Goal: Task Accomplishment & Management: Manage account settings

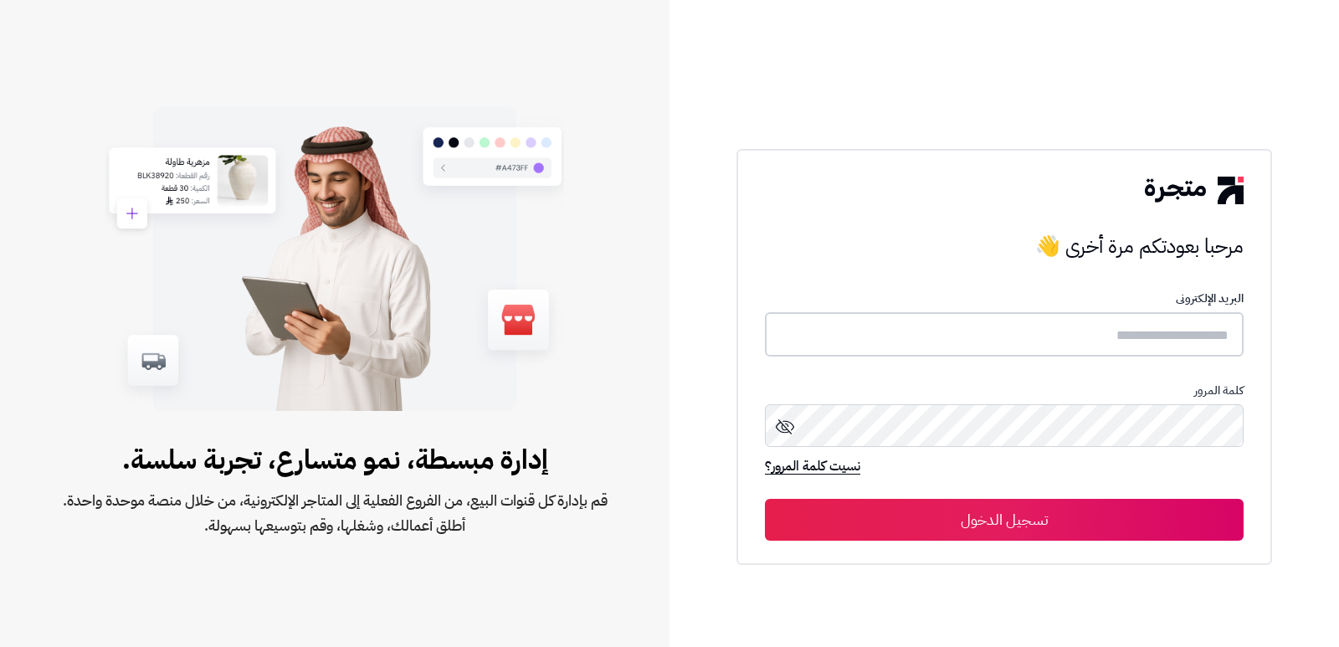
click at [1040, 329] on input "text" at bounding box center [1004, 334] width 479 height 44
type input "****"
click at [765, 499] on button "تسجيل الدخول" at bounding box center [1004, 520] width 479 height 42
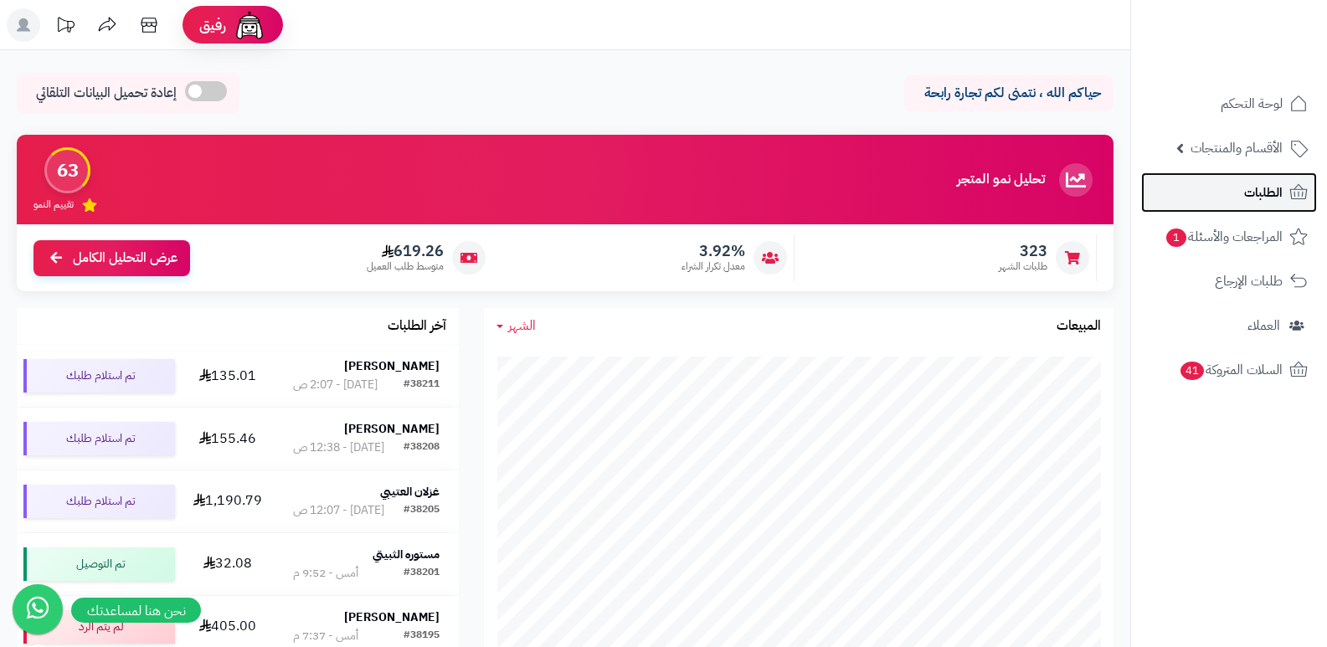
drag, startPoint x: 1241, startPoint y: 177, endPoint x: 1103, endPoint y: 362, distance: 231.5
click at [1241, 177] on link "الطلبات" at bounding box center [1229, 192] width 176 height 40
click at [1267, 198] on span "الطلبات" at bounding box center [1263, 192] width 39 height 23
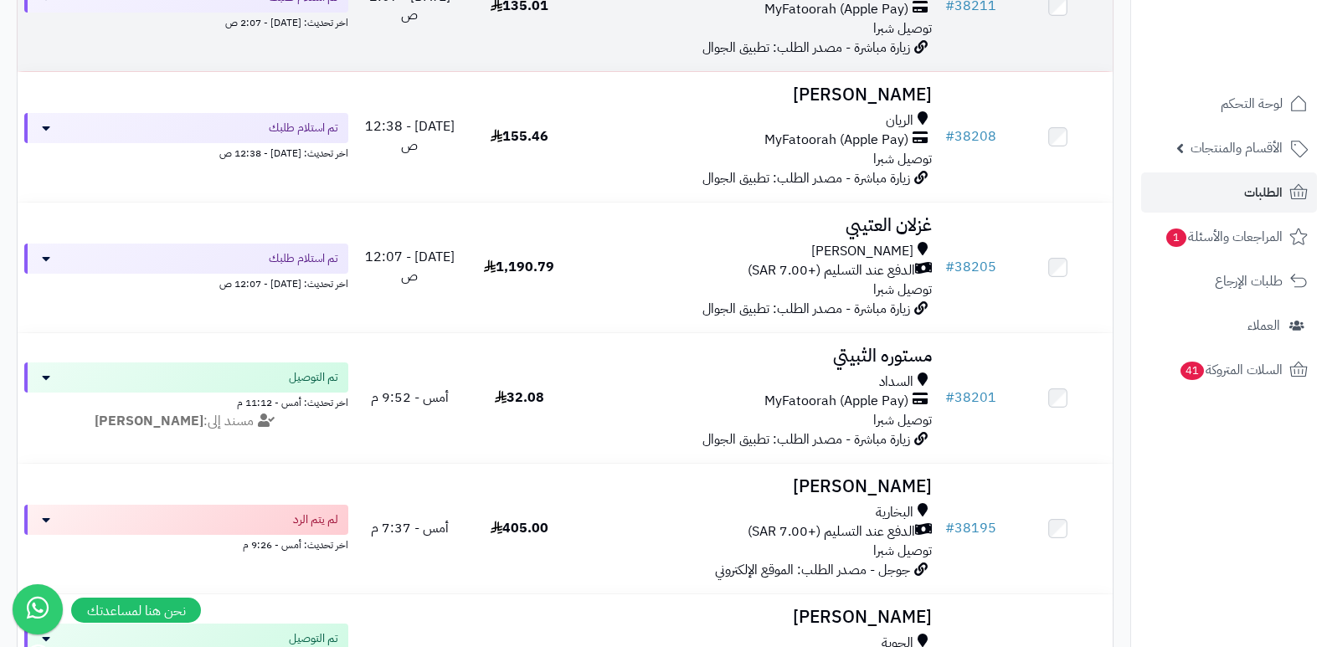
scroll to position [335, 0]
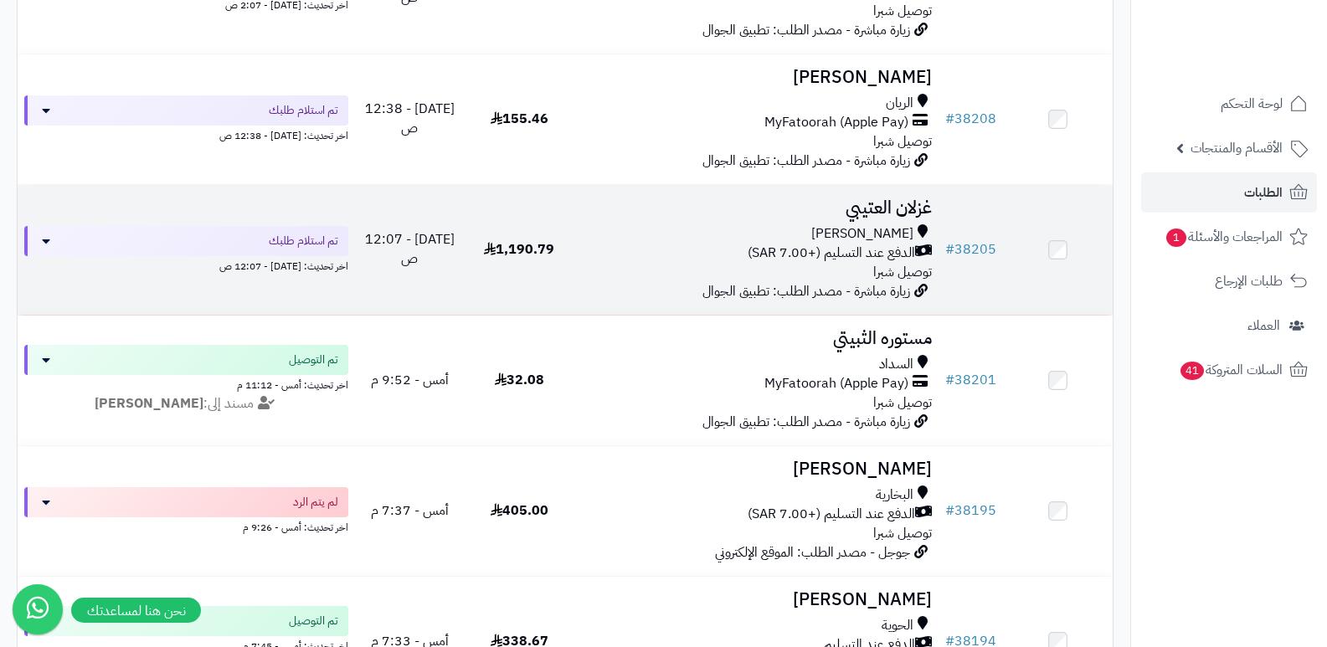
click at [890, 211] on h3 "غزلان العتيبي" at bounding box center [757, 207] width 352 height 19
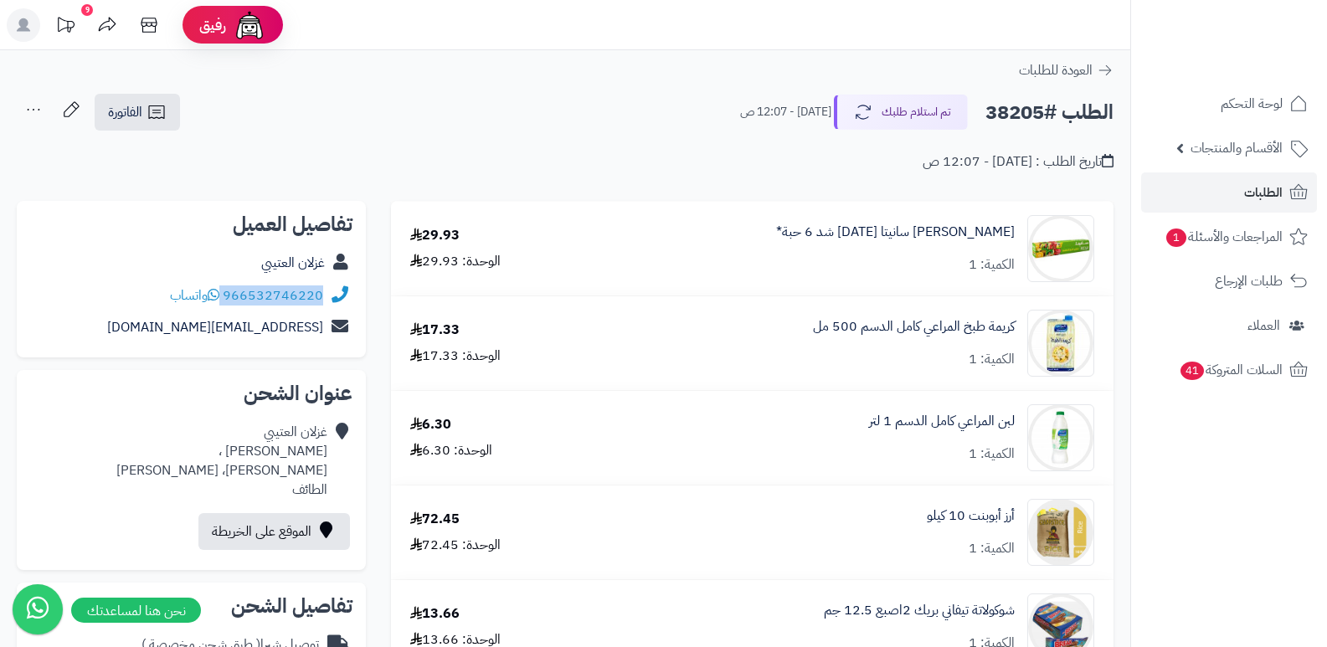
drag, startPoint x: 223, startPoint y: 290, endPoint x: 361, endPoint y: 305, distance: 138.0
click at [361, 305] on div "تفاصيل العميل غزلان العتيبي 966532746220 واتساب ghzlanaljyd5@gmail.com" at bounding box center [191, 279] width 349 height 157
copy div "966532746220"
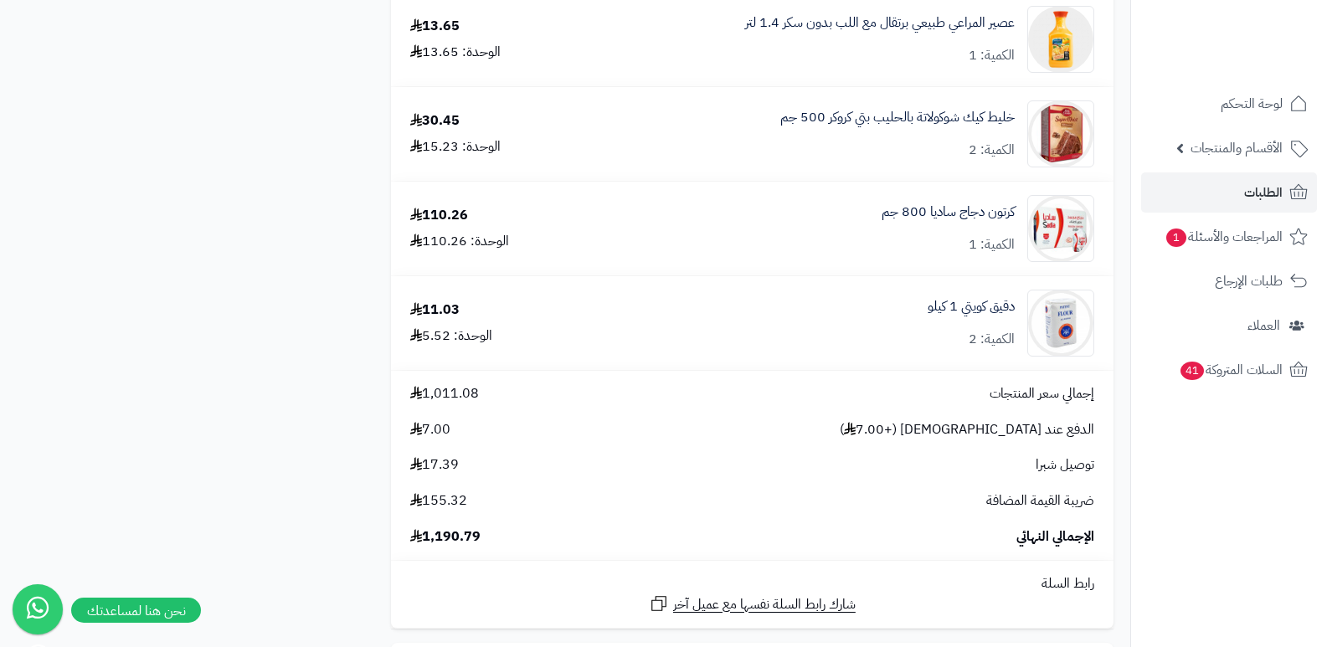
scroll to position [5307, 0]
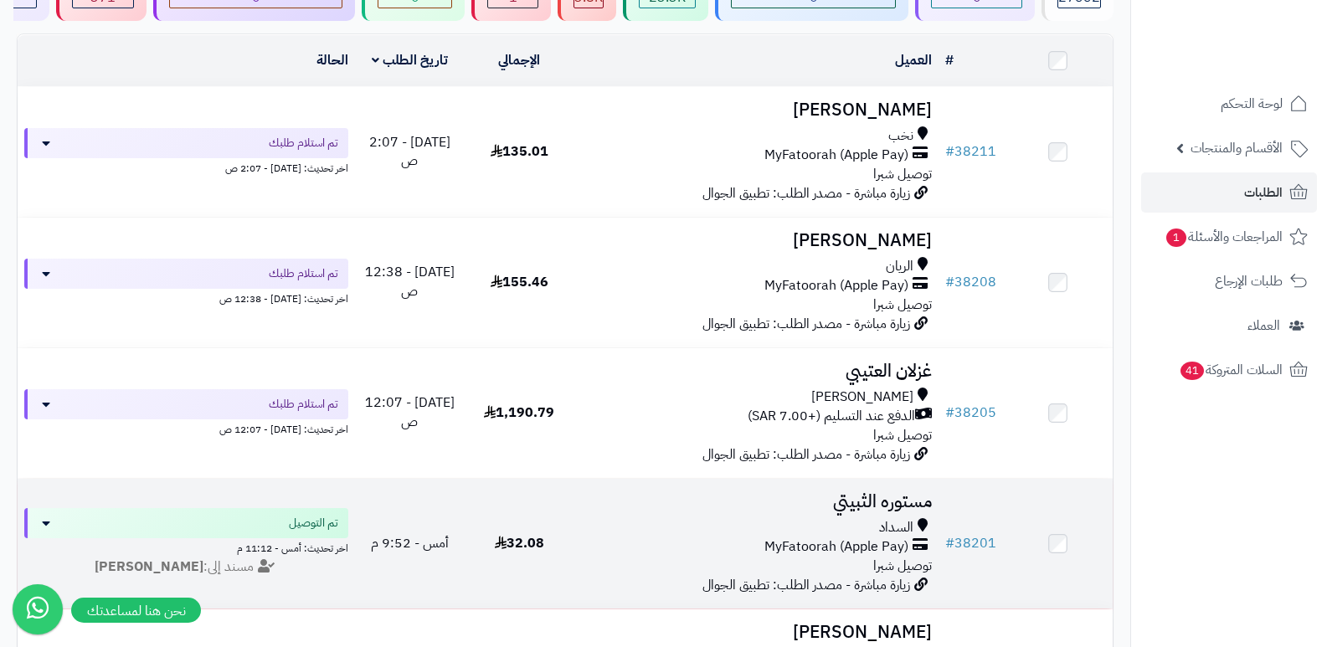
scroll to position [167, 0]
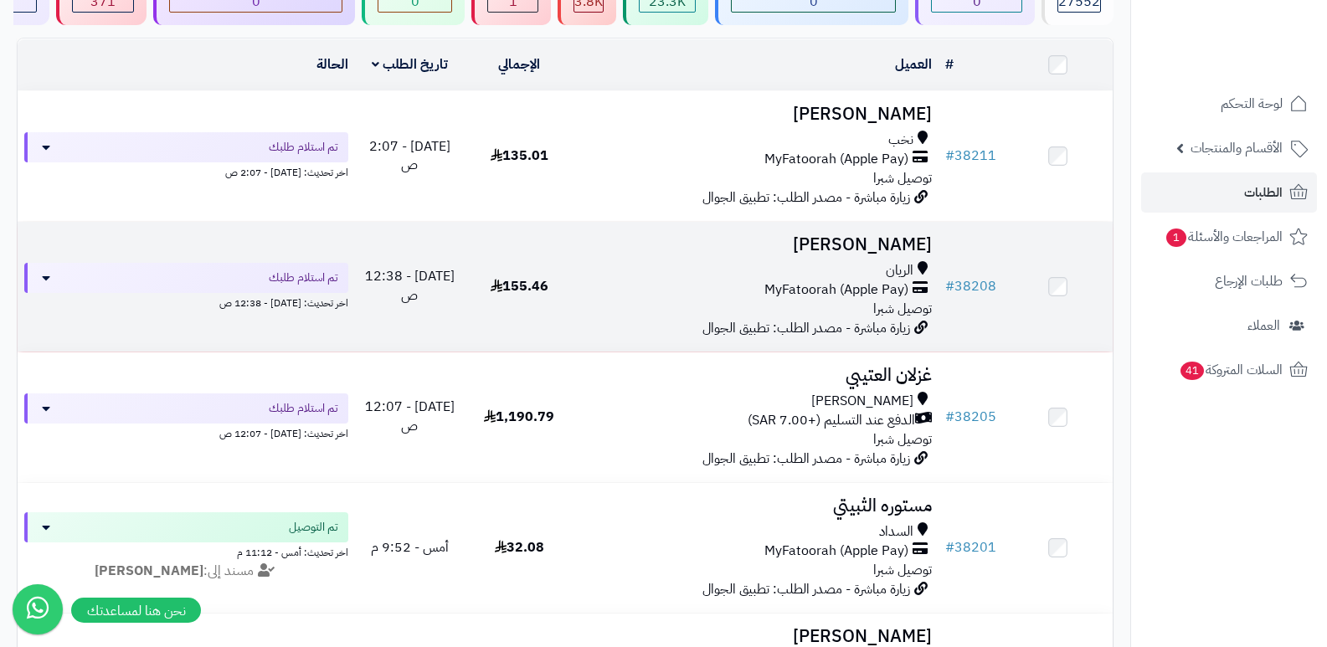
click at [893, 235] on h3 "[PERSON_NAME]" at bounding box center [757, 244] width 352 height 19
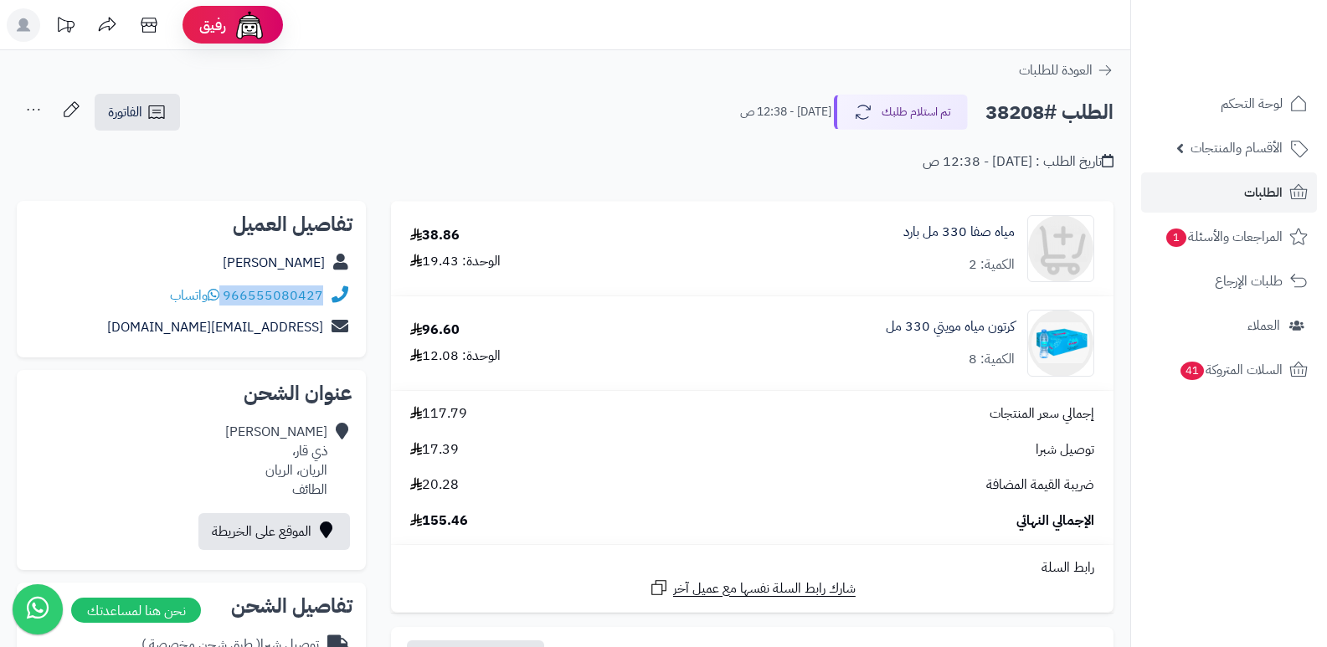
drag, startPoint x: 224, startPoint y: 294, endPoint x: 334, endPoint y: 298, distance: 109.7
click at [334, 298] on div "966555080427 واتساب" at bounding box center [191, 296] width 322 height 33
copy div "966555080427"
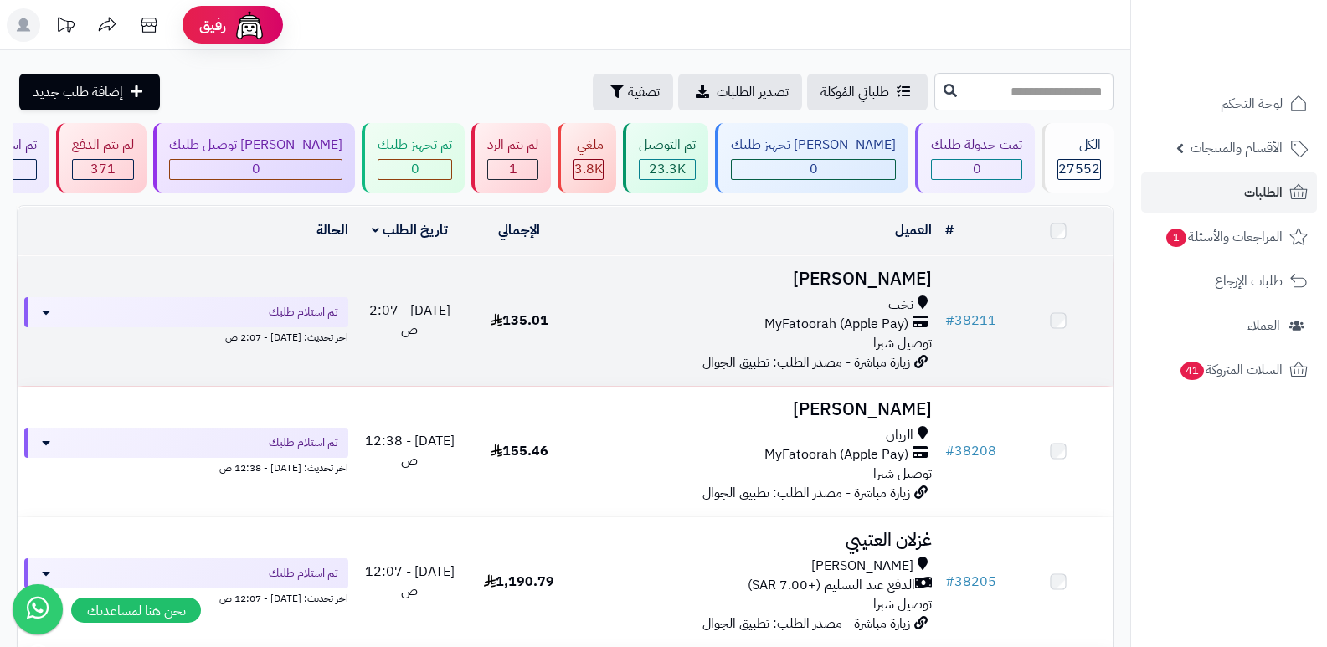
scroll to position [167, 0]
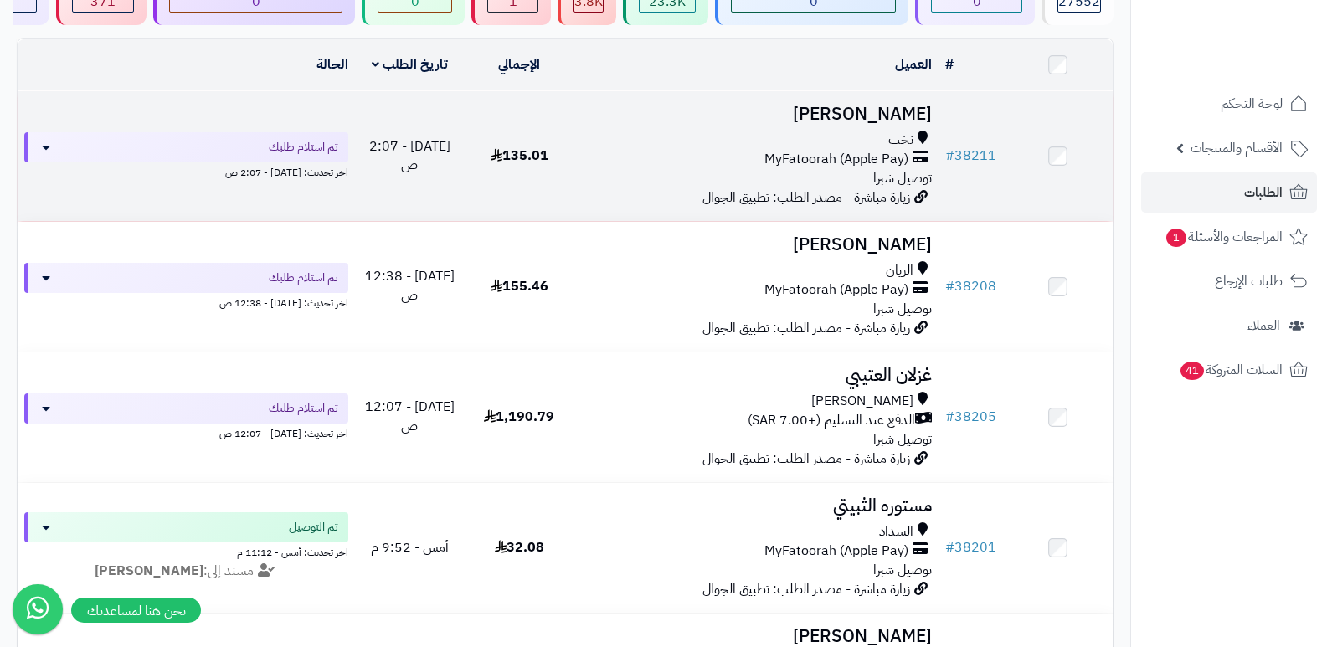
click at [915, 110] on h3 "[PERSON_NAME]" at bounding box center [757, 114] width 352 height 19
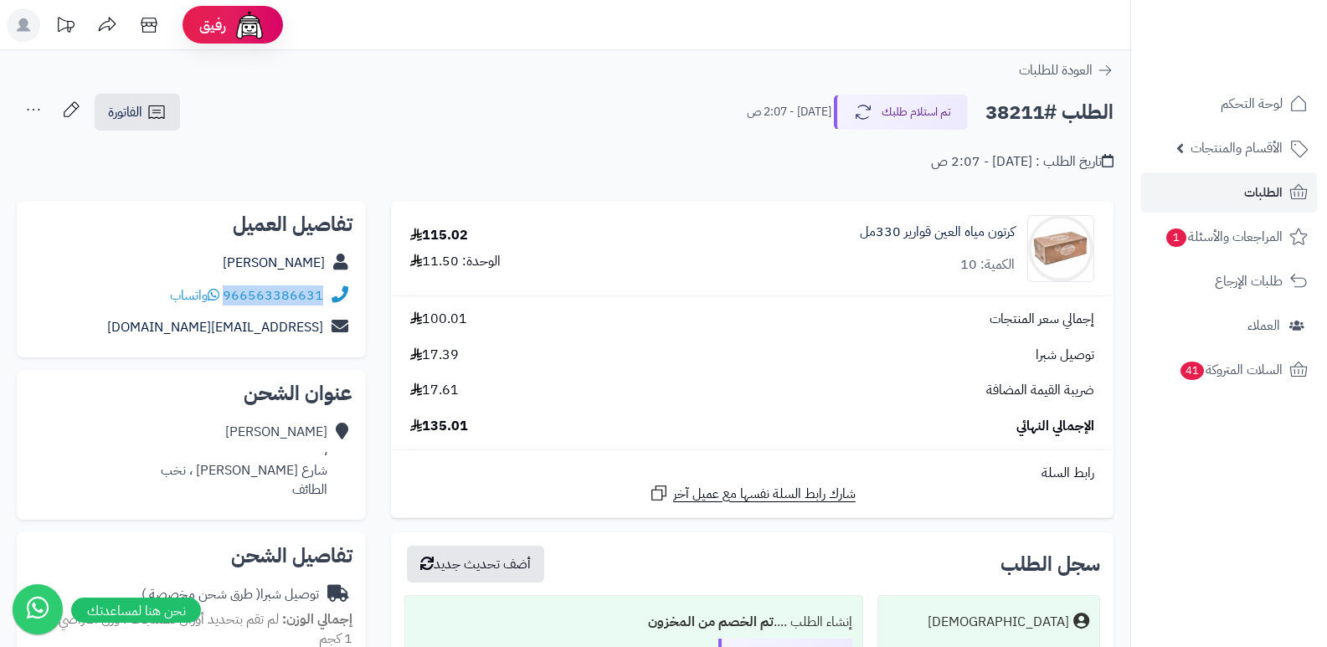
drag, startPoint x: 225, startPoint y: 295, endPoint x: 326, endPoint y: 286, distance: 101.6
click at [326, 286] on div "966563386631 واتساب" at bounding box center [191, 296] width 322 height 33
copy div "966563386631"
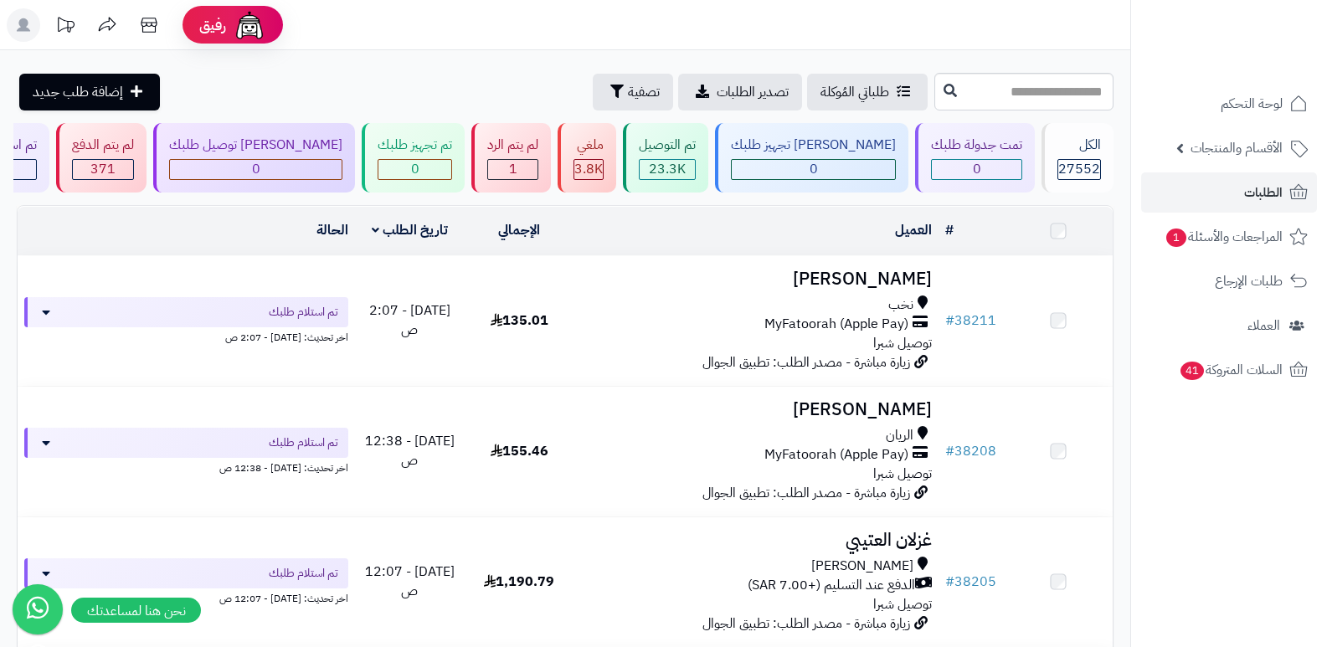
scroll to position [167, 0]
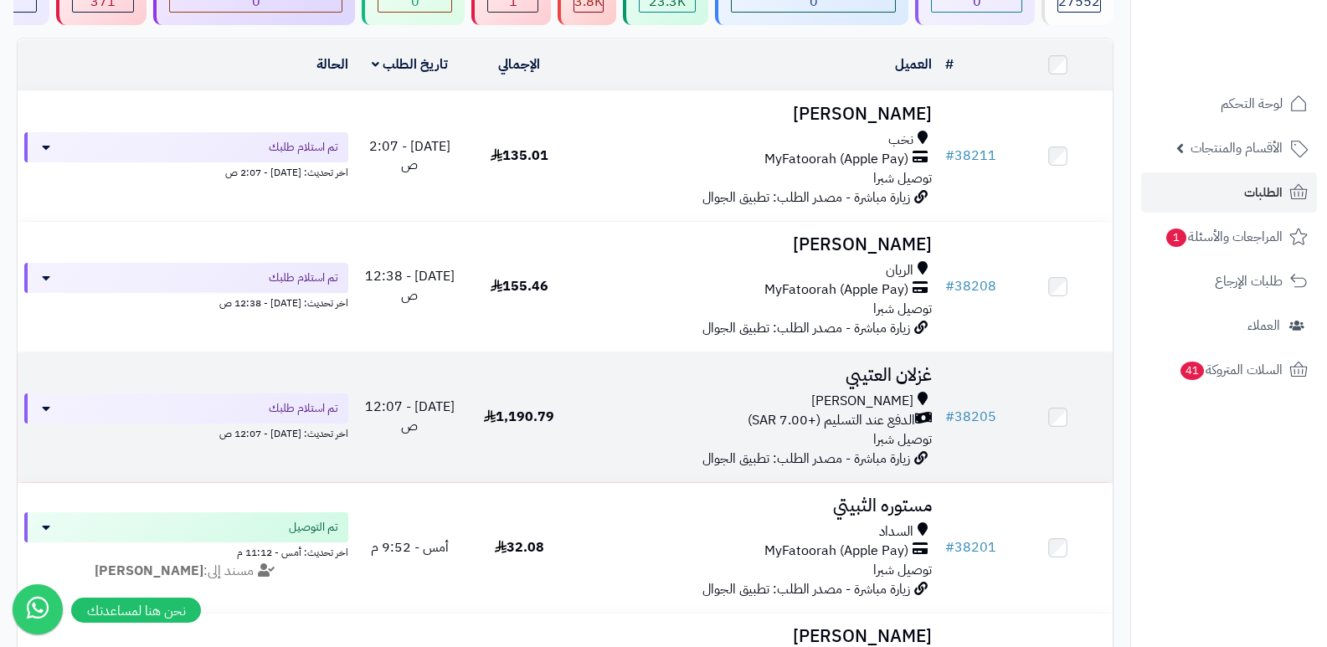
click at [901, 368] on h3 "غزلان العتيبي" at bounding box center [757, 375] width 352 height 19
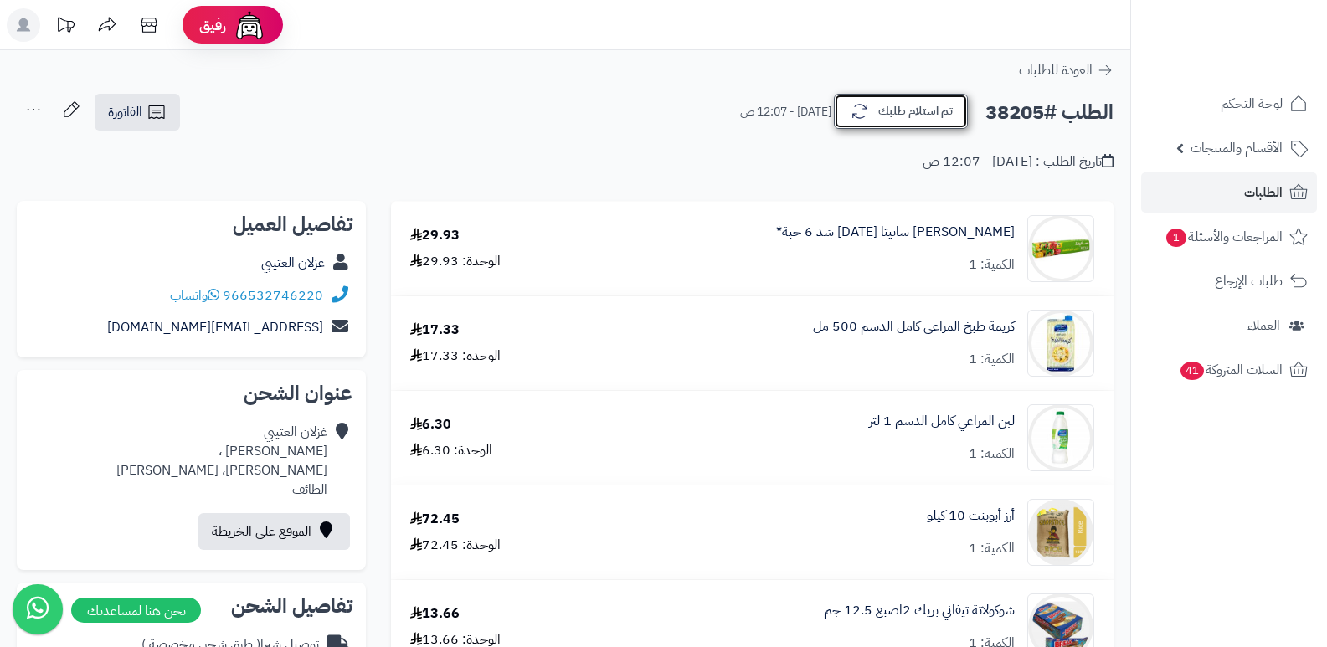
click at [850, 103] on icon "button" at bounding box center [860, 111] width 20 height 20
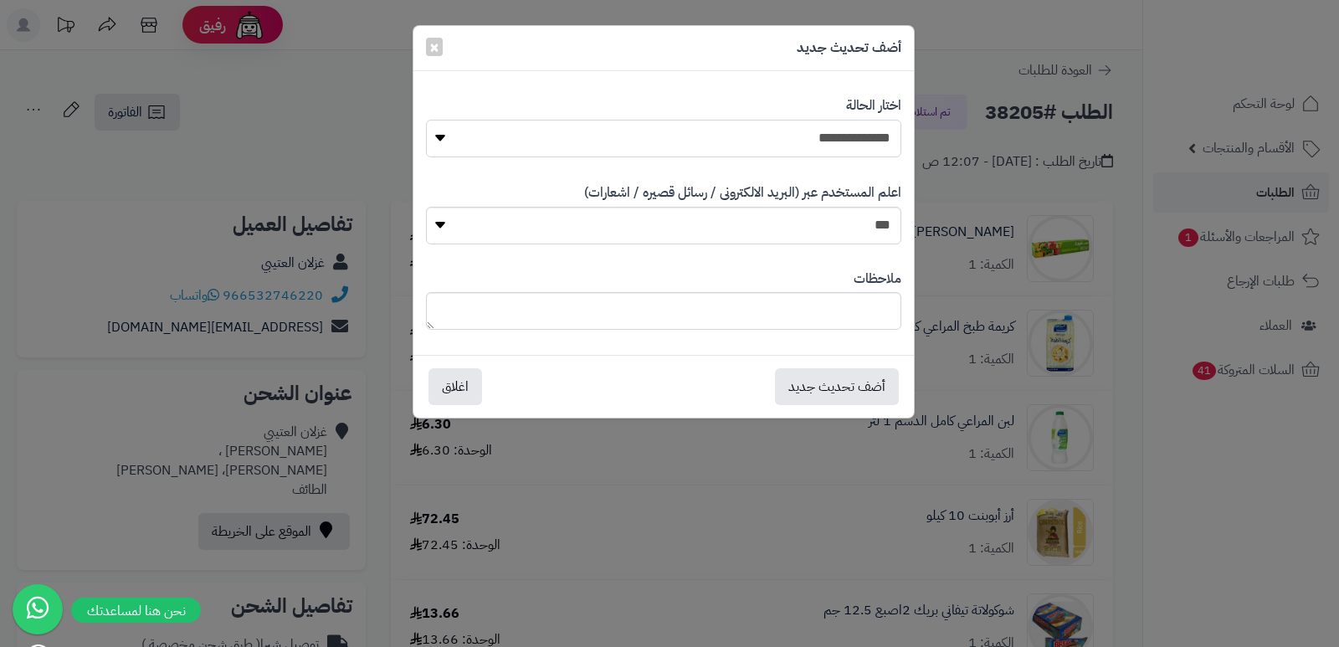
click at [790, 138] on select "**********" at bounding box center [663, 139] width 475 height 38
select select "*"
click at [426, 120] on select "**********" at bounding box center [663, 139] width 475 height 38
click at [820, 299] on textarea at bounding box center [663, 311] width 475 height 38
type textarea "****"
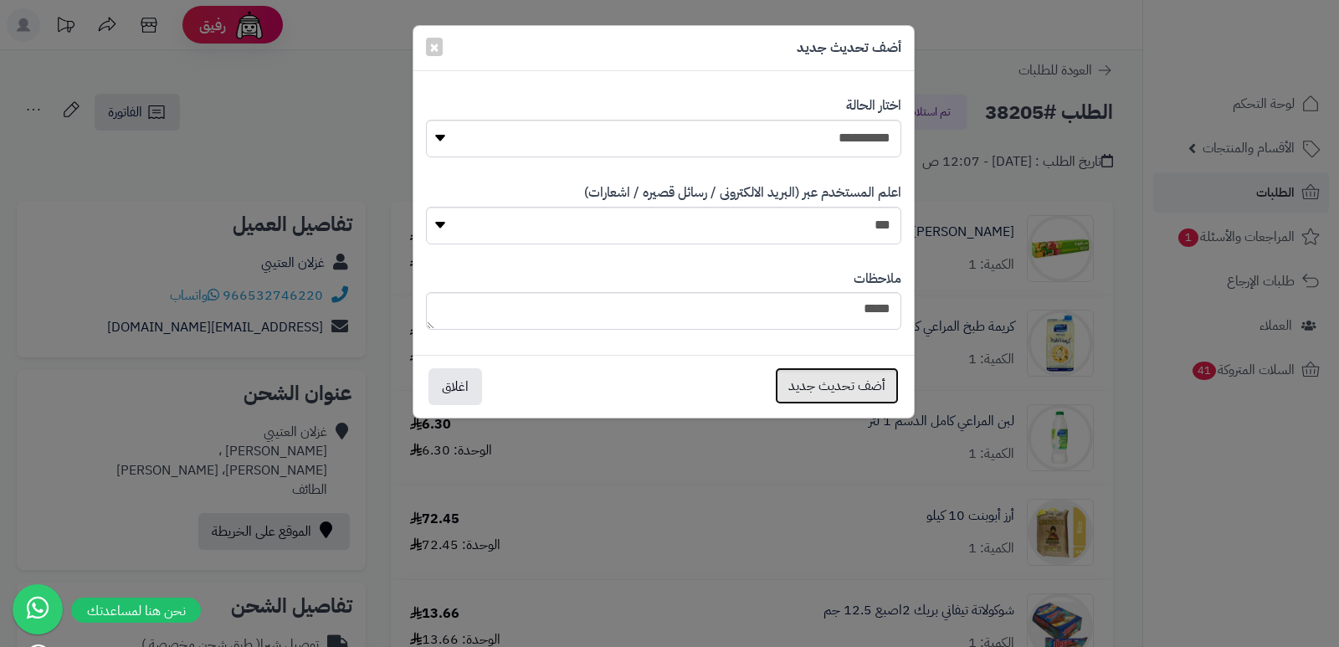
click at [856, 384] on button "أضف تحديث جديد" at bounding box center [837, 385] width 124 height 37
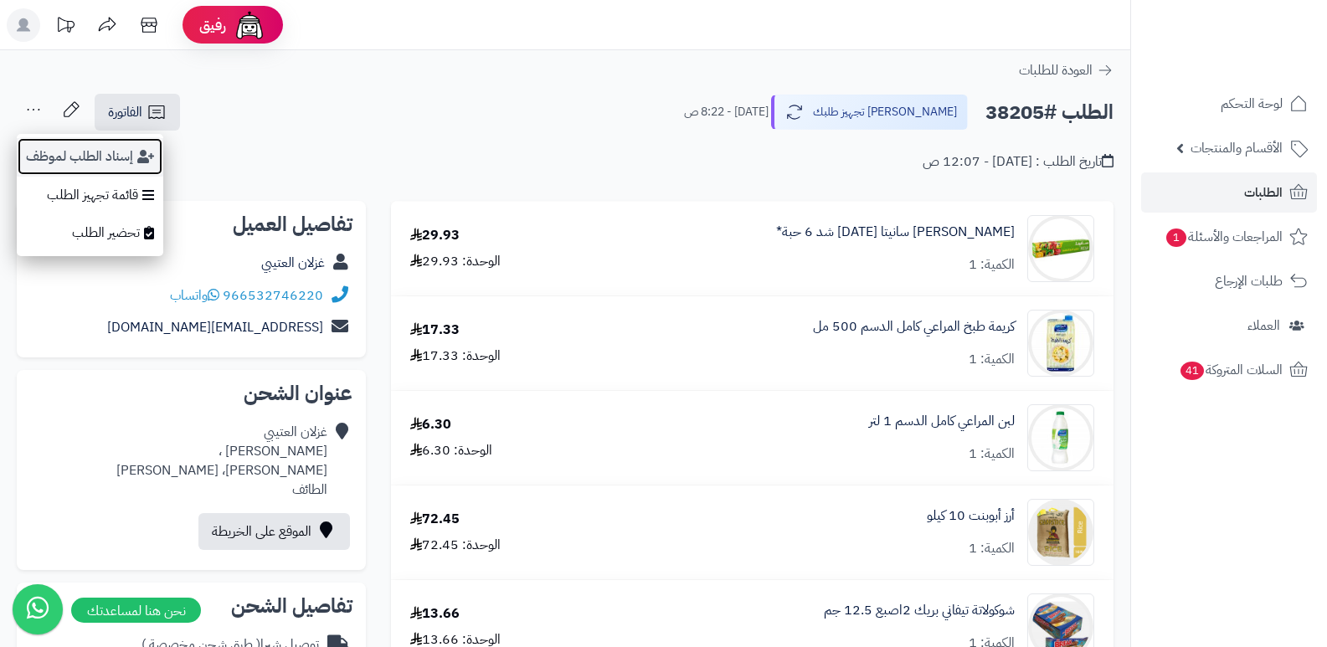
click at [90, 151] on button "إسناد الطلب لموظف" at bounding box center [90, 156] width 146 height 39
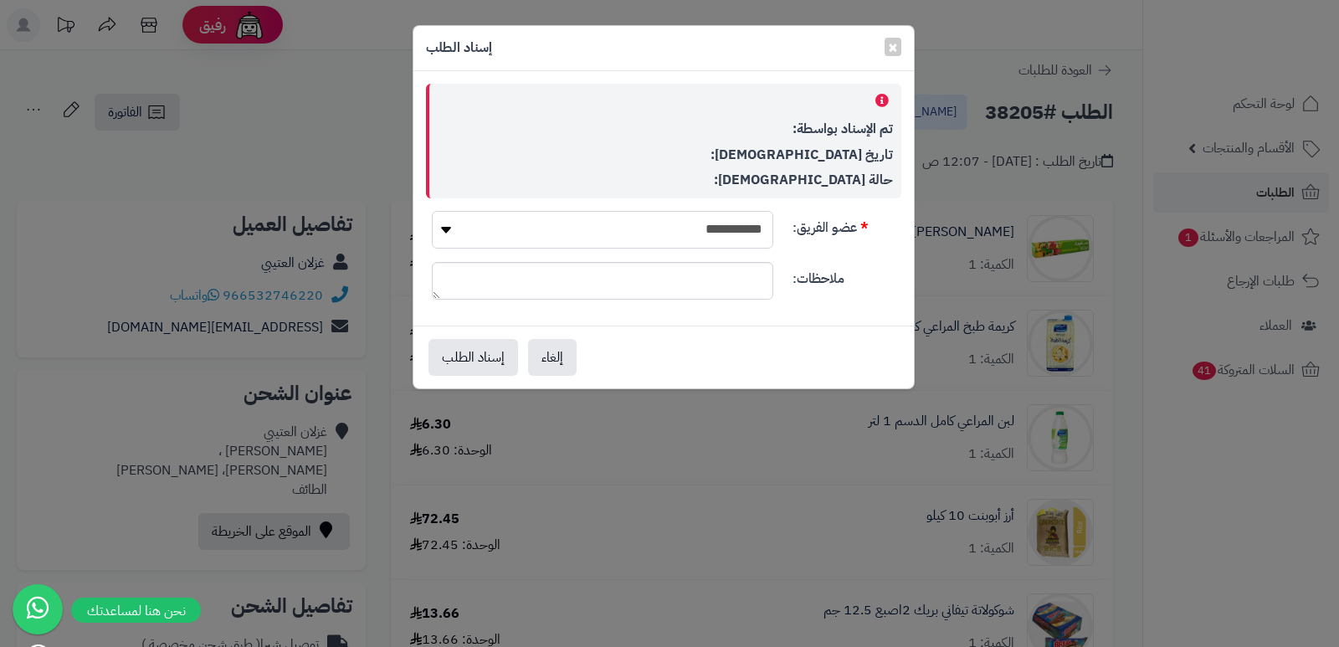
click at [652, 228] on select "**********" at bounding box center [602, 230] width 341 height 38
select select "**"
click at [432, 211] on select "**********" at bounding box center [602, 230] width 341 height 38
click at [476, 361] on button "إسناد الطلب" at bounding box center [474, 356] width 90 height 37
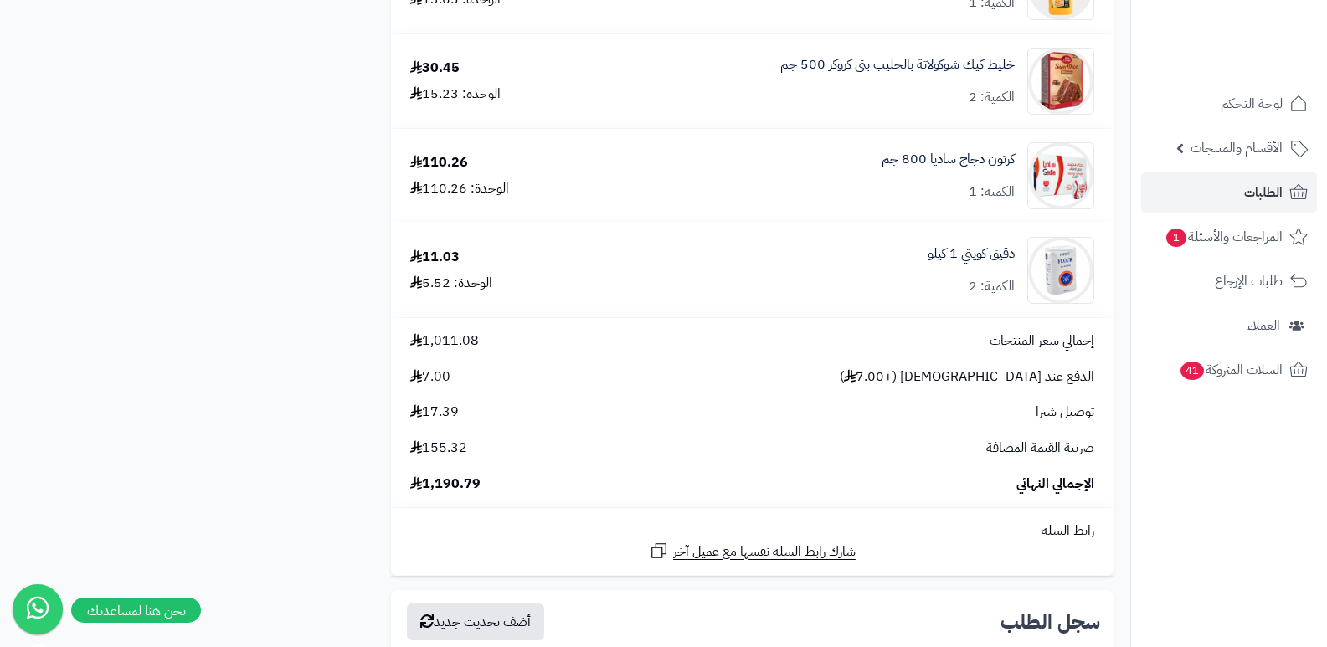
scroll to position [4824, 0]
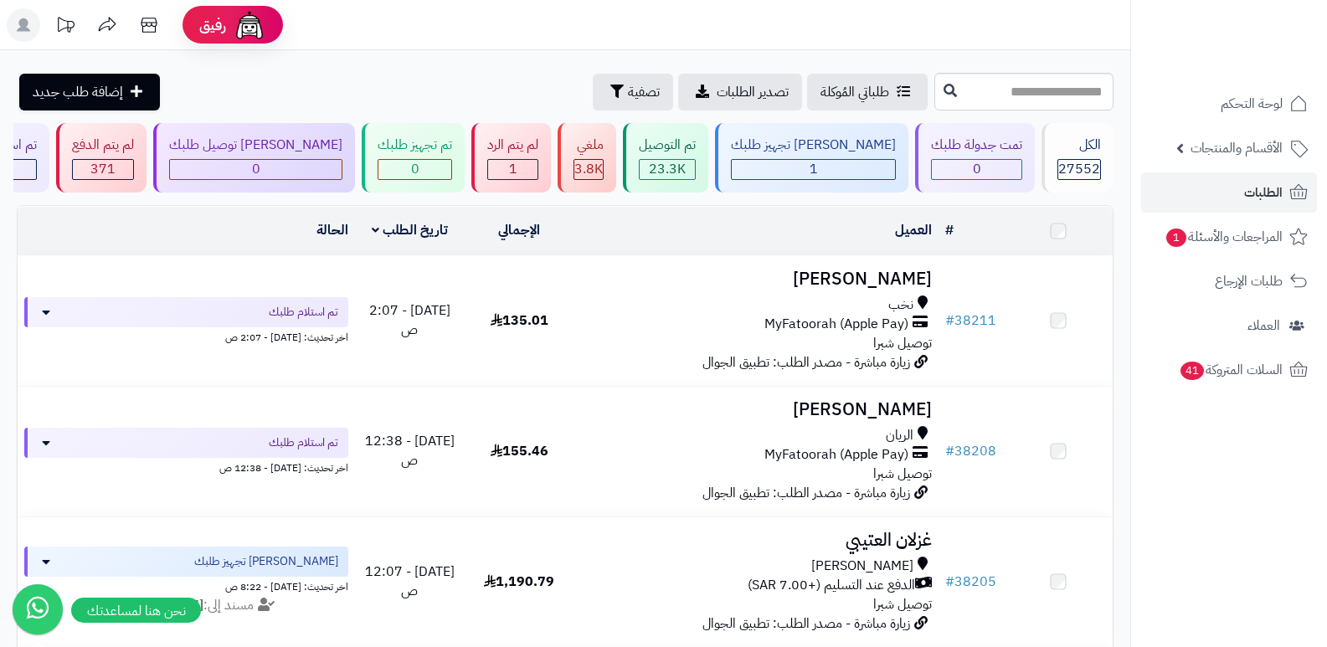
scroll to position [167, 0]
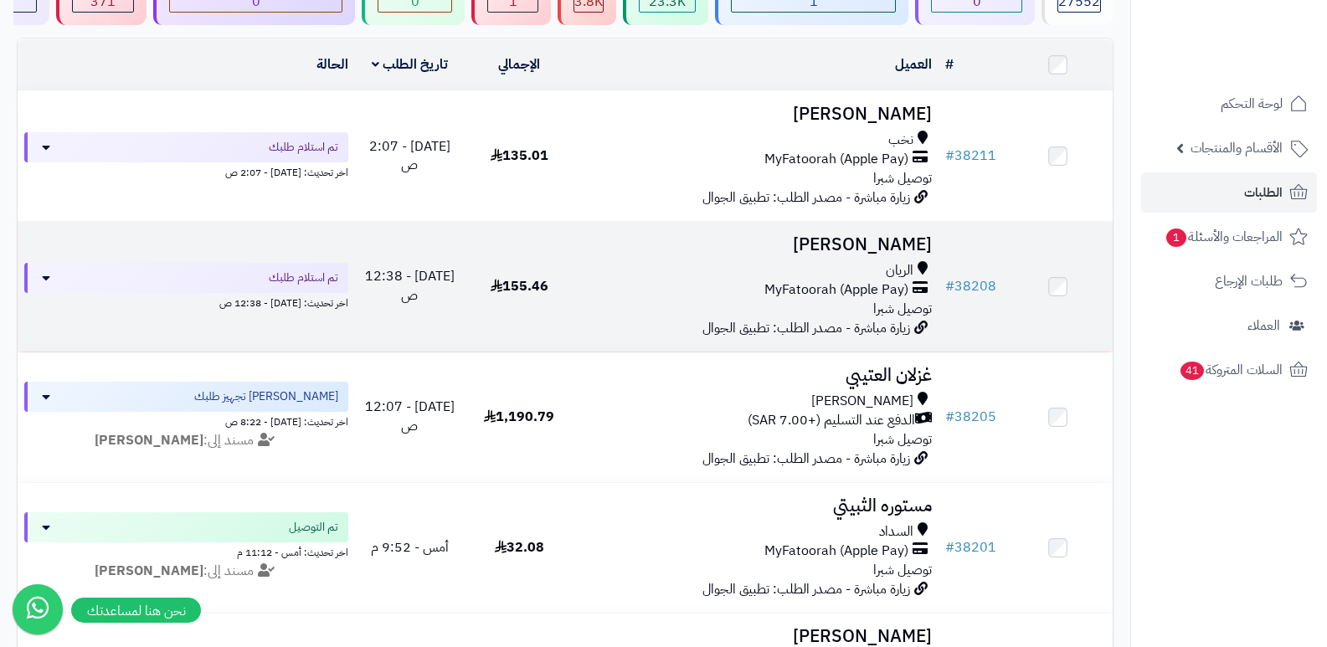
click at [875, 236] on h3 "[PERSON_NAME]" at bounding box center [757, 244] width 352 height 19
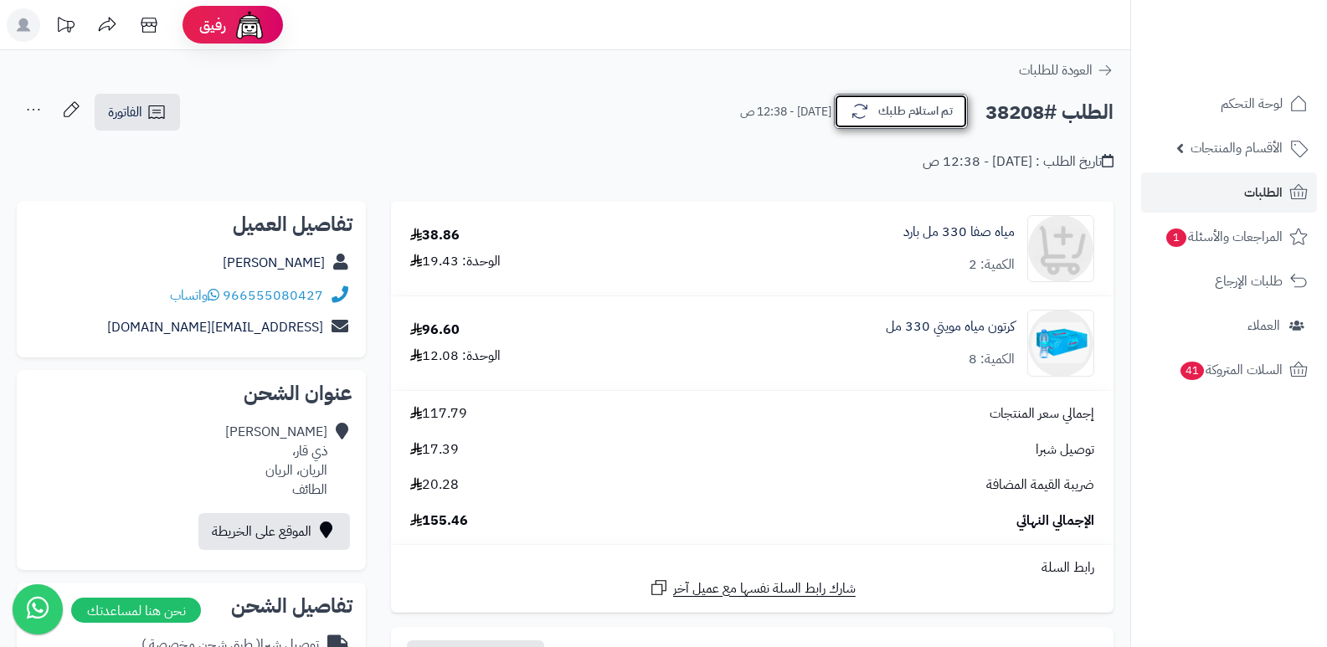
click at [897, 124] on button "تم استلام طلبك" at bounding box center [901, 111] width 134 height 35
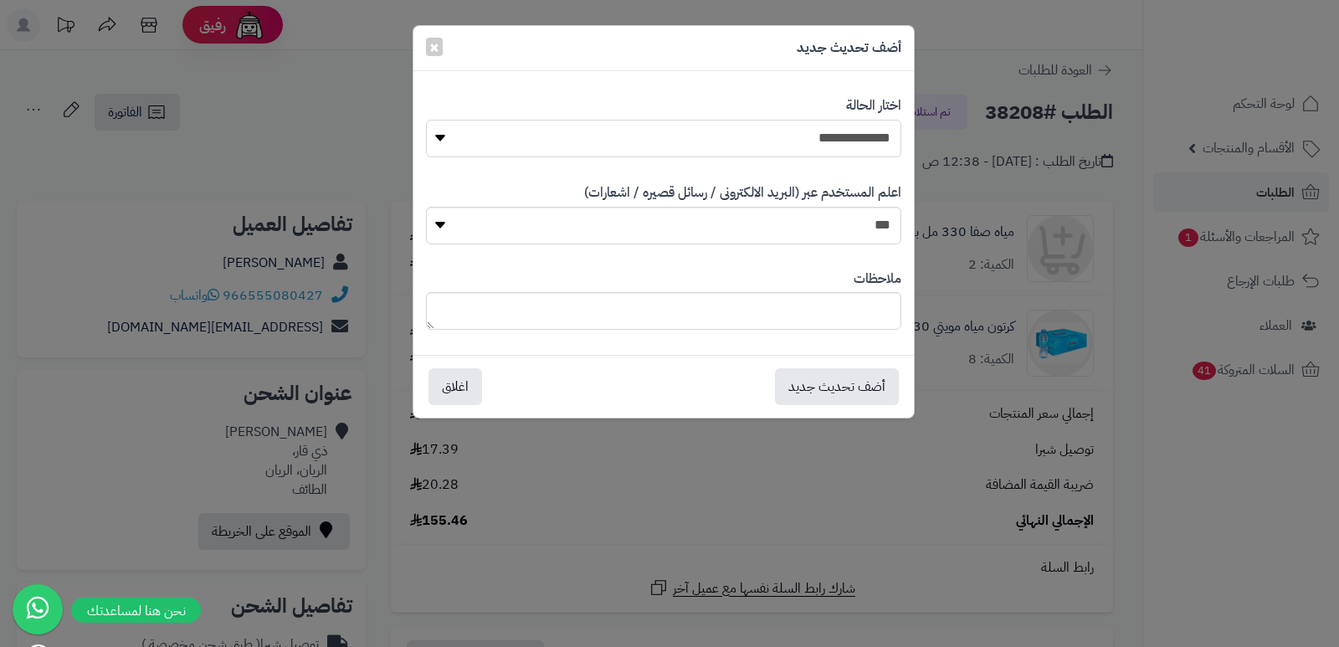
click at [881, 134] on select "**********" at bounding box center [663, 139] width 475 height 38
select select "*"
click at [426, 120] on select "**********" at bounding box center [663, 139] width 475 height 38
click at [842, 379] on button "أضف تحديث جديد" at bounding box center [837, 385] width 124 height 37
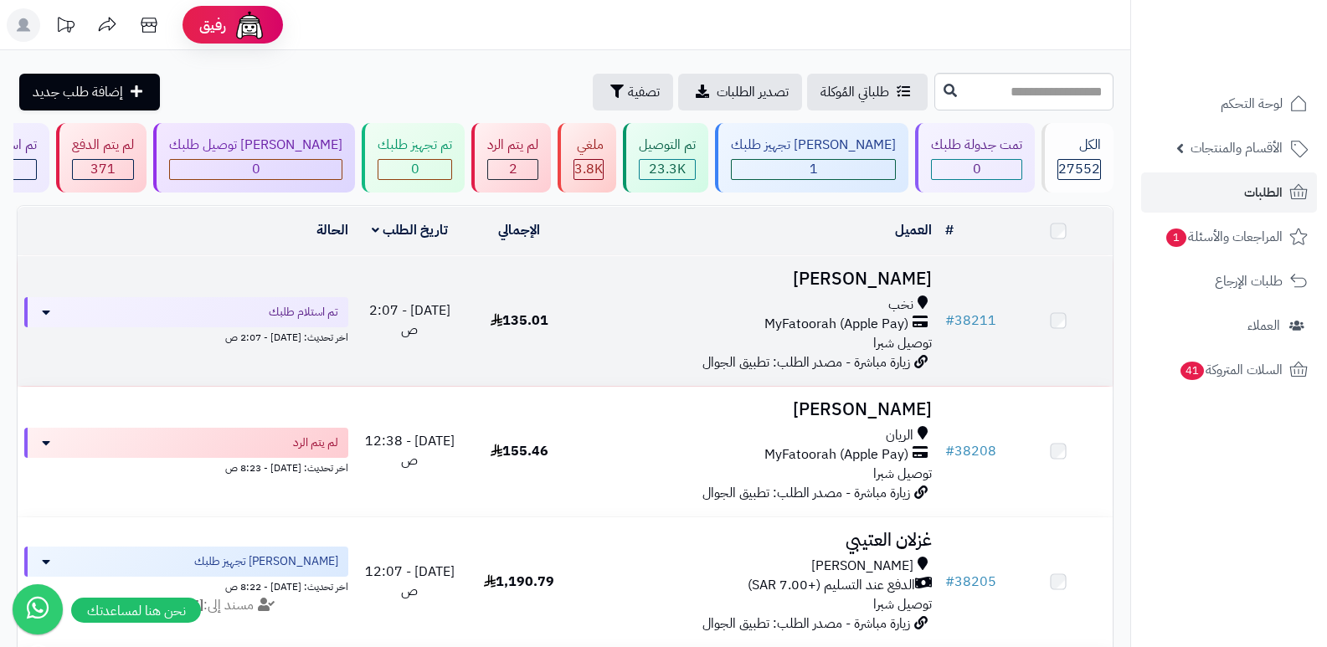
scroll to position [167, 0]
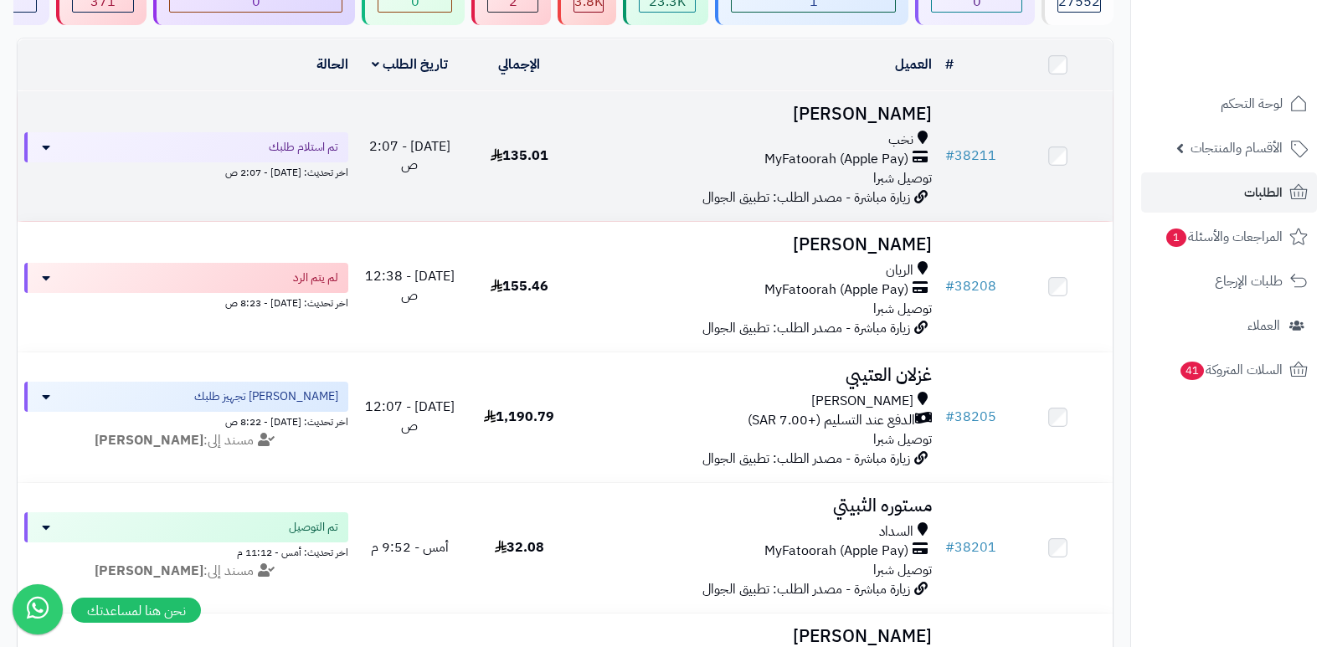
click at [880, 120] on h3 "[PERSON_NAME]" at bounding box center [757, 114] width 352 height 19
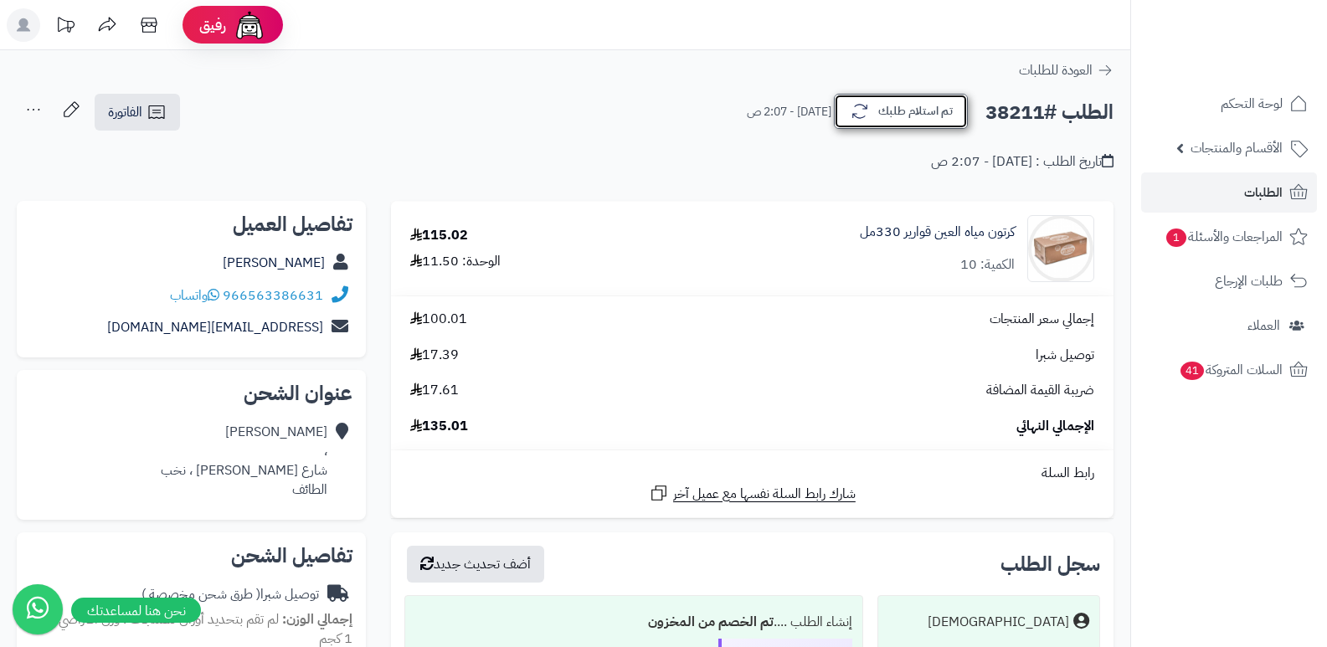
click at [858, 112] on icon "button" at bounding box center [860, 111] width 20 height 20
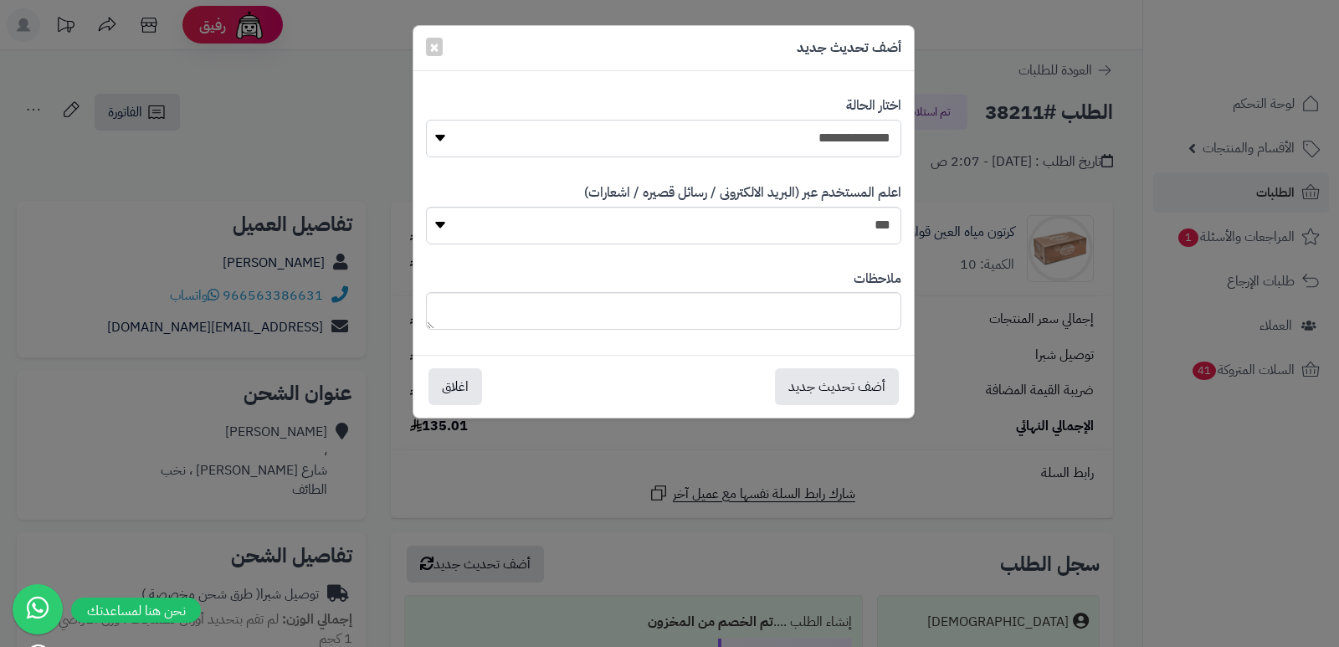
click at [812, 143] on select "**********" at bounding box center [663, 139] width 475 height 38
select select "*"
click at [426, 120] on select "**********" at bounding box center [663, 139] width 475 height 38
click at [834, 300] on textarea at bounding box center [663, 311] width 475 height 38
type textarea "****"
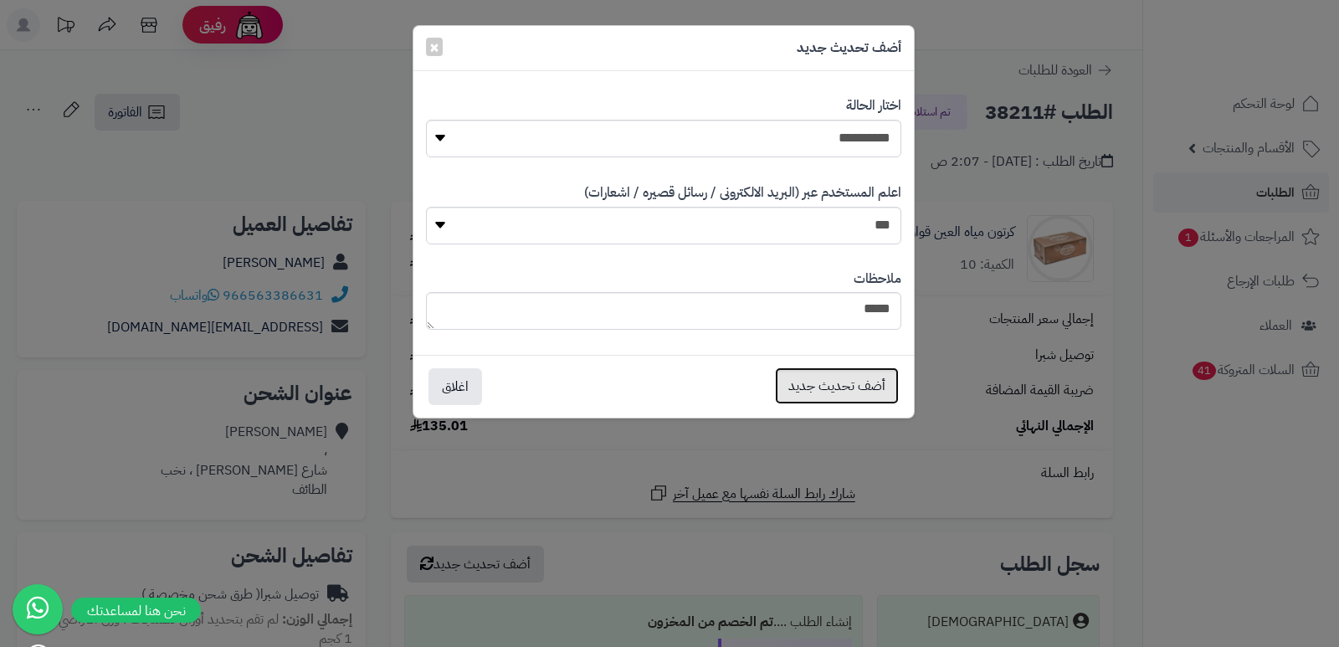
click at [814, 386] on button "أضف تحديث جديد" at bounding box center [837, 385] width 124 height 37
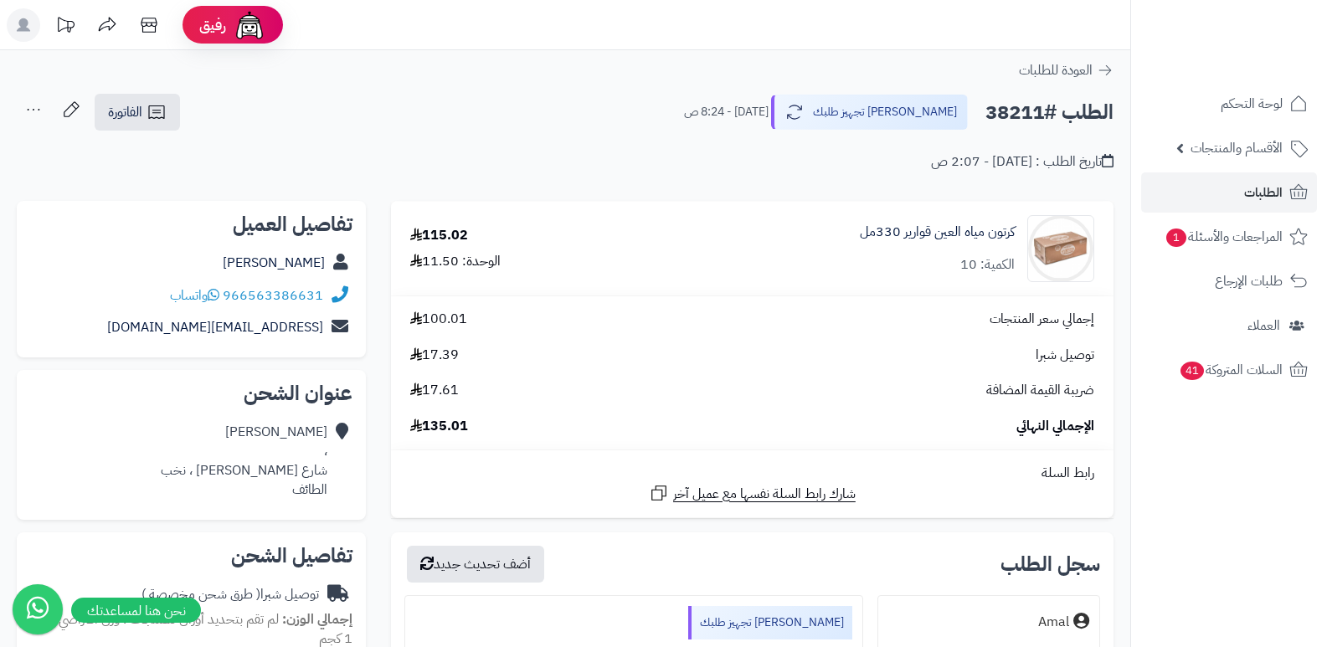
click at [36, 114] on icon at bounding box center [33, 109] width 33 height 33
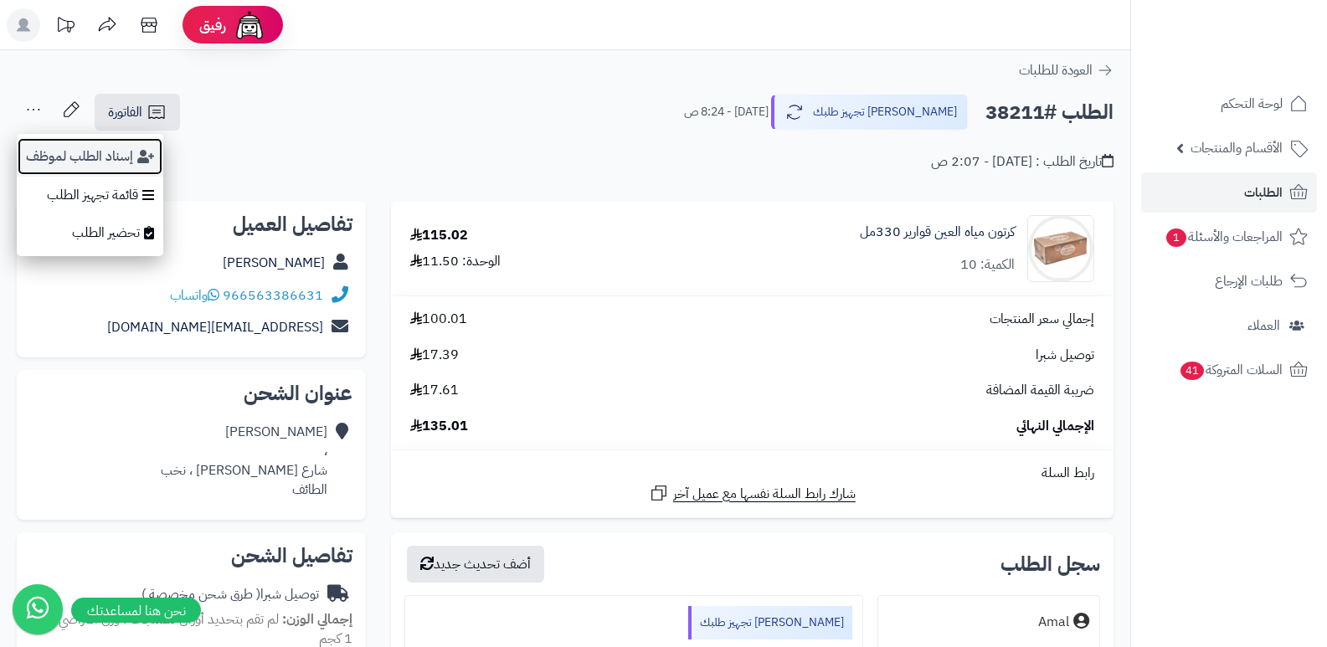
click at [57, 146] on button "إسناد الطلب لموظف" at bounding box center [90, 156] width 146 height 39
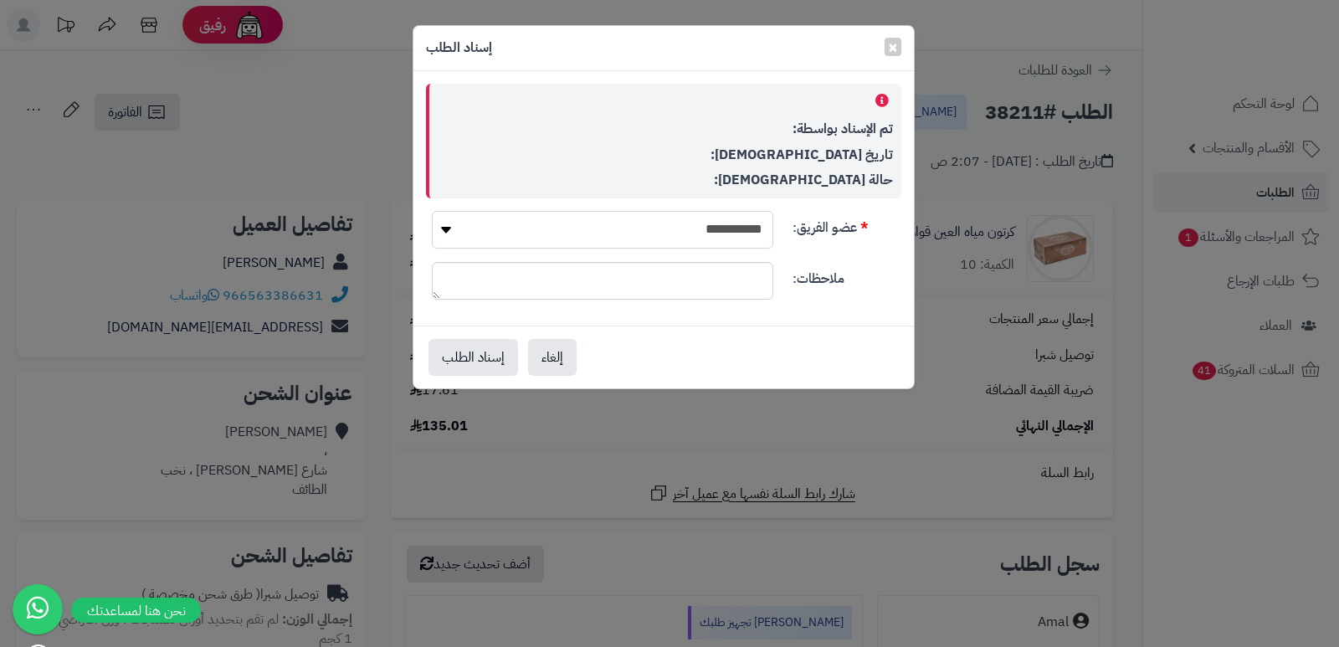
click at [638, 236] on select "**********" at bounding box center [602, 230] width 341 height 38
select select "**"
click at [432, 211] on select "**********" at bounding box center [602, 230] width 341 height 38
click at [487, 356] on button "إسناد الطلب" at bounding box center [474, 356] width 90 height 37
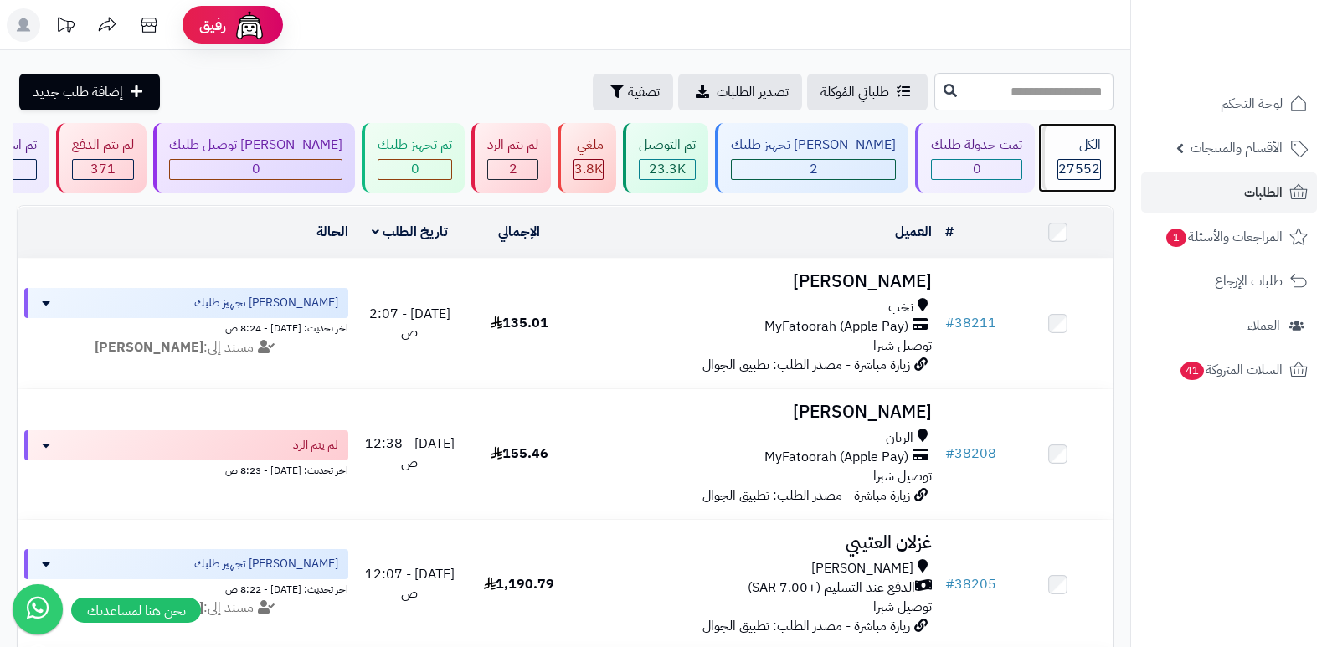
click at [1068, 147] on div "الكل" at bounding box center [1079, 145] width 44 height 19
click at [1049, 190] on div "الكل 27552" at bounding box center [1077, 157] width 72 height 69
click at [1078, 159] on span "27552" at bounding box center [1079, 169] width 42 height 20
click at [1050, 167] on div "الكل 27552" at bounding box center [1077, 157] width 72 height 69
click at [1067, 161] on span "27552" at bounding box center [1079, 169] width 42 height 20
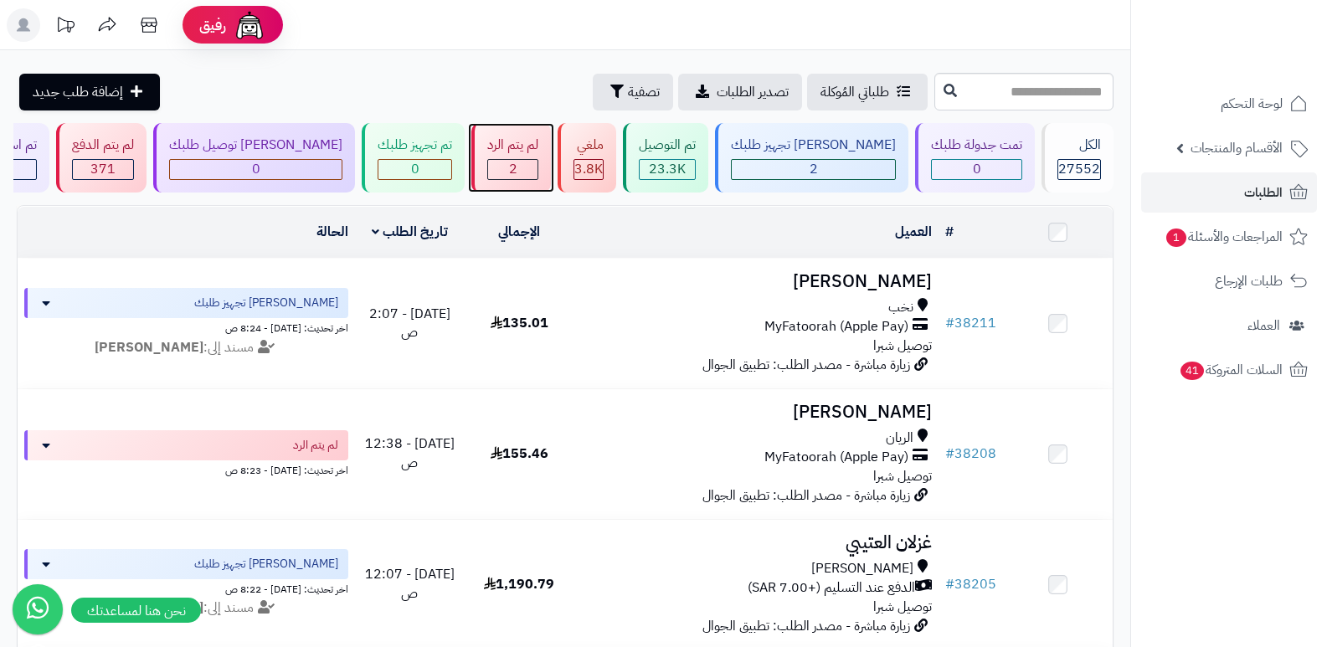
click at [551, 184] on div "لم يتم الرد 2" at bounding box center [511, 157] width 80 height 69
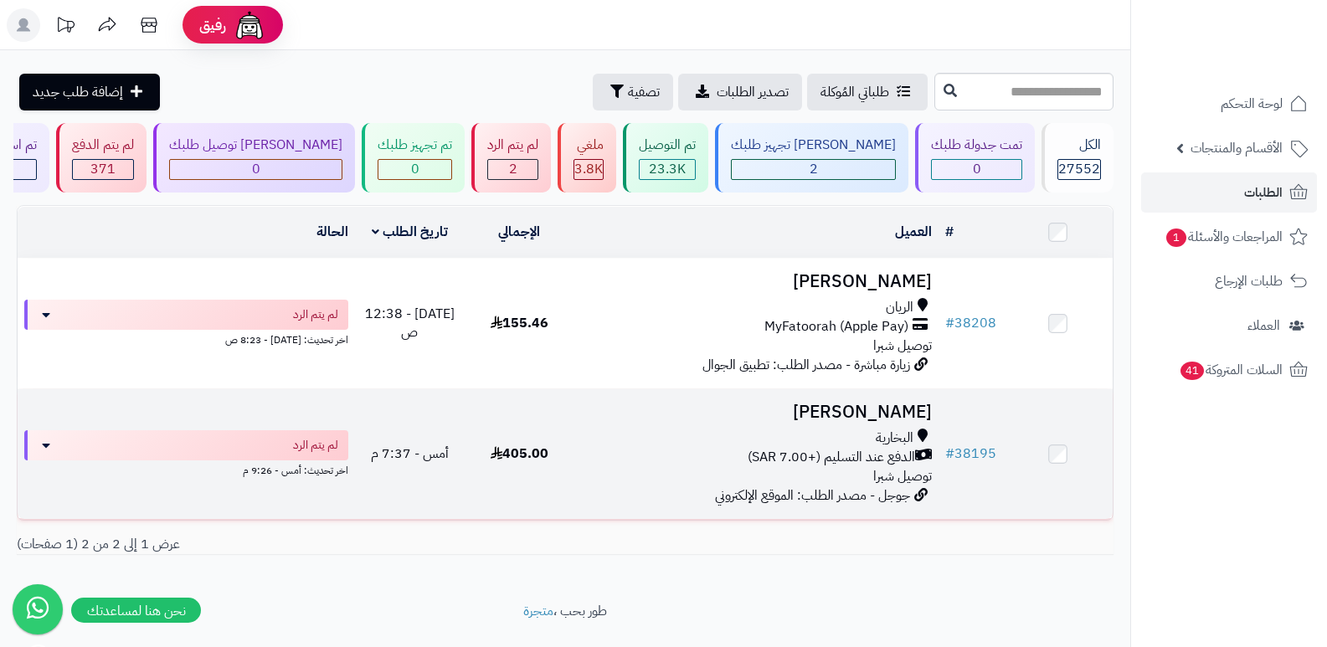
click at [903, 408] on h3 "[PERSON_NAME]" at bounding box center [757, 412] width 352 height 19
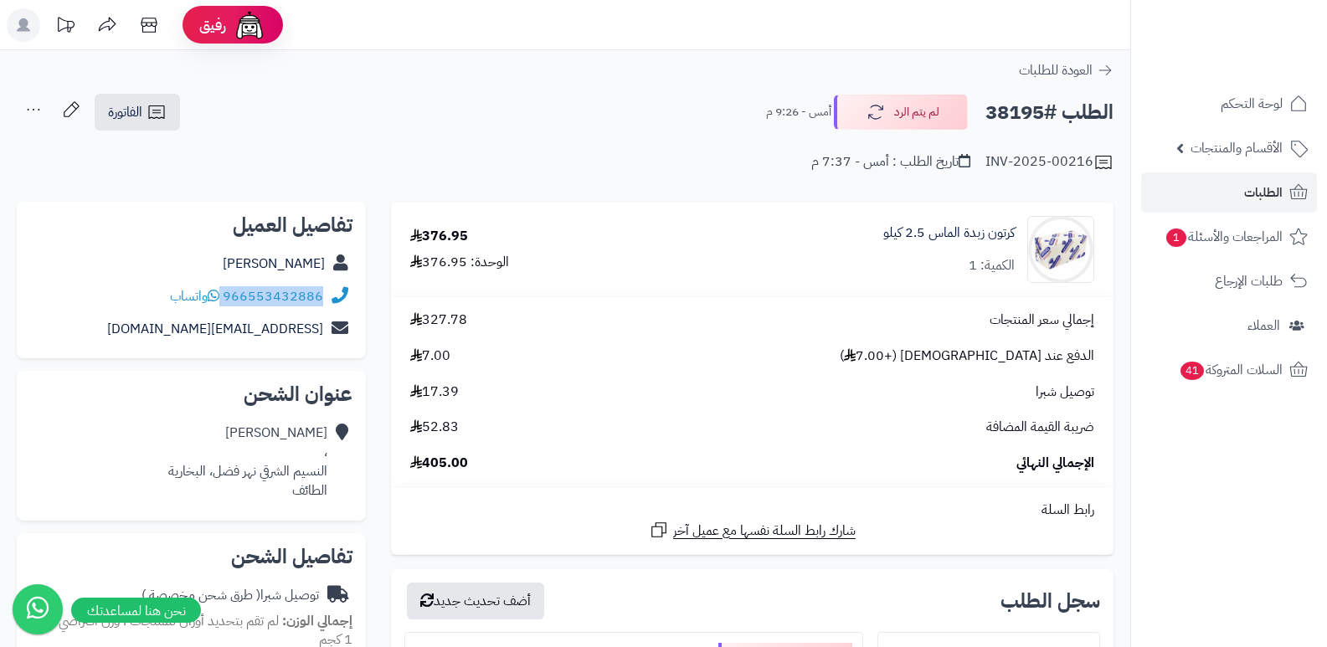
drag, startPoint x: 224, startPoint y: 295, endPoint x: 330, endPoint y: 301, distance: 105.6
click at [330, 301] on div "966553432886 واتساب" at bounding box center [191, 296] width 322 height 33
copy div "966553432886"
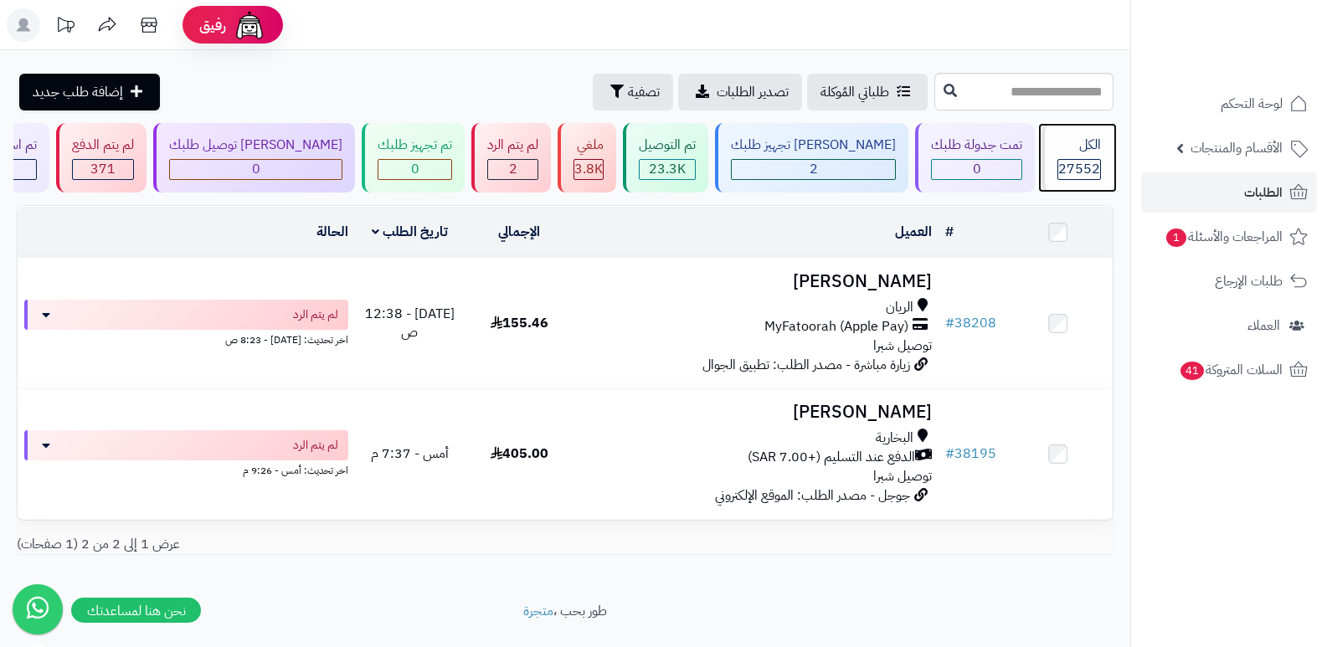
click at [1073, 162] on span "27552" at bounding box center [1079, 169] width 42 height 20
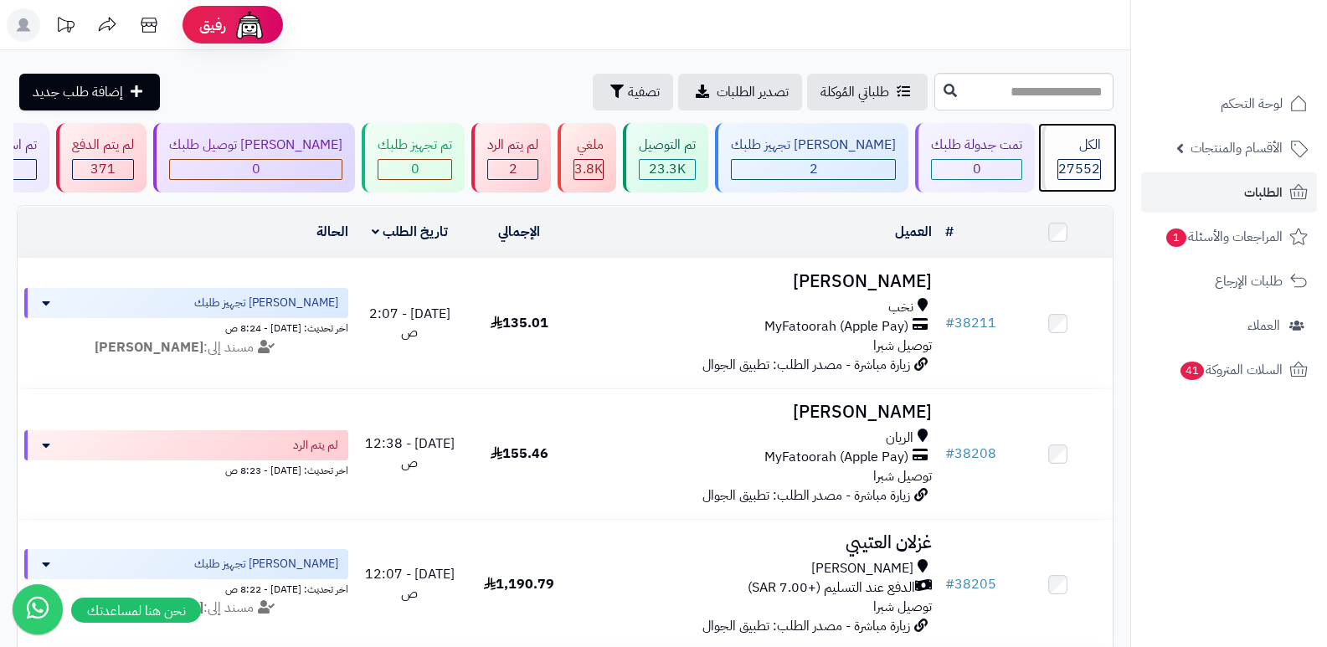
click at [1066, 160] on span "27552" at bounding box center [1079, 169] width 42 height 20
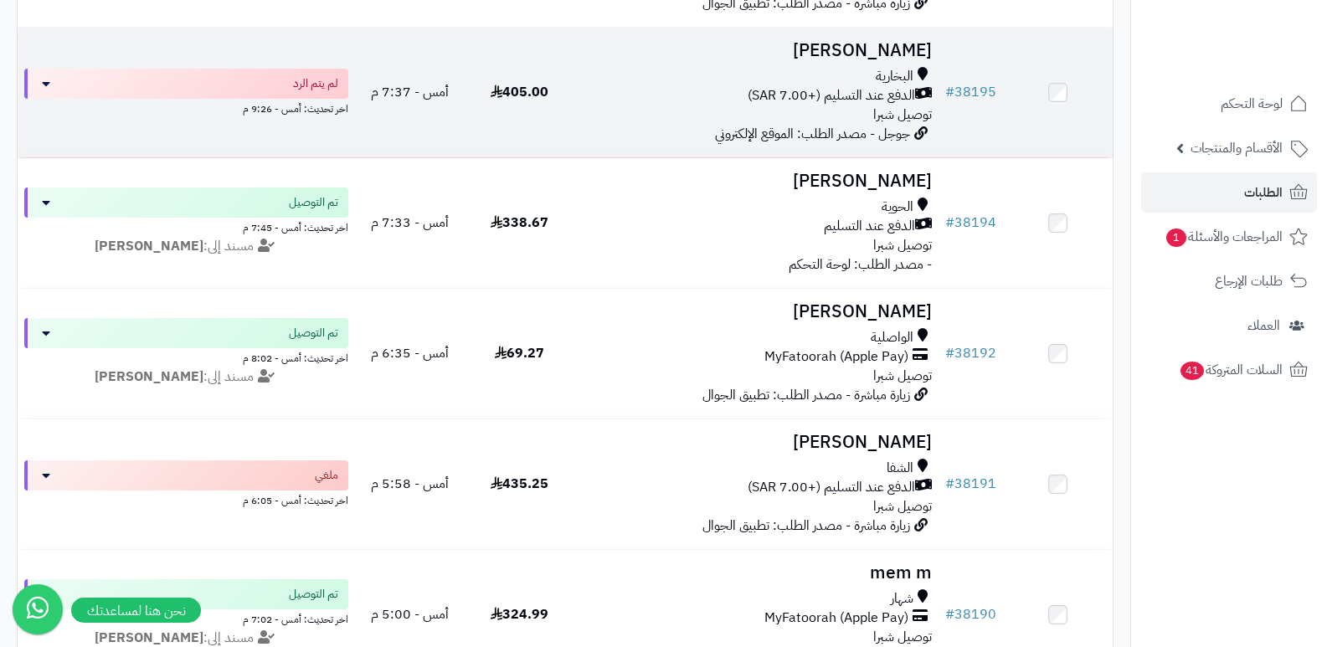
scroll to position [837, 0]
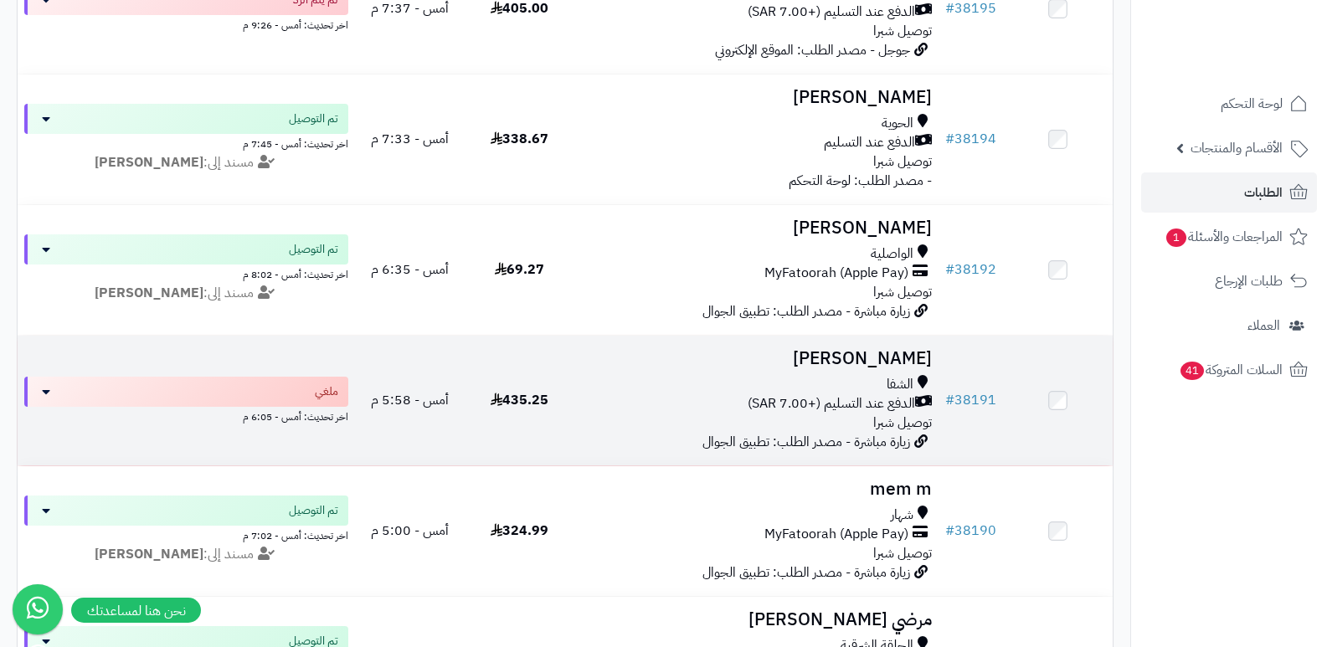
click at [872, 349] on h3 "[PERSON_NAME]" at bounding box center [757, 358] width 352 height 19
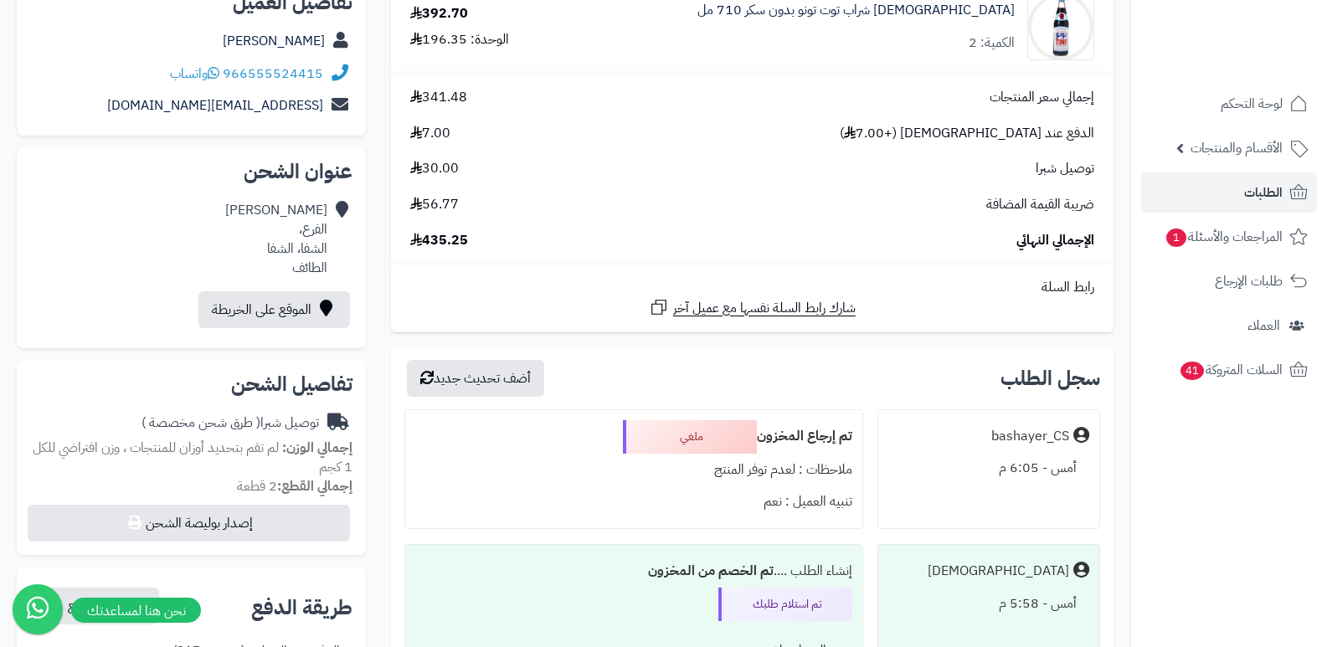
scroll to position [251, 0]
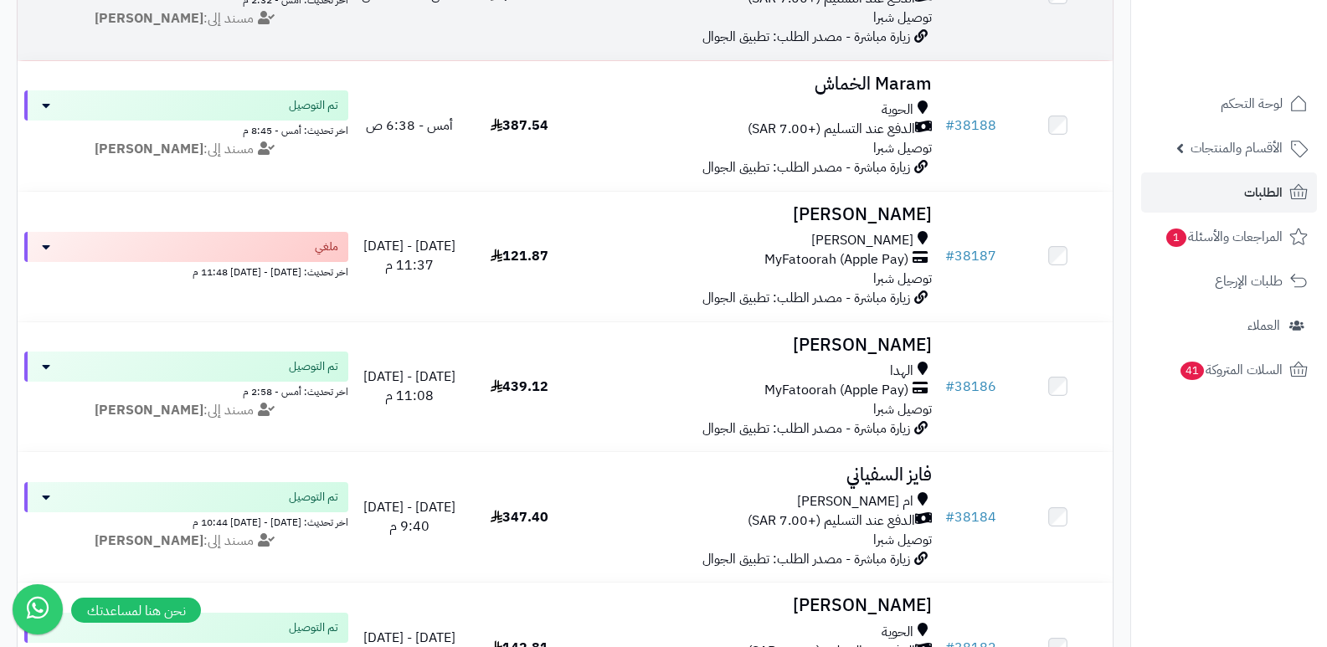
scroll to position [1507, 0]
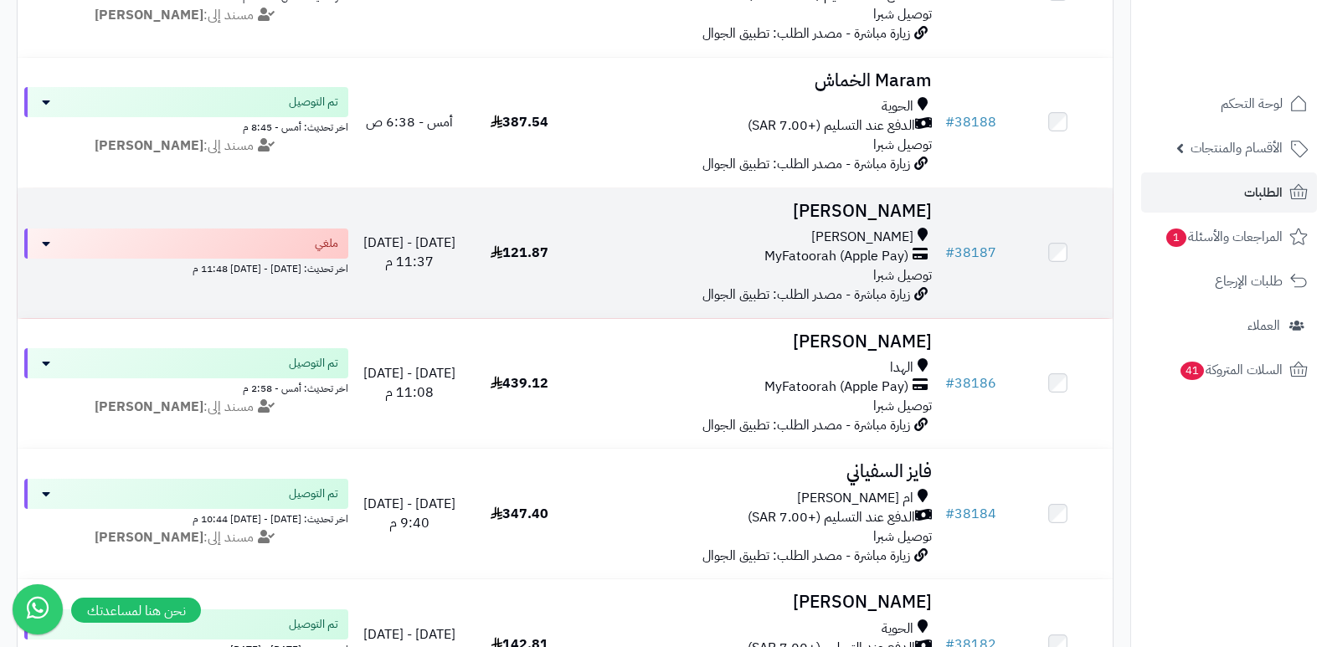
click at [883, 210] on h3 "سهى الشهري" at bounding box center [757, 211] width 352 height 19
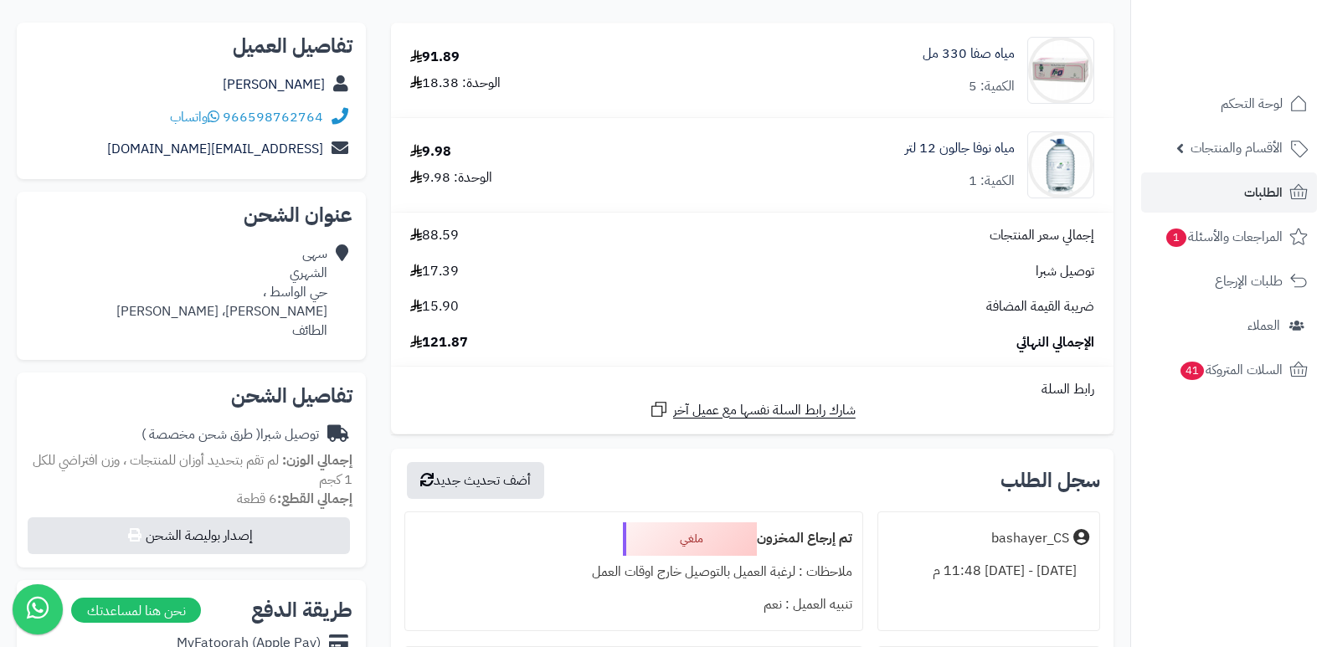
scroll to position [418, 0]
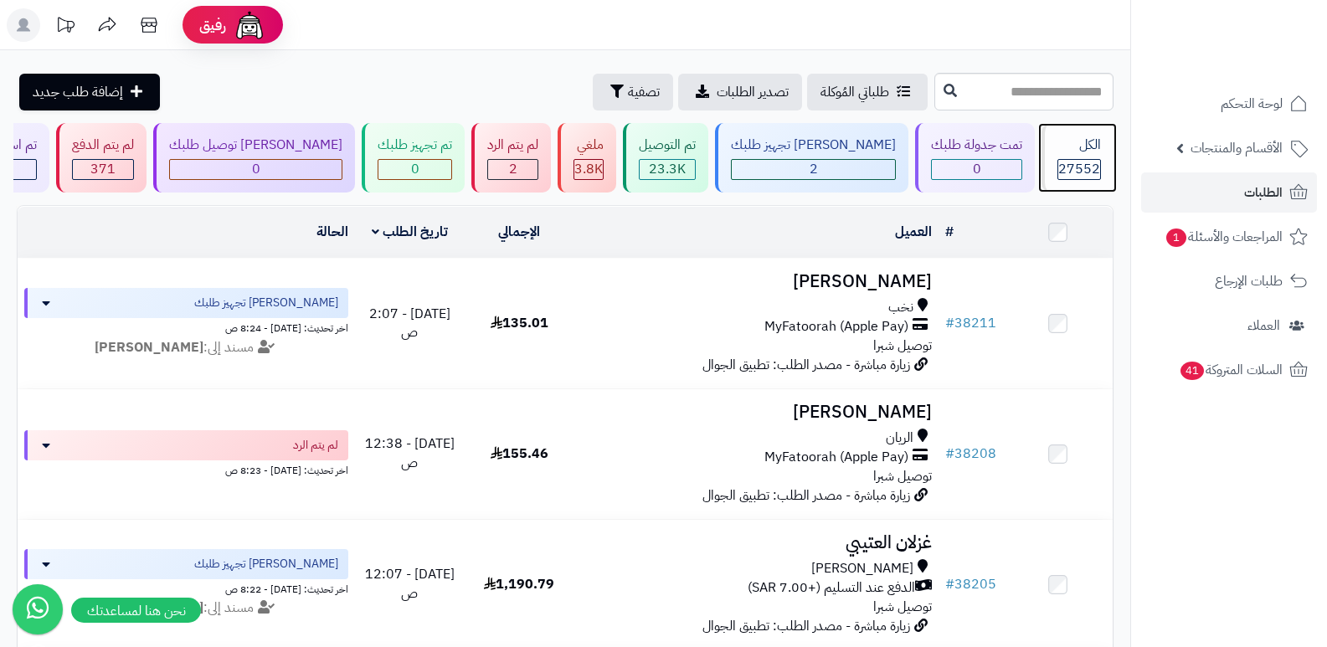
click at [1057, 146] on div "الكل" at bounding box center [1079, 145] width 44 height 19
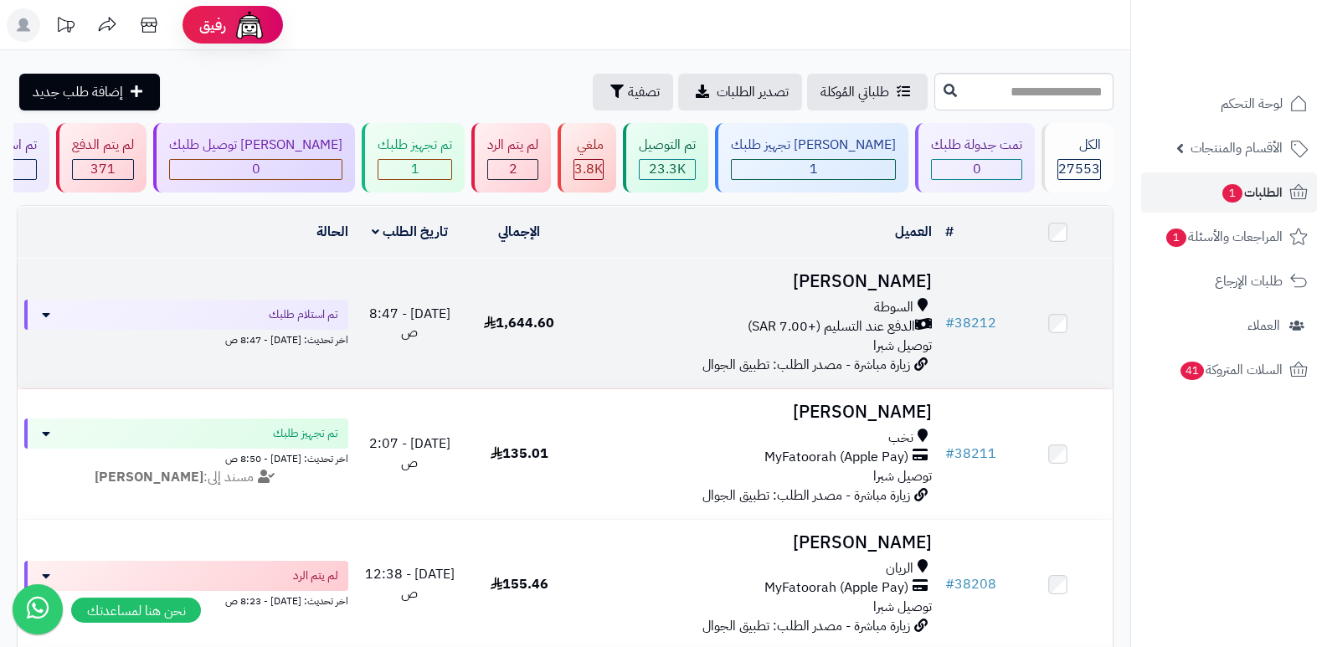
click at [881, 273] on h3 "[PERSON_NAME]" at bounding box center [757, 281] width 352 height 19
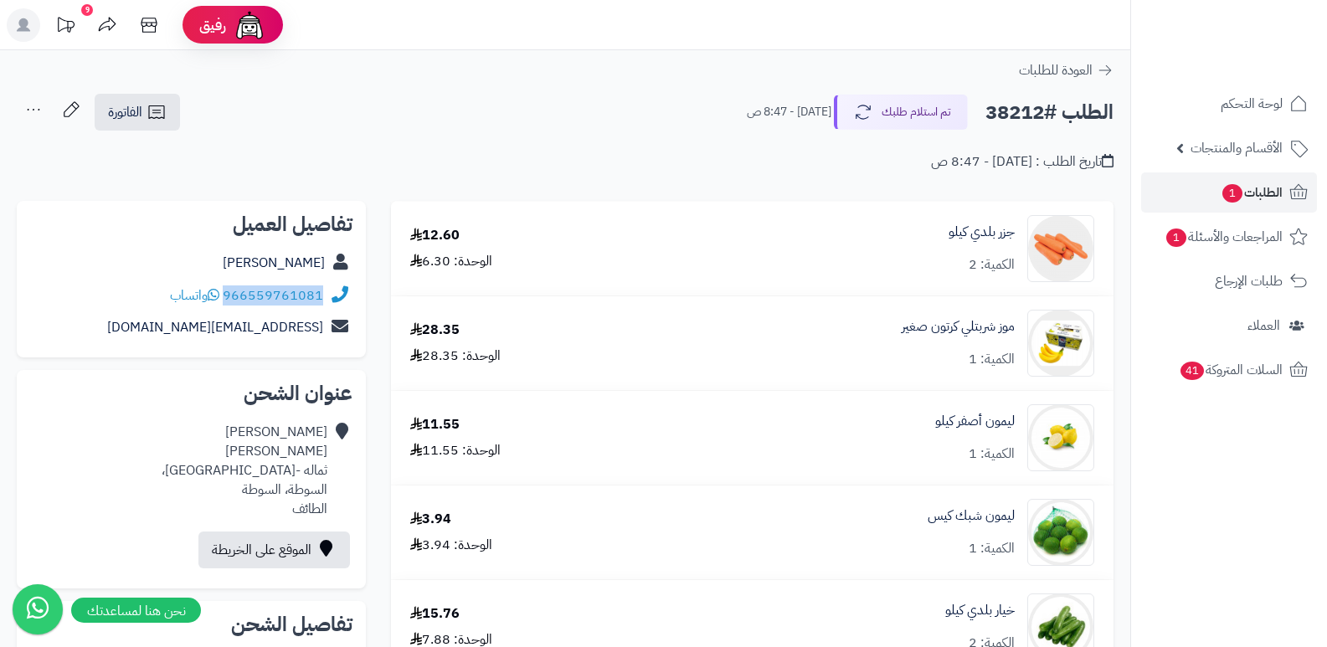
drag, startPoint x: 225, startPoint y: 293, endPoint x: 323, endPoint y: 297, distance: 98.0
click at [323, 297] on div "966559761081 واتساب" at bounding box center [191, 296] width 322 height 33
copy link "966559761081"
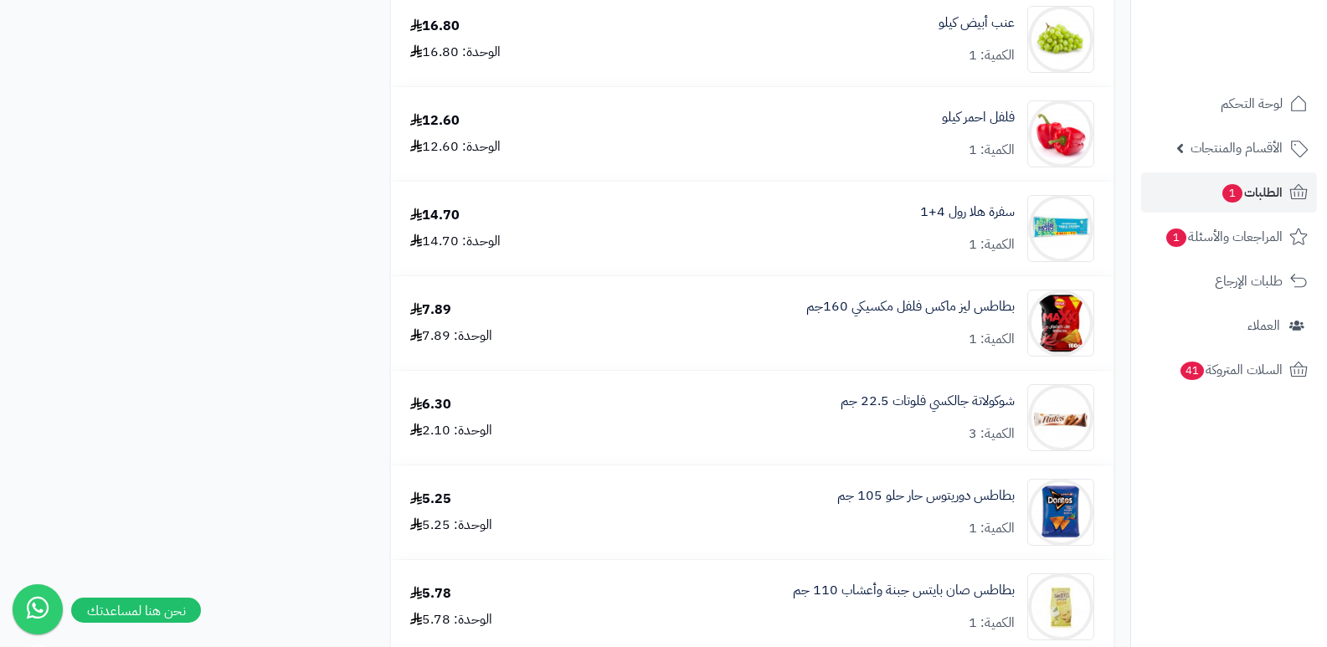
scroll to position [5965, 0]
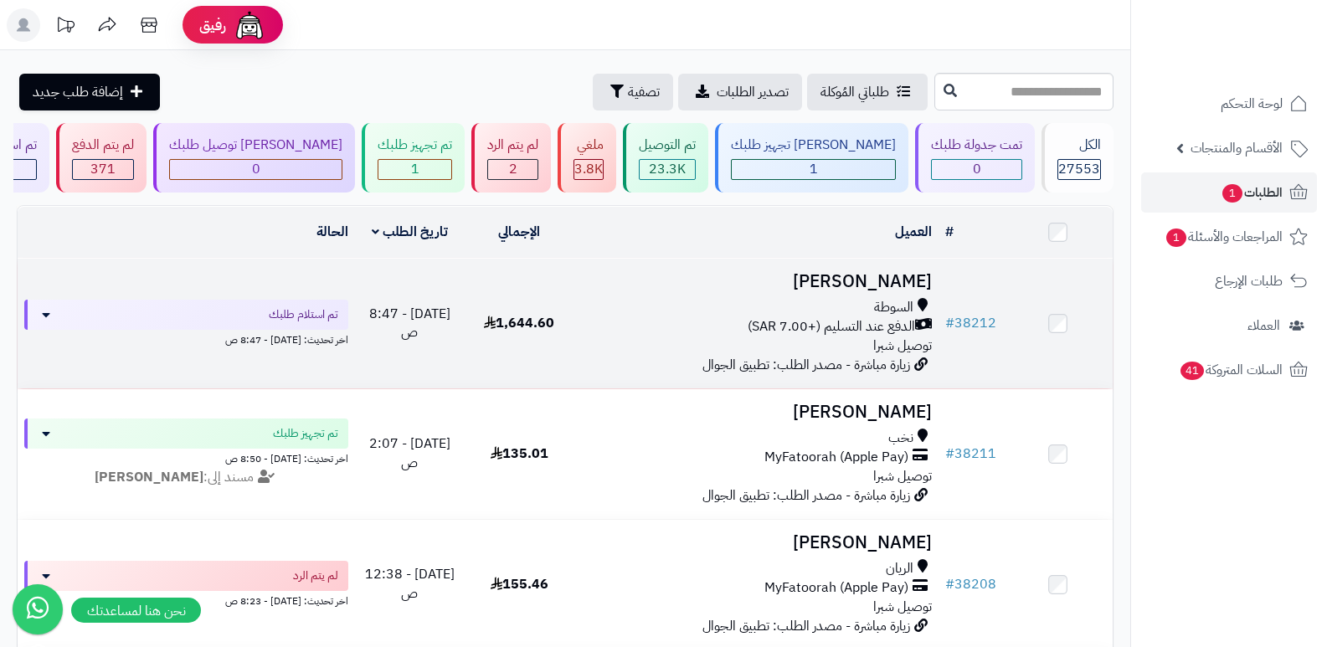
click at [901, 281] on h3 "محمد الثمالي" at bounding box center [757, 281] width 352 height 19
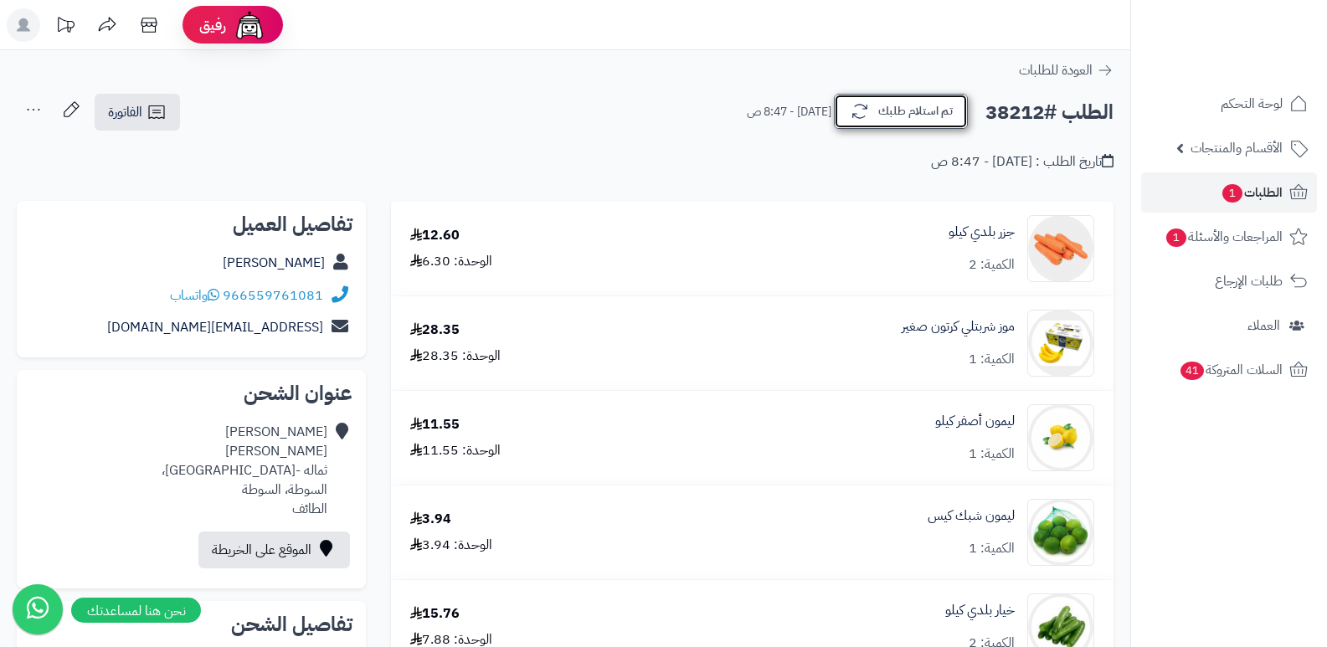
click at [893, 117] on button "تم استلام طلبك" at bounding box center [901, 111] width 134 height 35
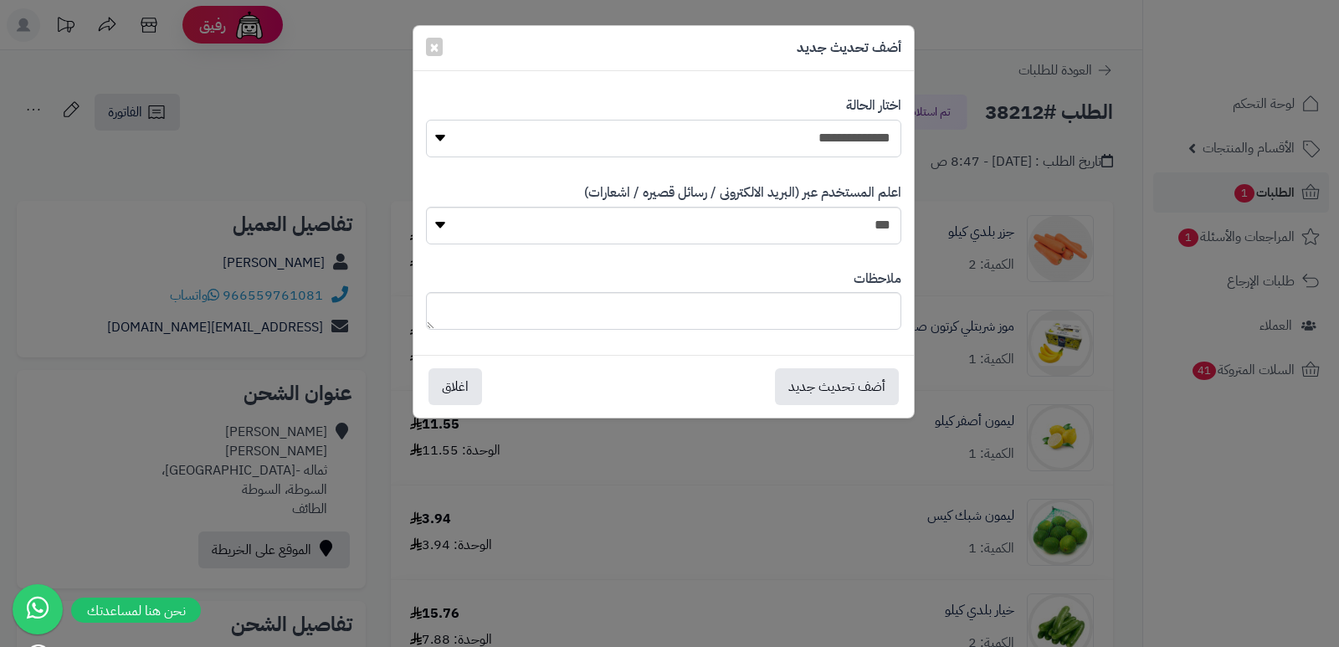
click at [832, 139] on select "**********" at bounding box center [663, 139] width 475 height 38
select select "*"
click at [426, 120] on select "**********" at bounding box center [663, 139] width 475 height 38
click at [823, 310] on textarea at bounding box center [663, 311] width 475 height 38
type textarea "****"
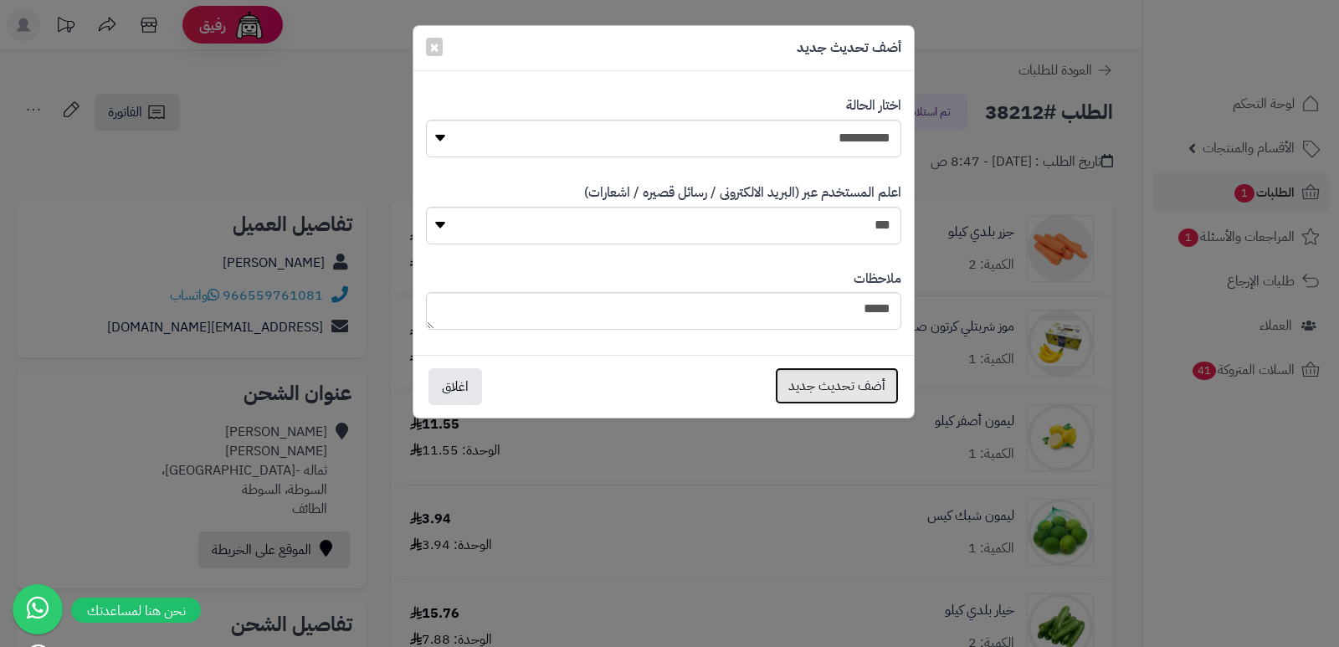
click at [814, 395] on button "أضف تحديث جديد" at bounding box center [837, 385] width 124 height 37
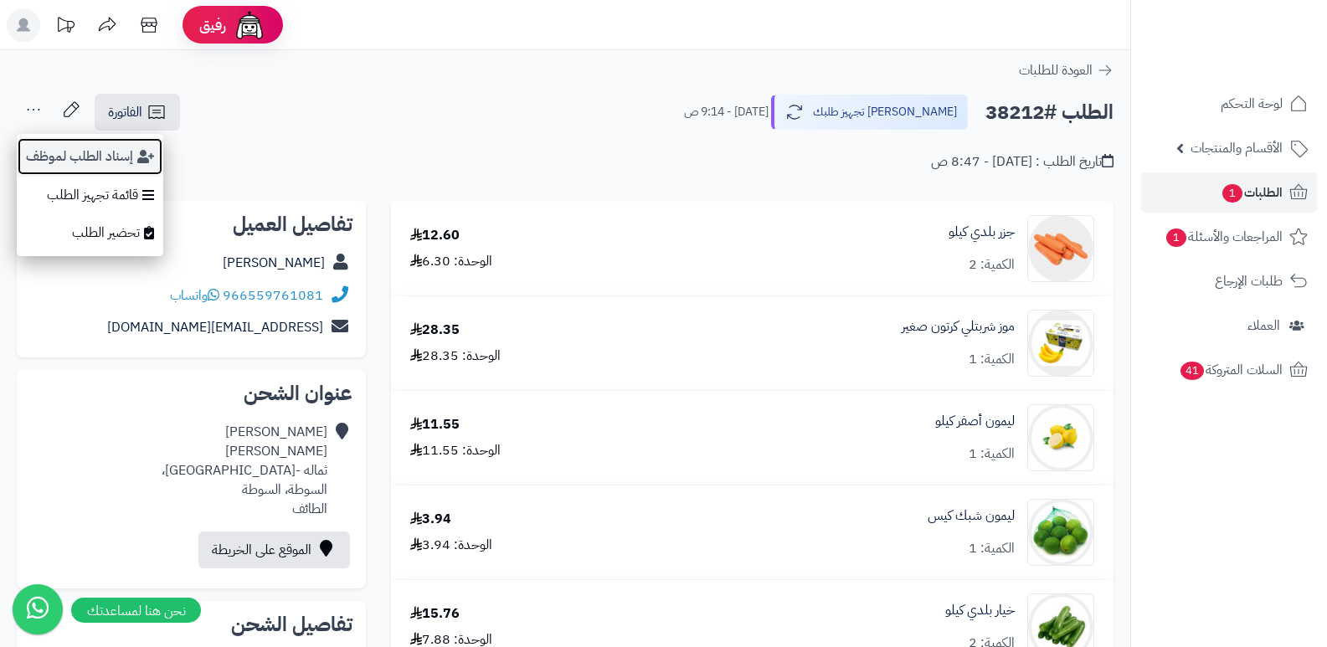
click at [54, 158] on button "إسناد الطلب لموظف" at bounding box center [90, 156] width 146 height 39
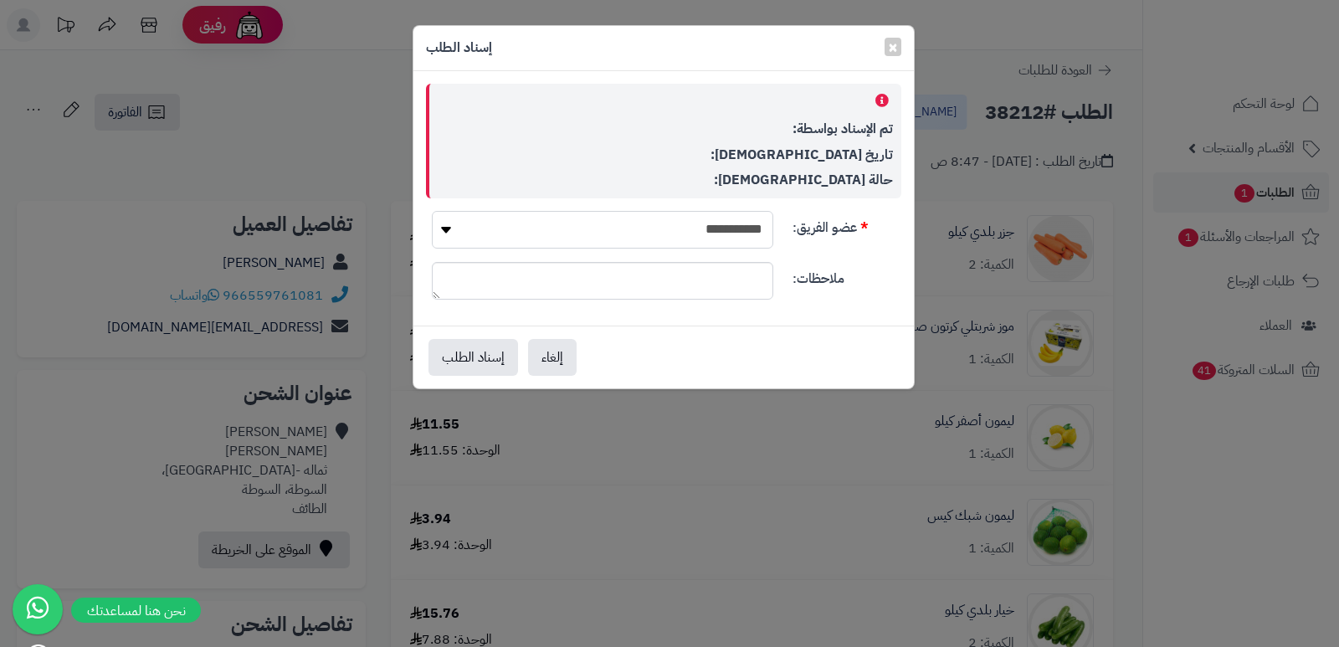
click at [720, 239] on select "**********" at bounding box center [602, 230] width 341 height 38
select select "**"
click at [432, 211] on select "**********" at bounding box center [602, 230] width 341 height 38
click at [461, 354] on button "إسناد الطلب" at bounding box center [474, 356] width 90 height 37
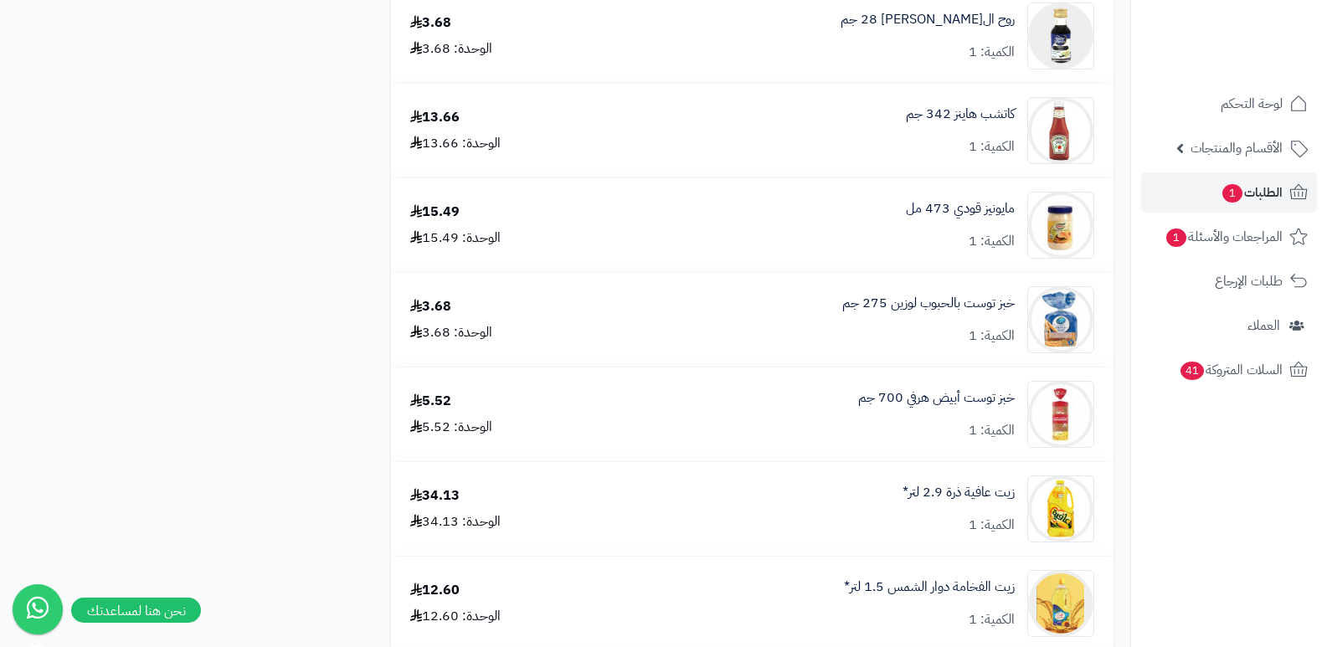
scroll to position [3850, 0]
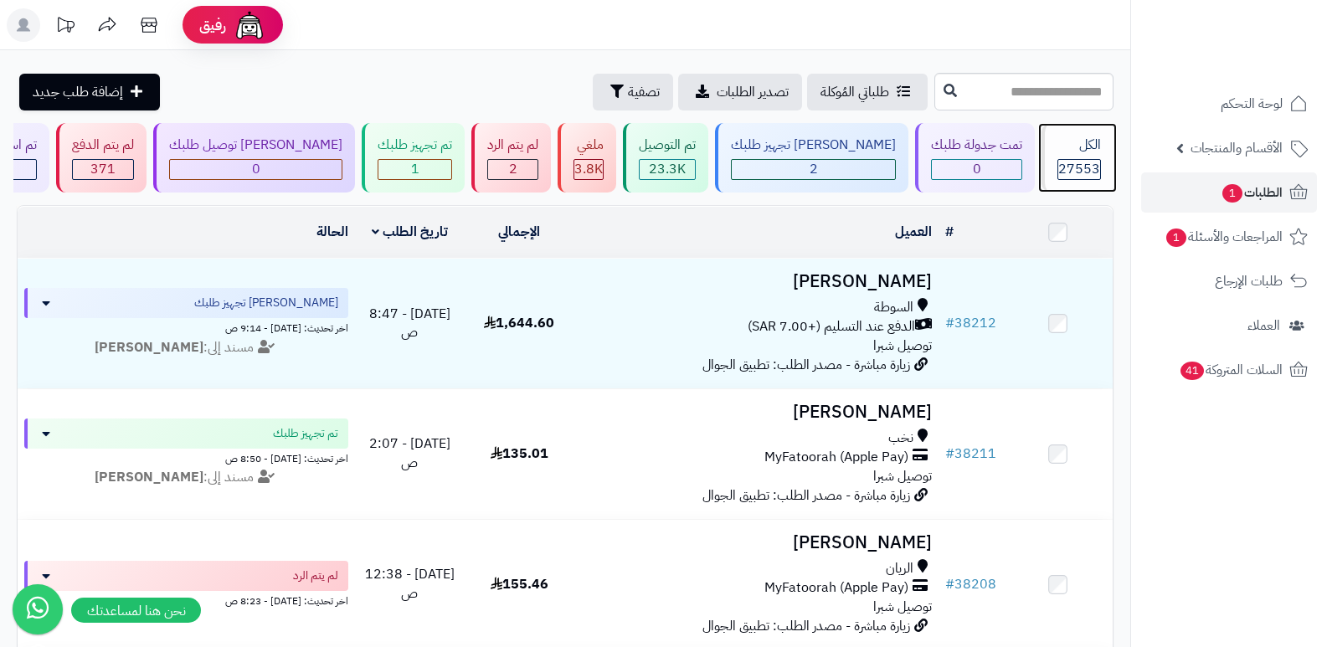
click at [1073, 150] on div "الكل" at bounding box center [1079, 145] width 44 height 19
click at [1074, 161] on span "27553" at bounding box center [1079, 169] width 42 height 20
click at [1071, 187] on div "الكل 27553" at bounding box center [1077, 157] width 72 height 69
click at [1071, 186] on div "الكل 27553" at bounding box center [1077, 157] width 72 height 69
click at [1085, 165] on span "27553" at bounding box center [1079, 169] width 42 height 20
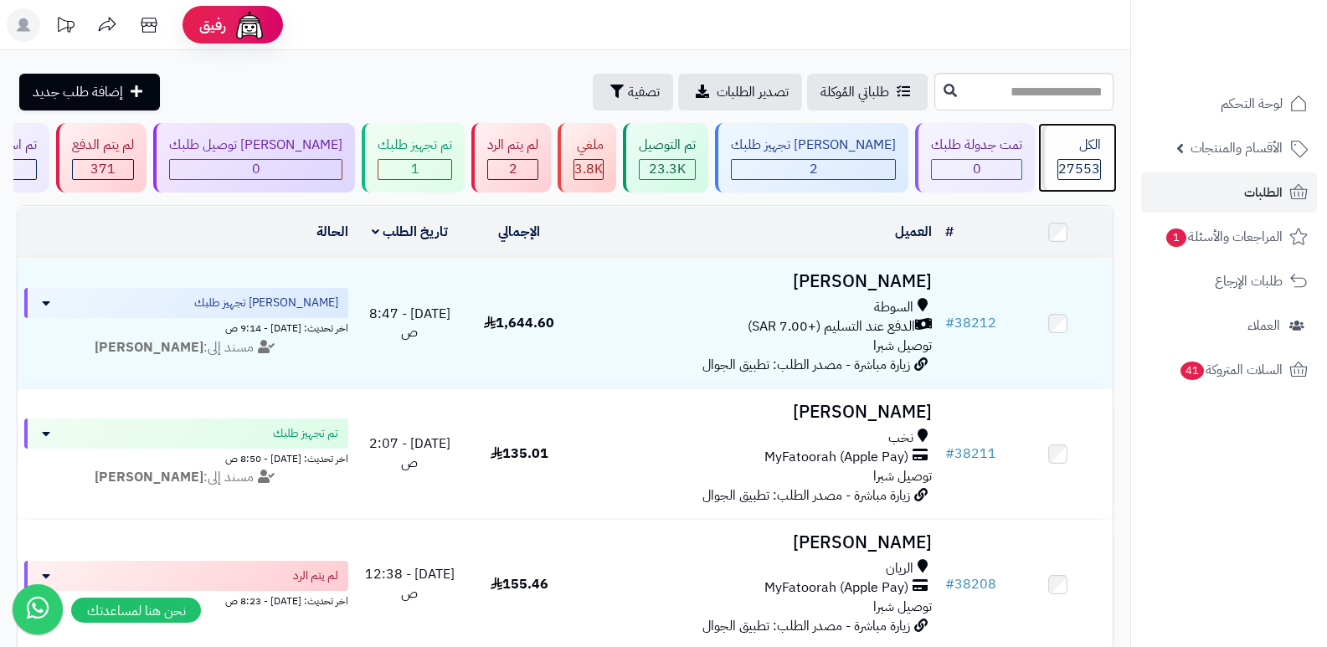
click at [1090, 166] on span "27553" at bounding box center [1079, 169] width 42 height 20
click at [1072, 173] on span "27553" at bounding box center [1079, 169] width 42 height 20
click at [1085, 164] on span "27553" at bounding box center [1079, 169] width 42 height 20
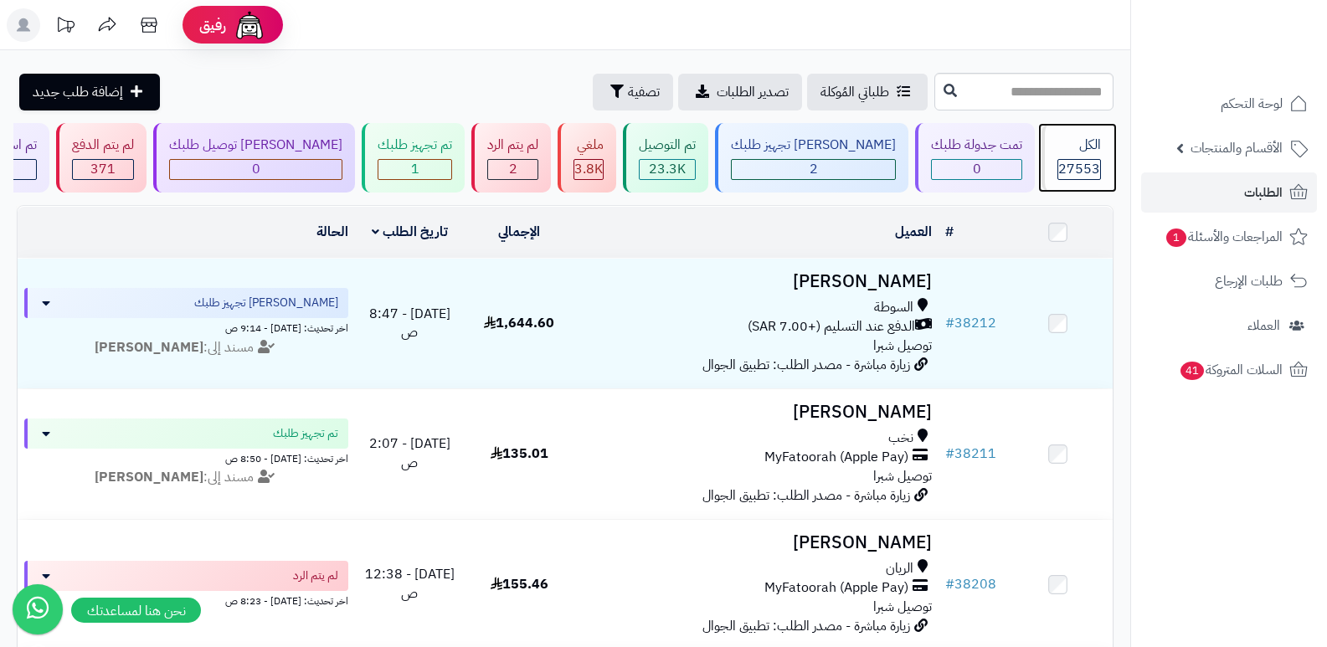
click at [1085, 164] on span "27553" at bounding box center [1079, 169] width 42 height 20
click at [1073, 149] on div "الكل" at bounding box center [1079, 145] width 44 height 19
click at [1079, 159] on span "27553" at bounding box center [1079, 169] width 42 height 20
click at [1098, 141] on div "الكل" at bounding box center [1079, 145] width 44 height 19
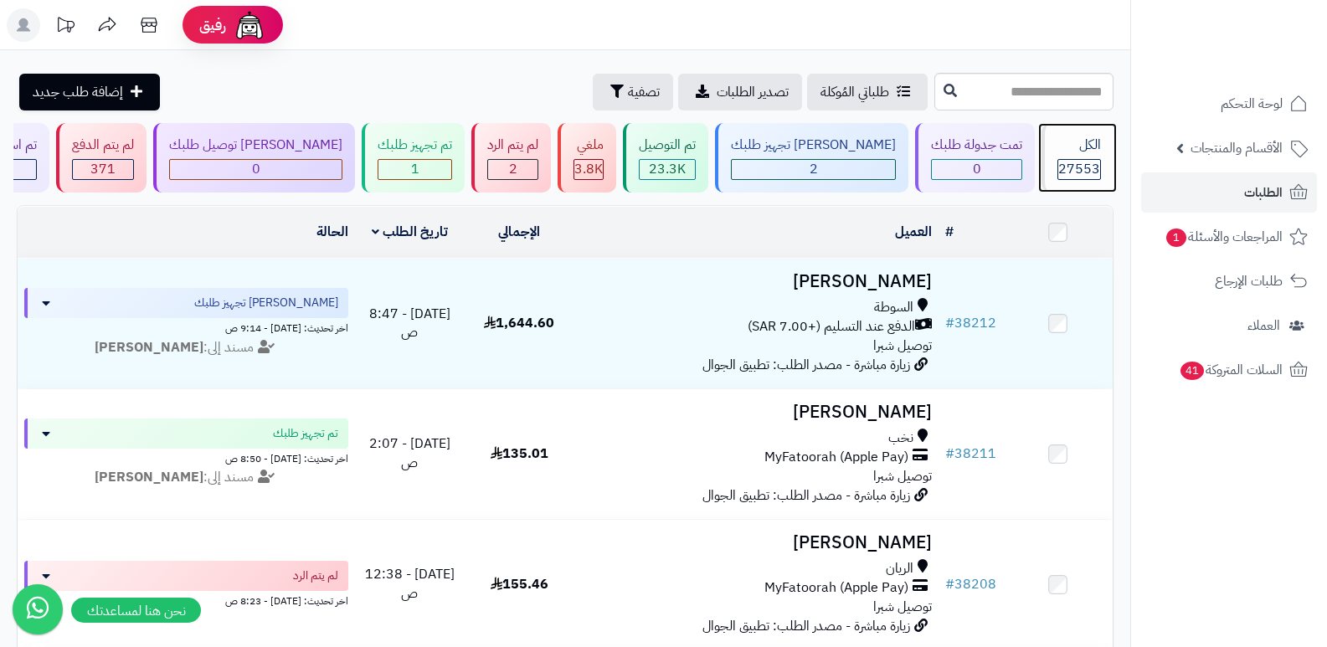
click at [1098, 141] on div "الكل" at bounding box center [1079, 145] width 44 height 19
click at [1080, 141] on div "الكل" at bounding box center [1079, 145] width 44 height 19
click at [1086, 146] on div "الكل" at bounding box center [1079, 145] width 44 height 19
click at [1088, 146] on div "الكل" at bounding box center [1079, 145] width 44 height 19
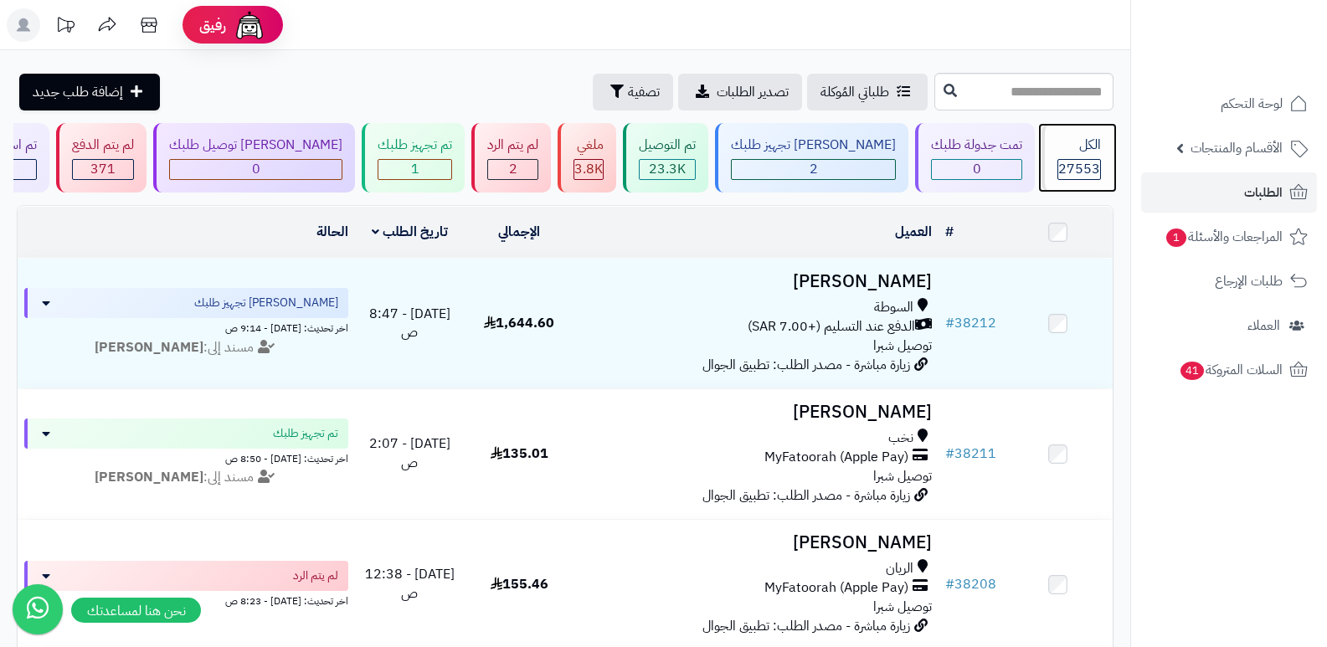
click at [1058, 166] on div "27553" at bounding box center [1079, 169] width 42 height 19
click at [1058, 162] on div "27553" at bounding box center [1079, 169] width 42 height 19
click at [1085, 172] on span "27553" at bounding box center [1079, 169] width 42 height 20
click at [1076, 160] on span "27553" at bounding box center [1079, 169] width 42 height 20
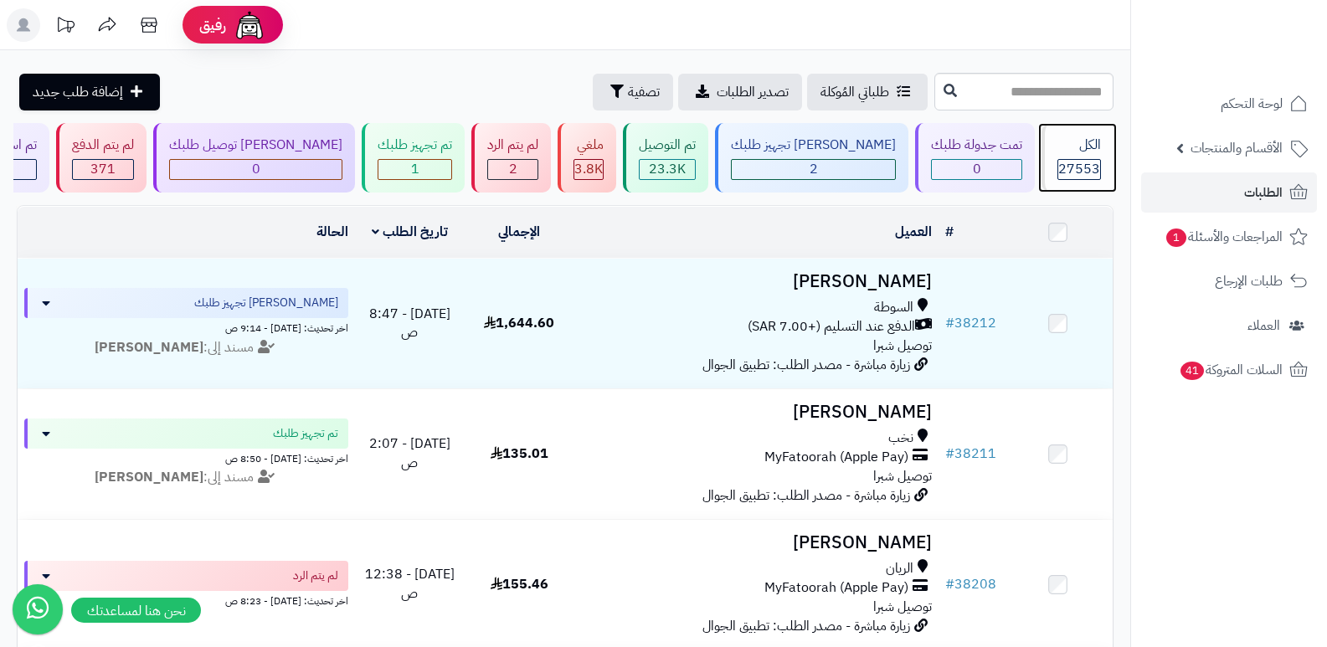
click at [1067, 167] on span "27553" at bounding box center [1079, 169] width 42 height 20
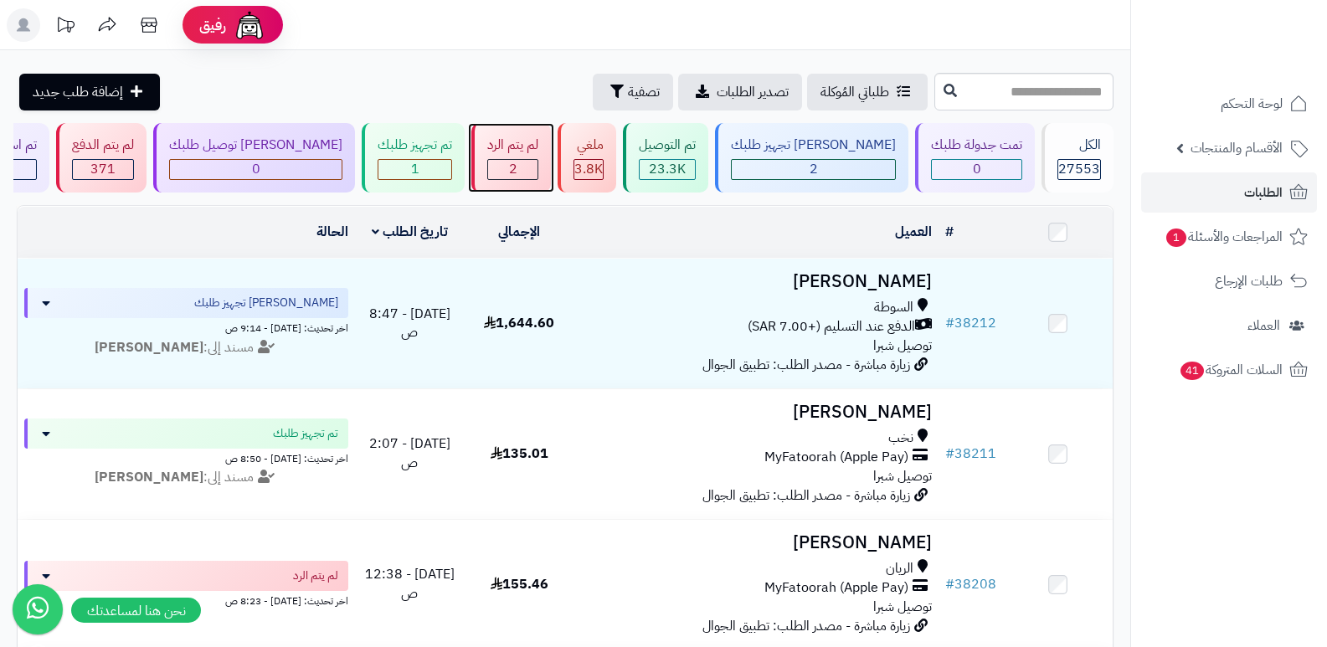
click at [533, 151] on div "لم يتم الرد" at bounding box center [512, 145] width 51 height 19
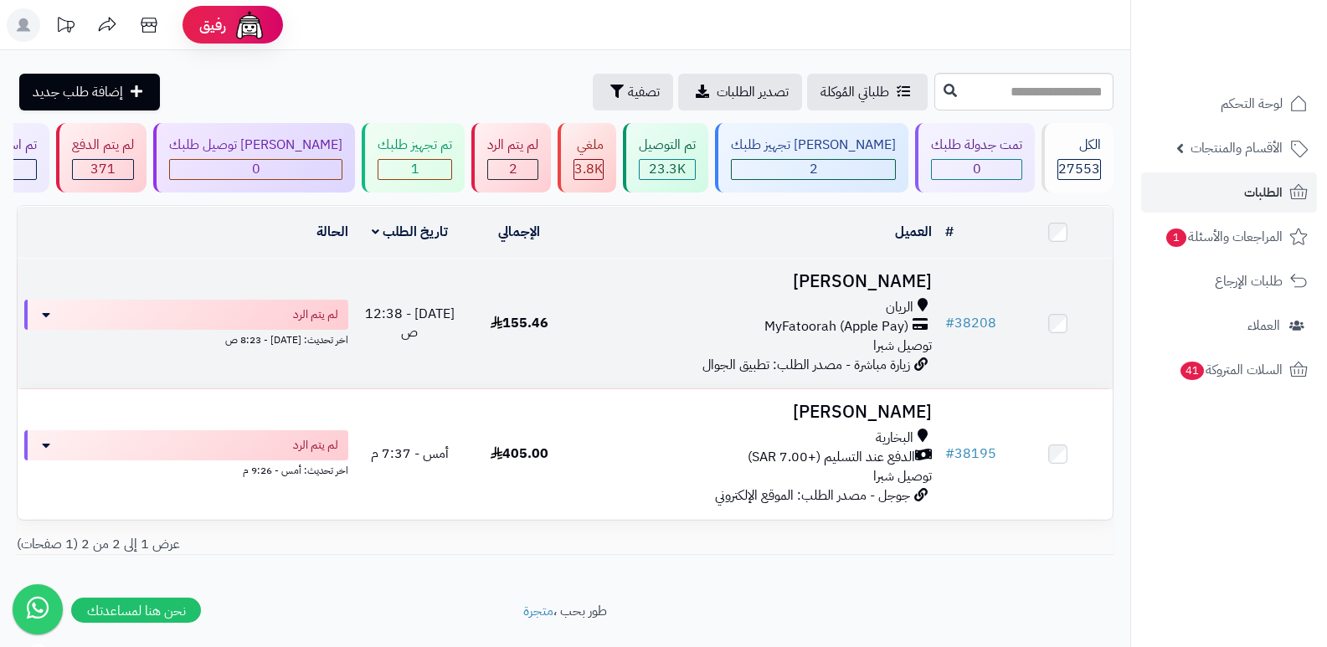
click at [871, 273] on h3 "[PERSON_NAME]" at bounding box center [757, 281] width 352 height 19
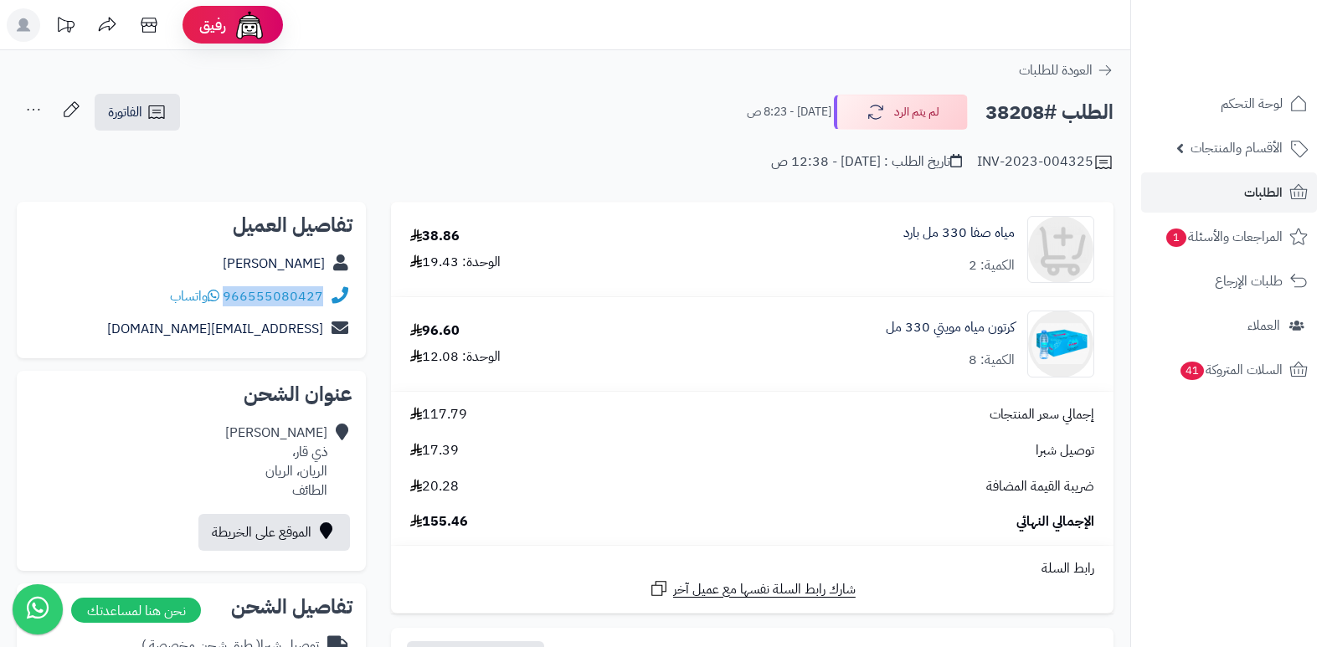
drag, startPoint x: 225, startPoint y: 295, endPoint x: 320, endPoint y: 306, distance: 95.2
click at [331, 310] on div "966555080427 واتساب" at bounding box center [191, 296] width 322 height 33
copy div "966555080427"
click at [939, 119] on button "لم يتم الرد" at bounding box center [901, 111] width 134 height 35
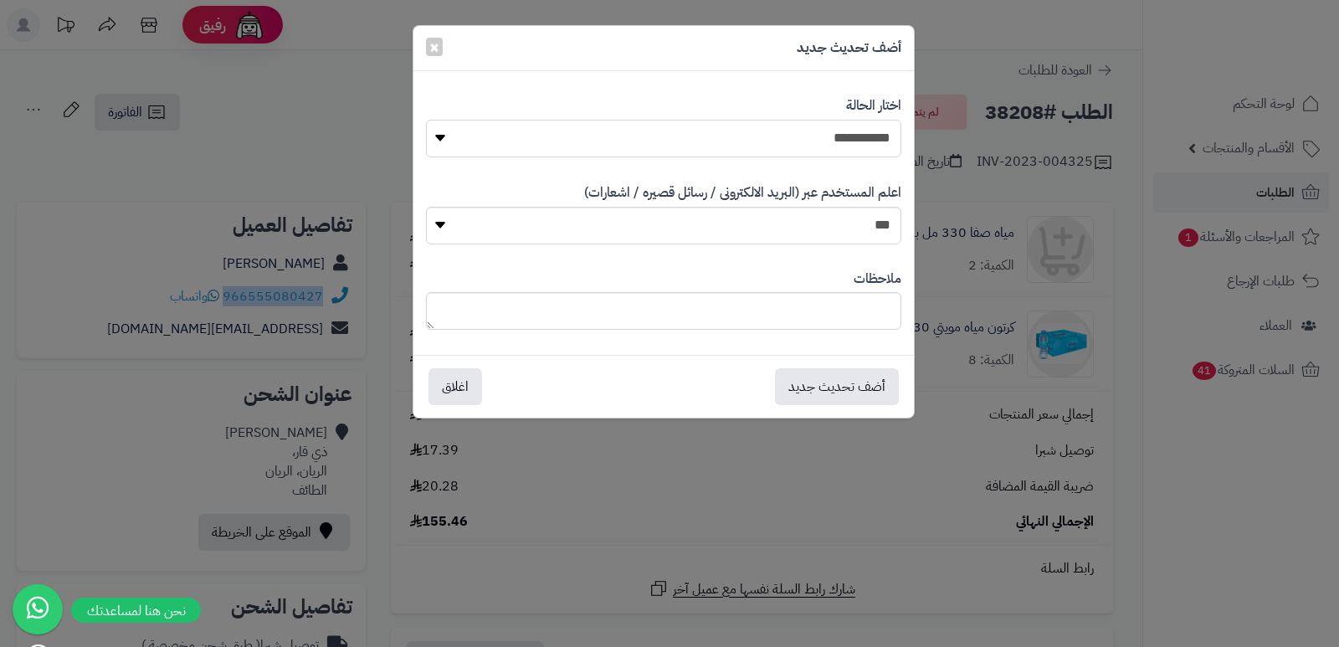
click at [824, 142] on select "**********" at bounding box center [663, 139] width 475 height 38
click at [426, 120] on select "**********" at bounding box center [663, 139] width 475 height 38
click at [837, 374] on button "أضف تحديث جديد" at bounding box center [837, 385] width 124 height 37
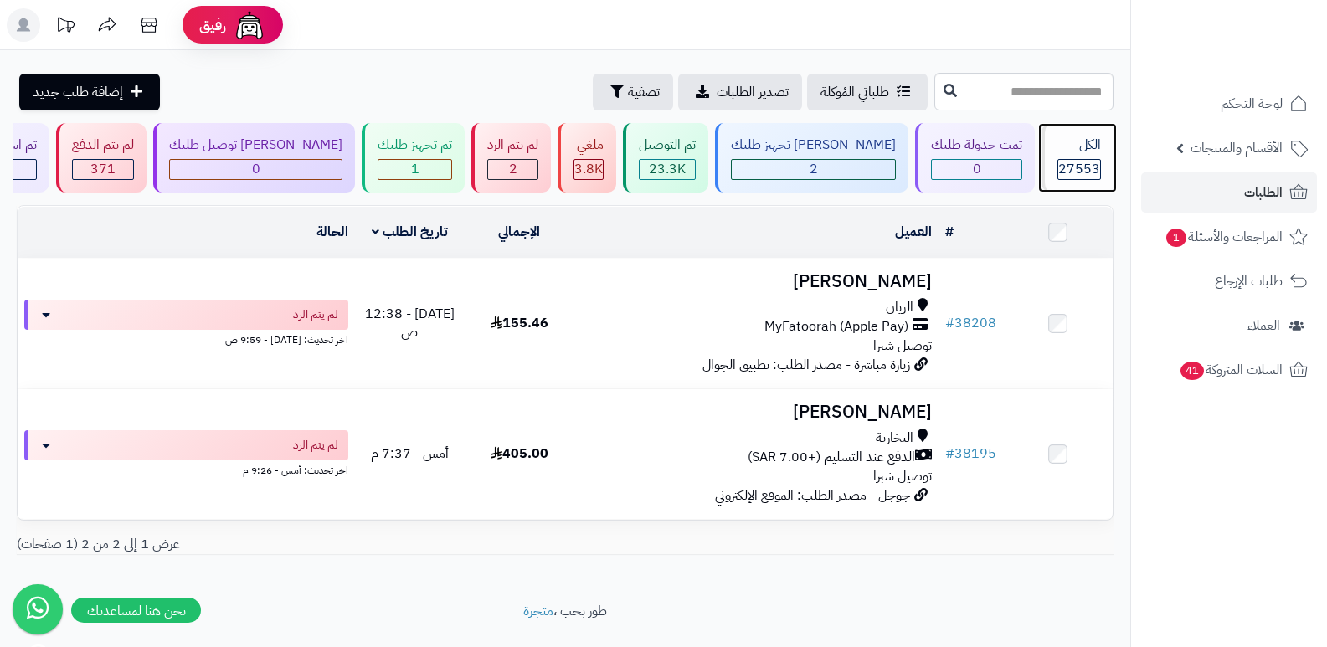
click at [1073, 156] on div "الكل 27553" at bounding box center [1077, 157] width 72 height 69
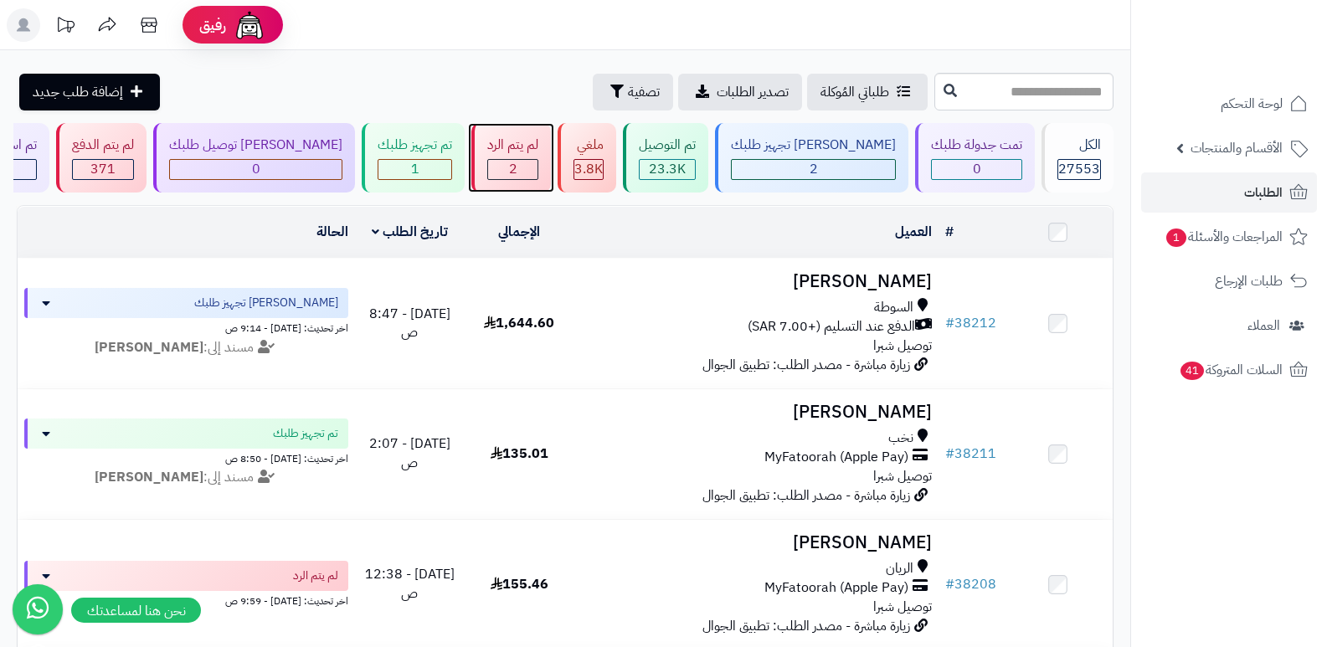
click at [517, 151] on div "لم يتم الرد" at bounding box center [512, 145] width 51 height 19
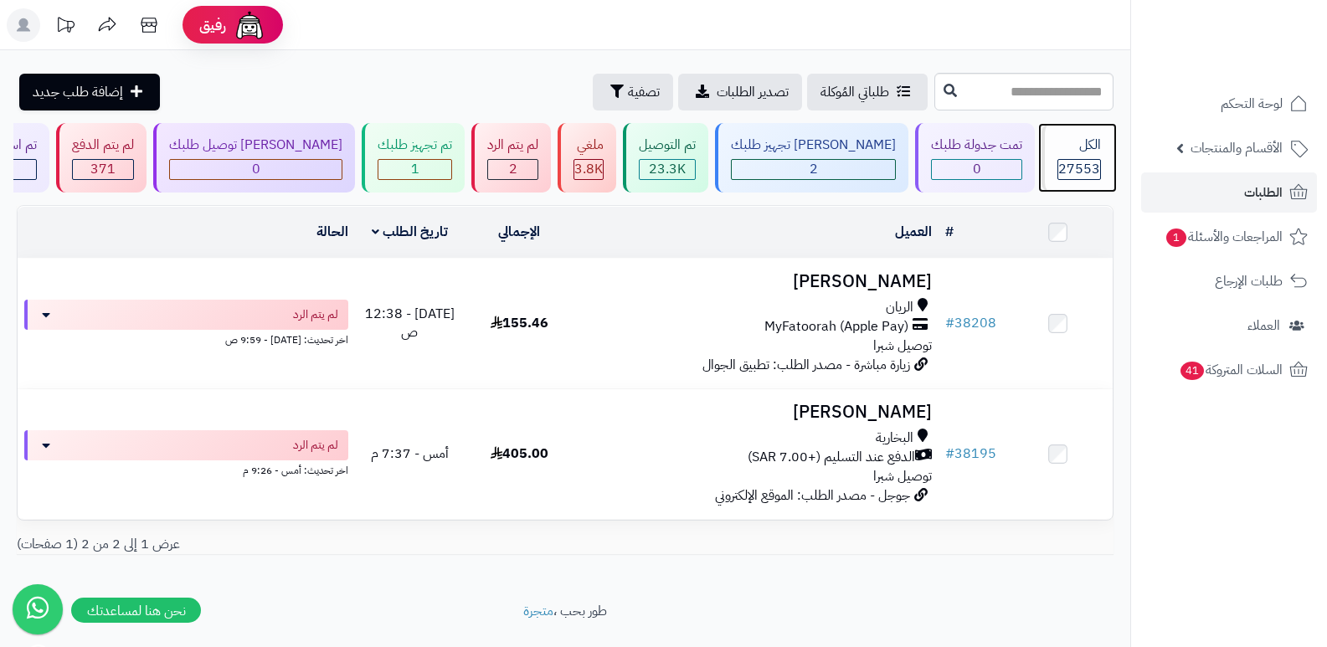
click at [1071, 151] on div "الكل" at bounding box center [1079, 145] width 44 height 19
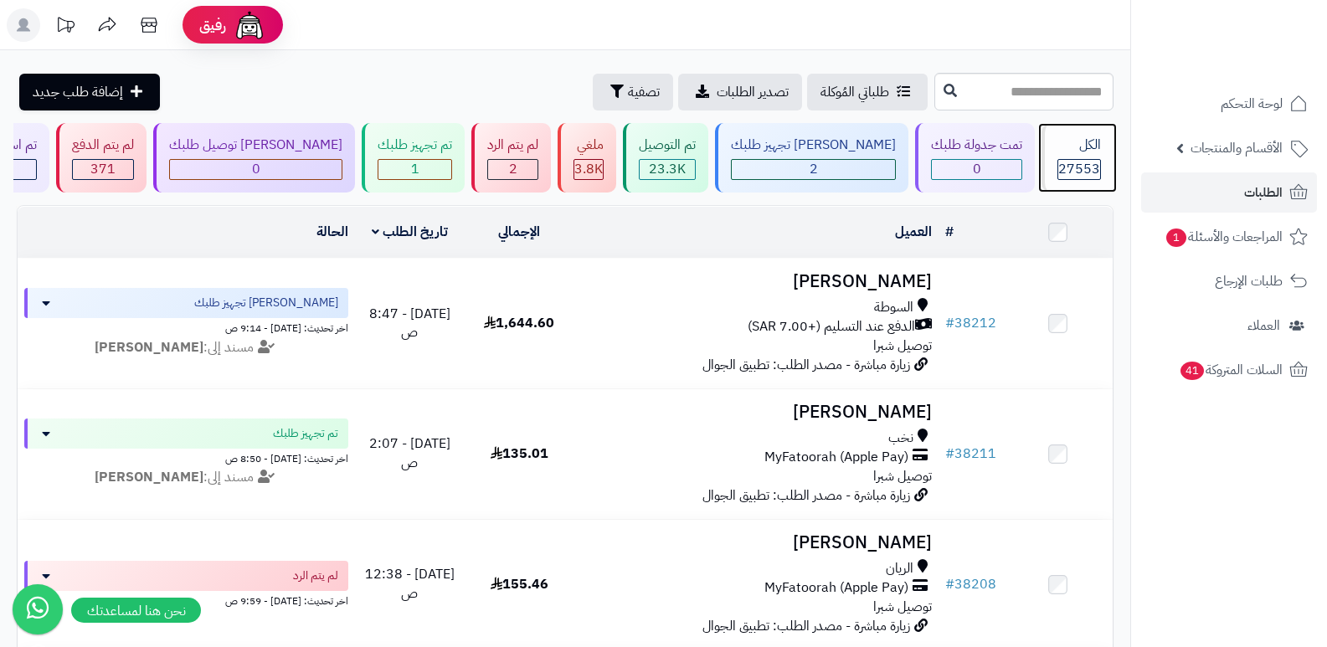
click at [1071, 151] on div "الكل" at bounding box center [1079, 145] width 44 height 19
click at [1088, 151] on div "الكل" at bounding box center [1079, 145] width 44 height 19
click at [1073, 172] on span "27553" at bounding box center [1079, 169] width 42 height 20
click at [1065, 164] on span "27553" at bounding box center [1079, 169] width 42 height 20
click at [1090, 151] on div "الكل" at bounding box center [1079, 145] width 44 height 19
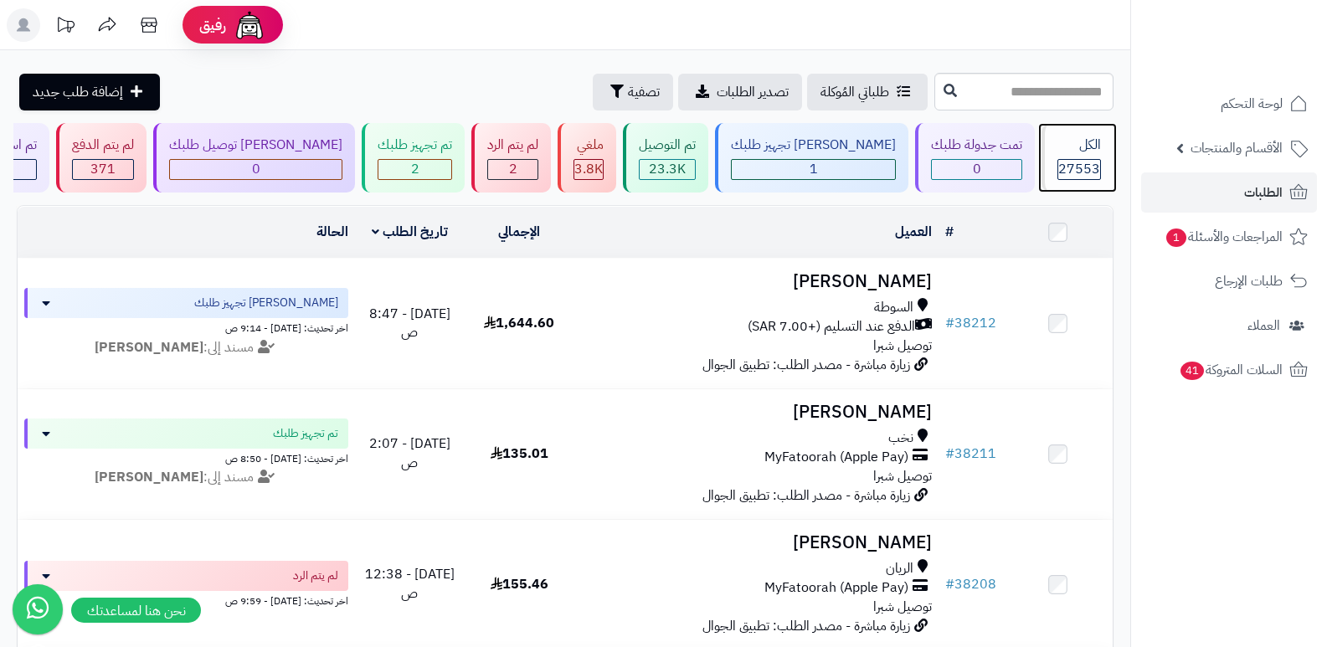
click at [1075, 165] on span "27553" at bounding box center [1079, 169] width 42 height 20
click at [1091, 173] on span "27553" at bounding box center [1079, 169] width 42 height 20
click at [1076, 163] on span "27553" at bounding box center [1079, 169] width 42 height 20
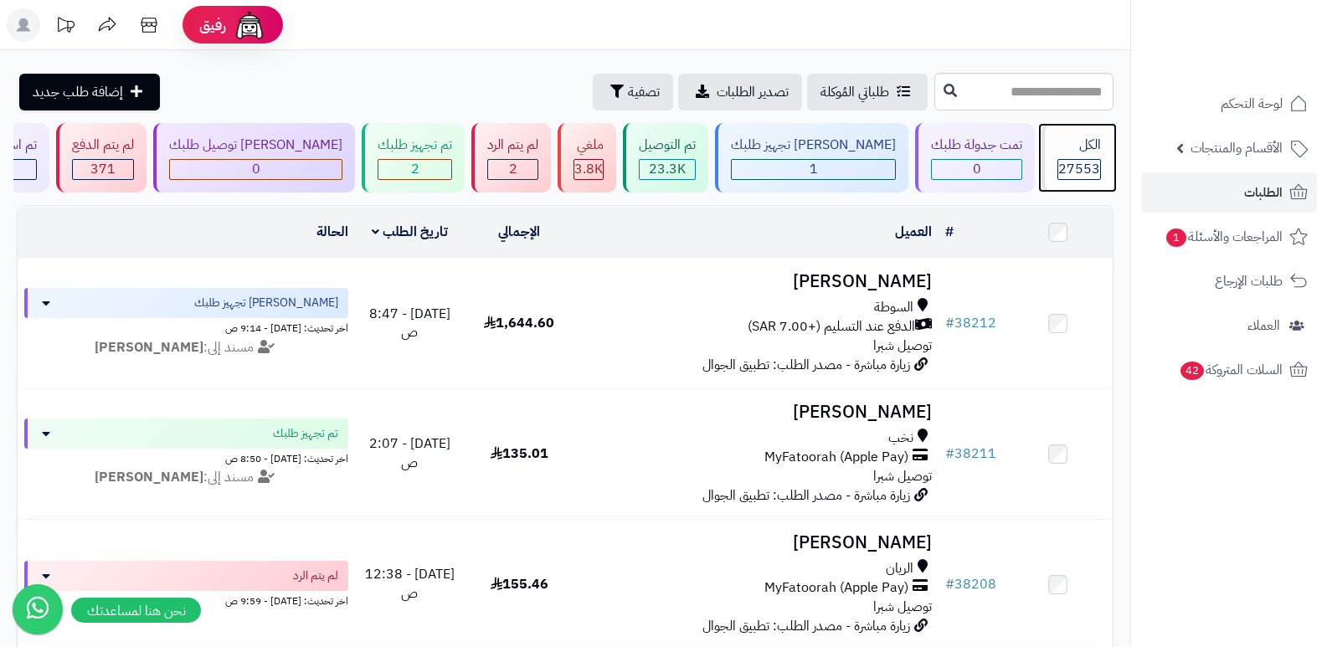
click at [1089, 156] on div "الكل 27553" at bounding box center [1077, 157] width 72 height 69
click at [1086, 147] on div "الكل" at bounding box center [1079, 145] width 44 height 19
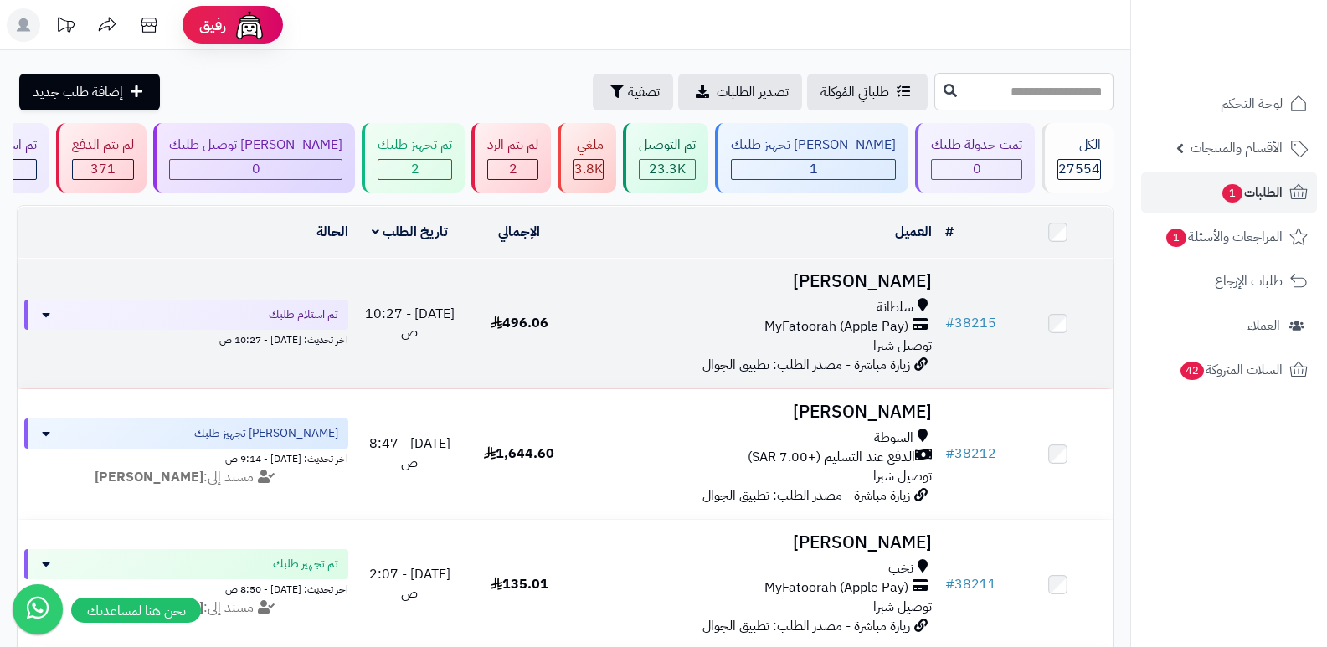
click at [904, 281] on h3 "[PERSON_NAME]" at bounding box center [757, 281] width 352 height 19
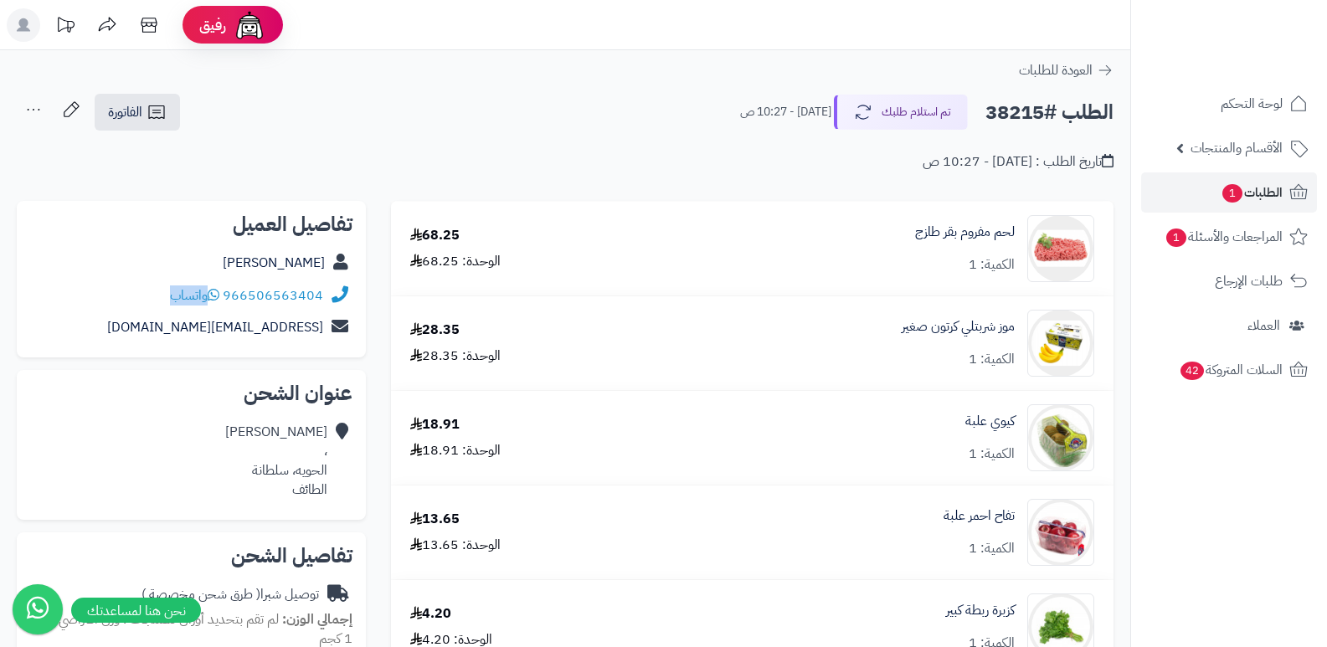
drag, startPoint x: 223, startPoint y: 295, endPoint x: 368, endPoint y: 315, distance: 146.1
click at [455, 105] on div "الطلب #38215 تم استلام طلبك اليوم - 10:27 ص الفاتورة طباعة الفاتورة إرسال الفات…" at bounding box center [565, 112] width 1096 height 39
drag, startPoint x: 225, startPoint y: 296, endPoint x: 327, endPoint y: 297, distance: 102.1
click at [327, 297] on div "966506563404 واتساب" at bounding box center [191, 296] width 322 height 33
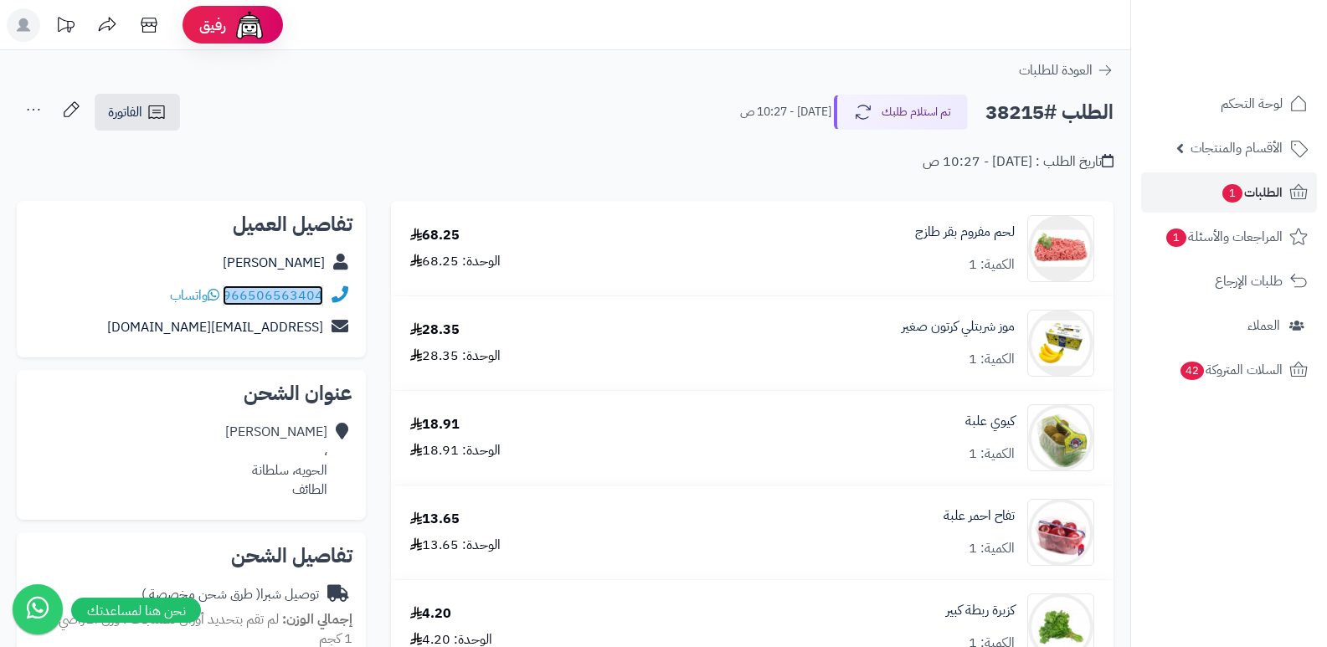
copy div "966506563404"
click at [930, 105] on button "تم استلام طلبك" at bounding box center [901, 111] width 134 height 35
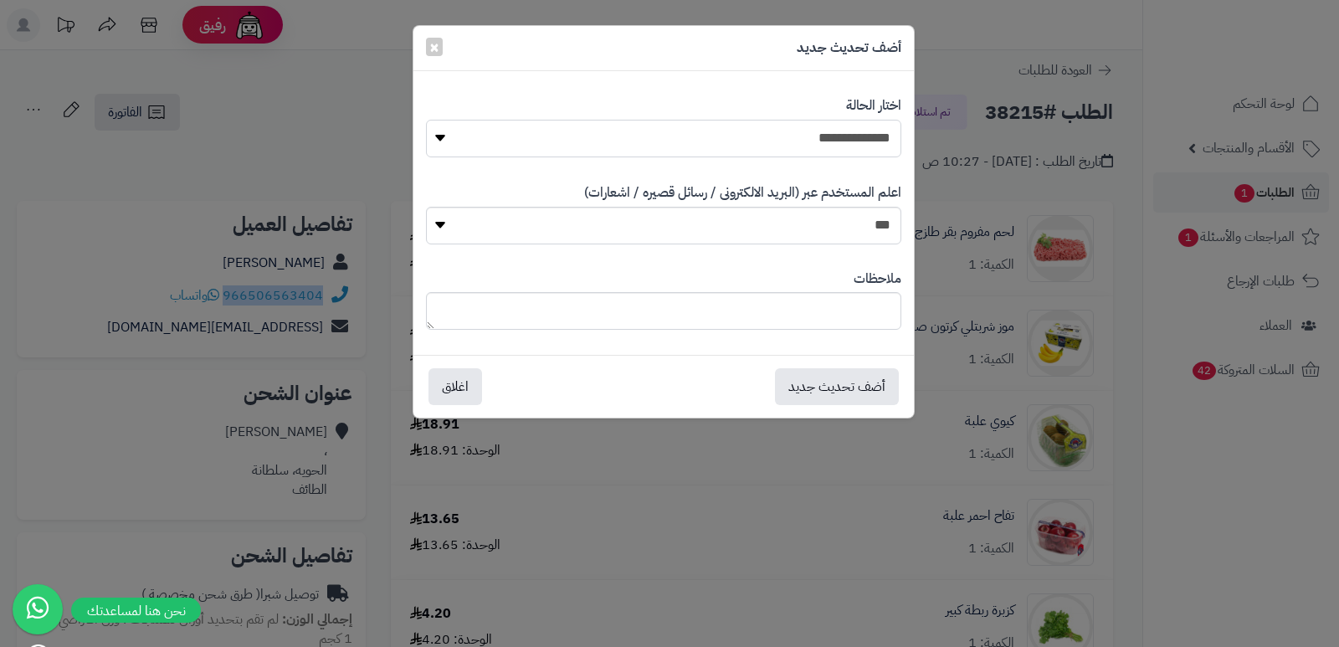
click at [865, 151] on select "**********" at bounding box center [663, 139] width 475 height 38
select select "*"
click at [426, 120] on select "**********" at bounding box center [663, 139] width 475 height 38
click at [835, 380] on button "أضف تحديث جديد" at bounding box center [837, 385] width 124 height 37
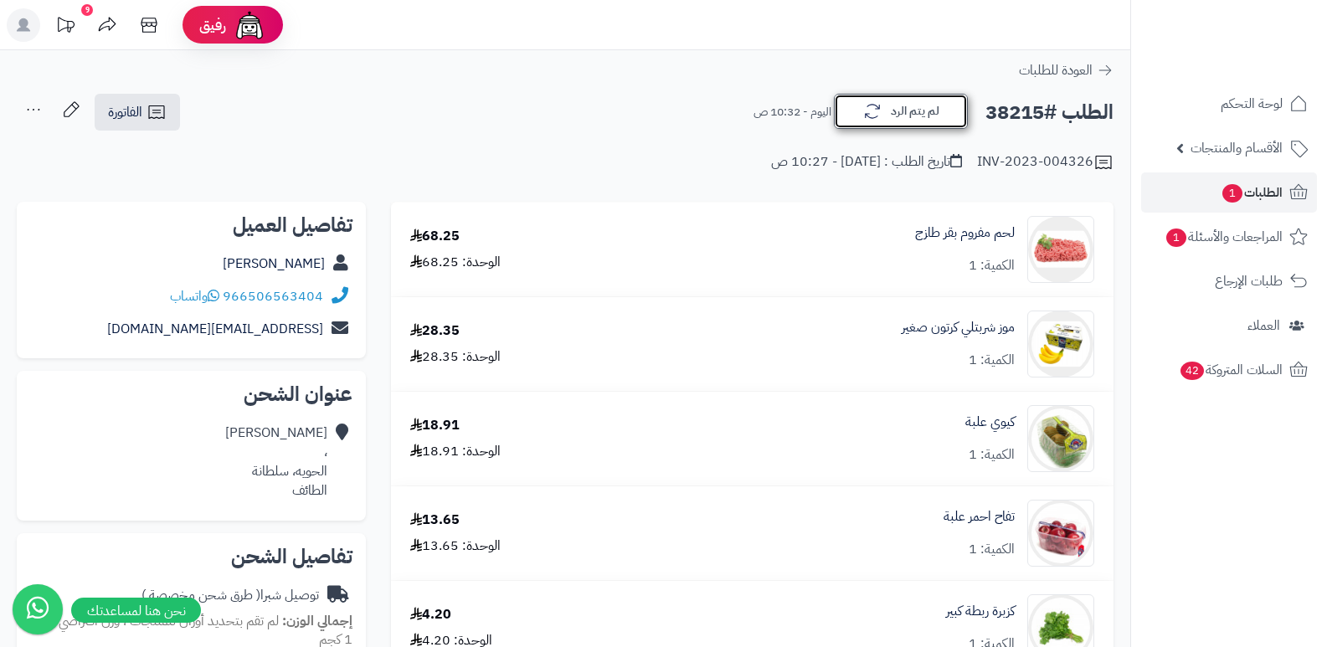
click at [884, 118] on button "لم يتم الرد" at bounding box center [901, 111] width 134 height 35
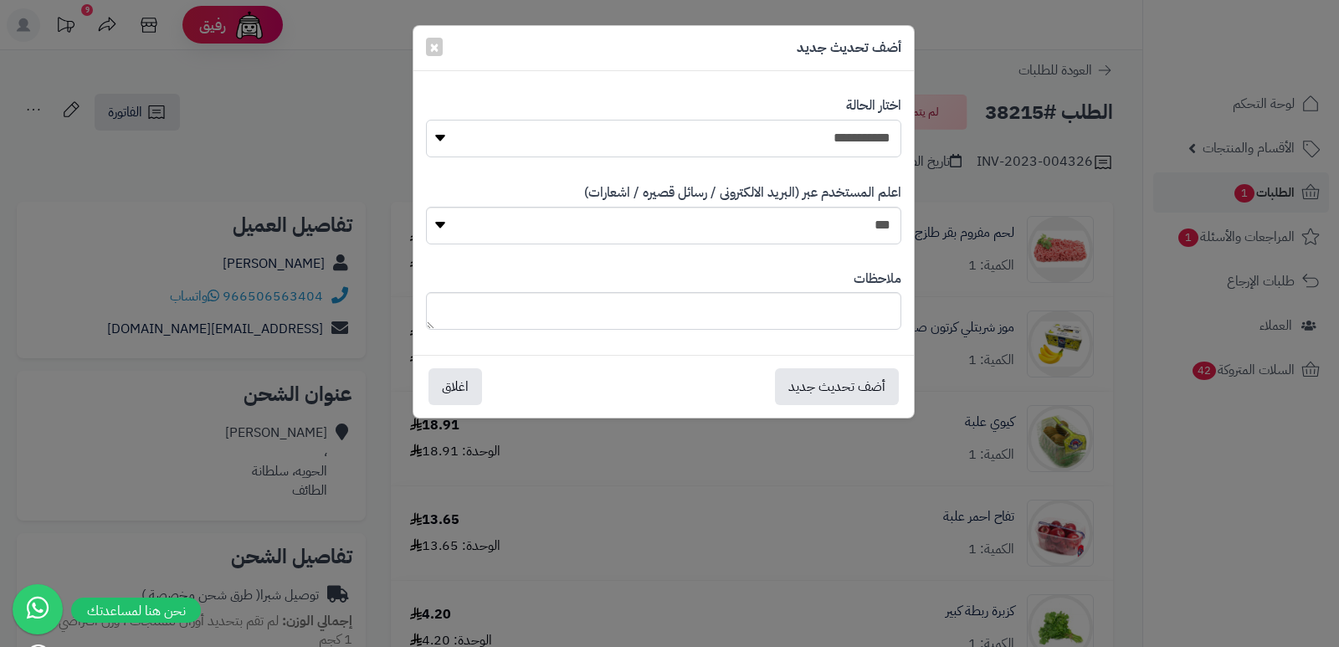
click at [845, 146] on select "**********" at bounding box center [663, 139] width 475 height 38
select select "*"
click at [426, 120] on select "**********" at bounding box center [663, 139] width 475 height 38
click at [875, 308] on textarea at bounding box center [663, 311] width 475 height 38
type textarea "****"
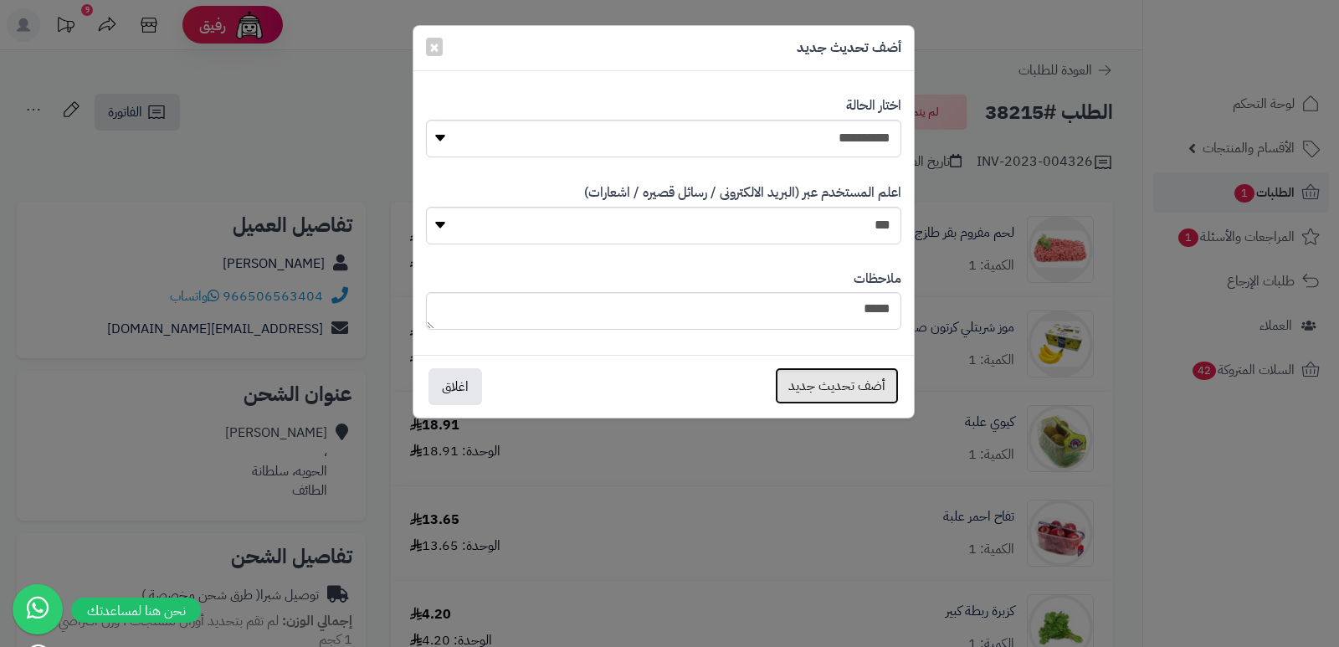
click at [824, 383] on button "أضف تحديث جديد" at bounding box center [837, 385] width 124 height 37
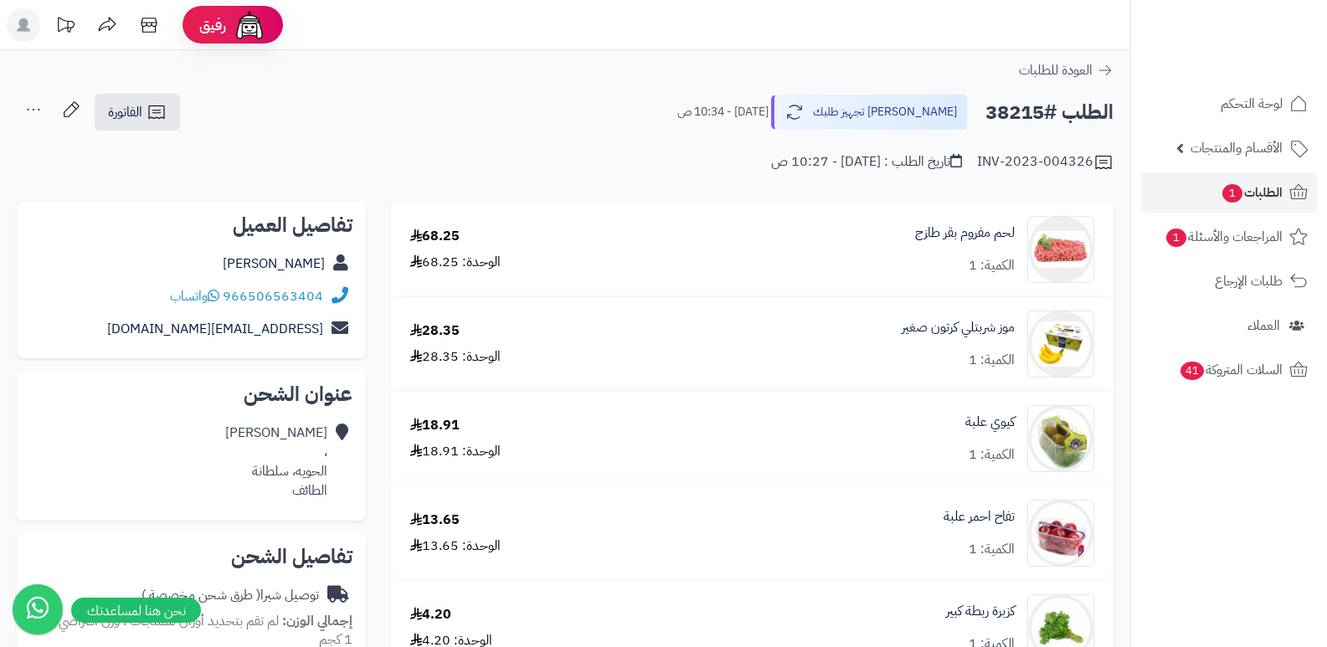
click at [31, 110] on icon at bounding box center [33, 109] width 33 height 33
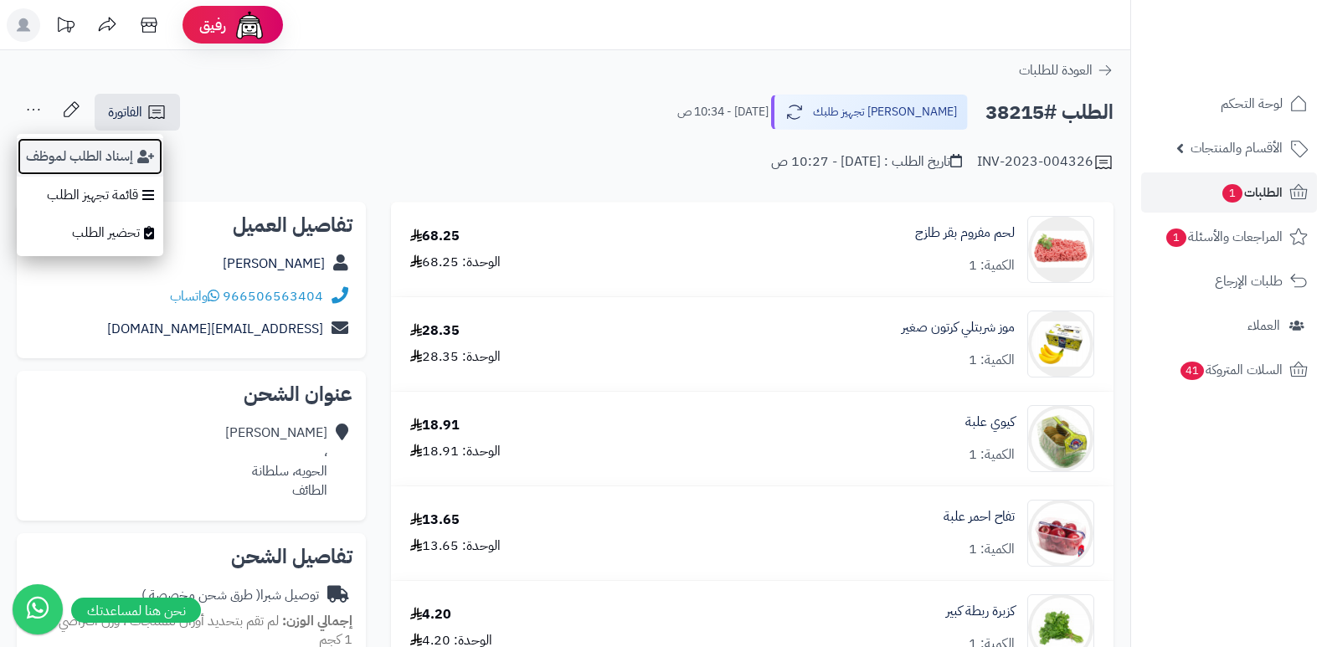
click at [69, 160] on button "إسناد الطلب لموظف" at bounding box center [90, 156] width 146 height 39
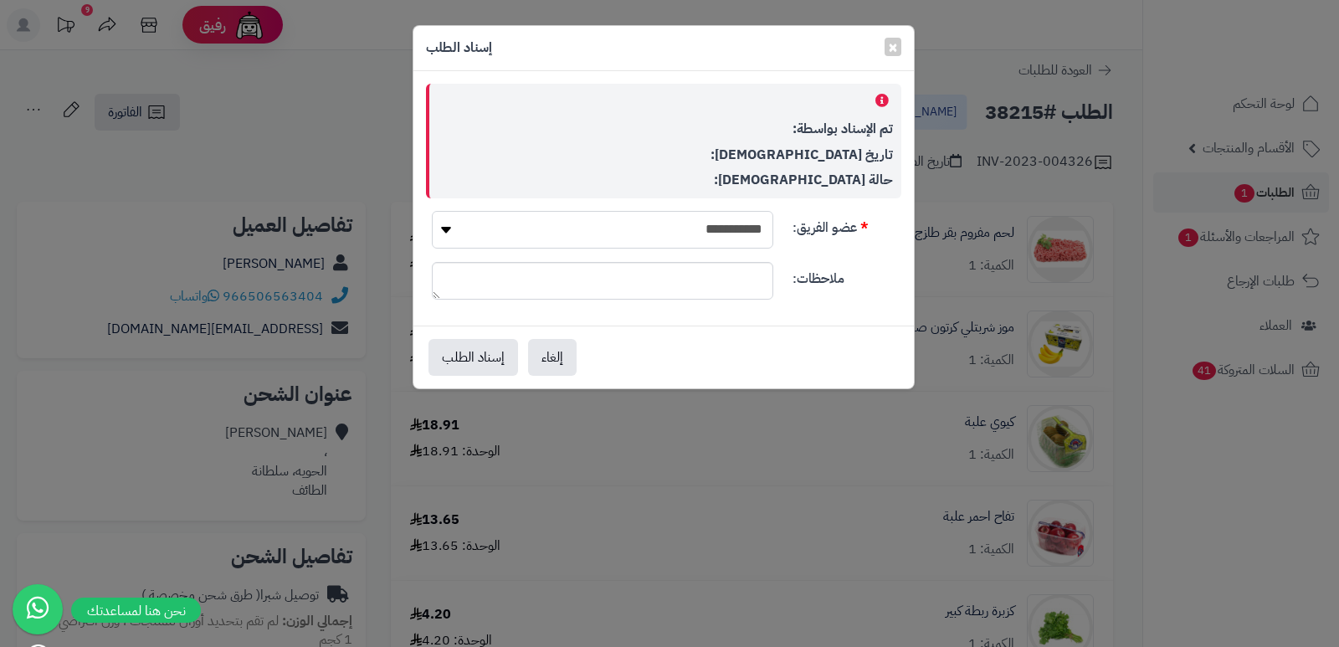
click at [691, 216] on select "**********" at bounding box center [602, 230] width 341 height 38
select select "**"
click at [432, 211] on select "**********" at bounding box center [602, 230] width 341 height 38
click at [461, 349] on button "إسناد الطلب" at bounding box center [474, 356] width 90 height 37
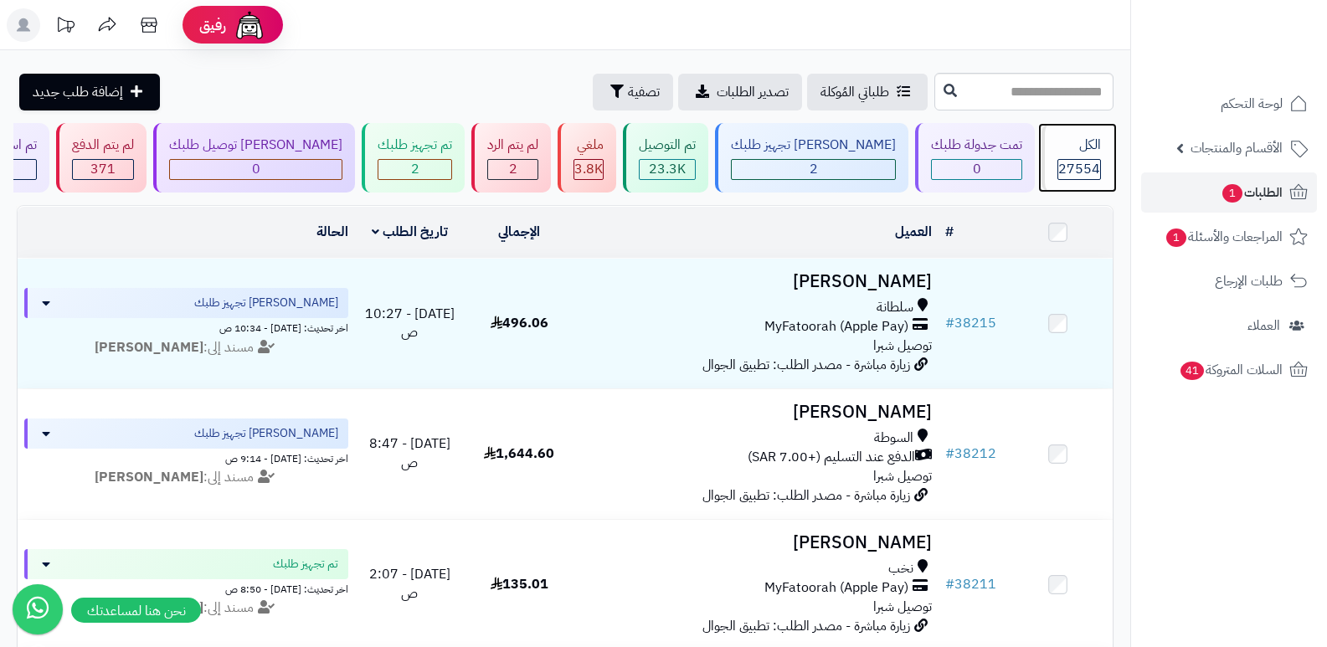
click at [1077, 150] on div "الكل" at bounding box center [1079, 145] width 44 height 19
click at [1069, 157] on div "الكل 27554" at bounding box center [1077, 157] width 72 height 69
click at [1082, 138] on div "الكل" at bounding box center [1079, 145] width 44 height 19
click at [1062, 163] on span "27554" at bounding box center [1079, 169] width 42 height 20
click at [1060, 159] on span "27554" at bounding box center [1079, 169] width 42 height 20
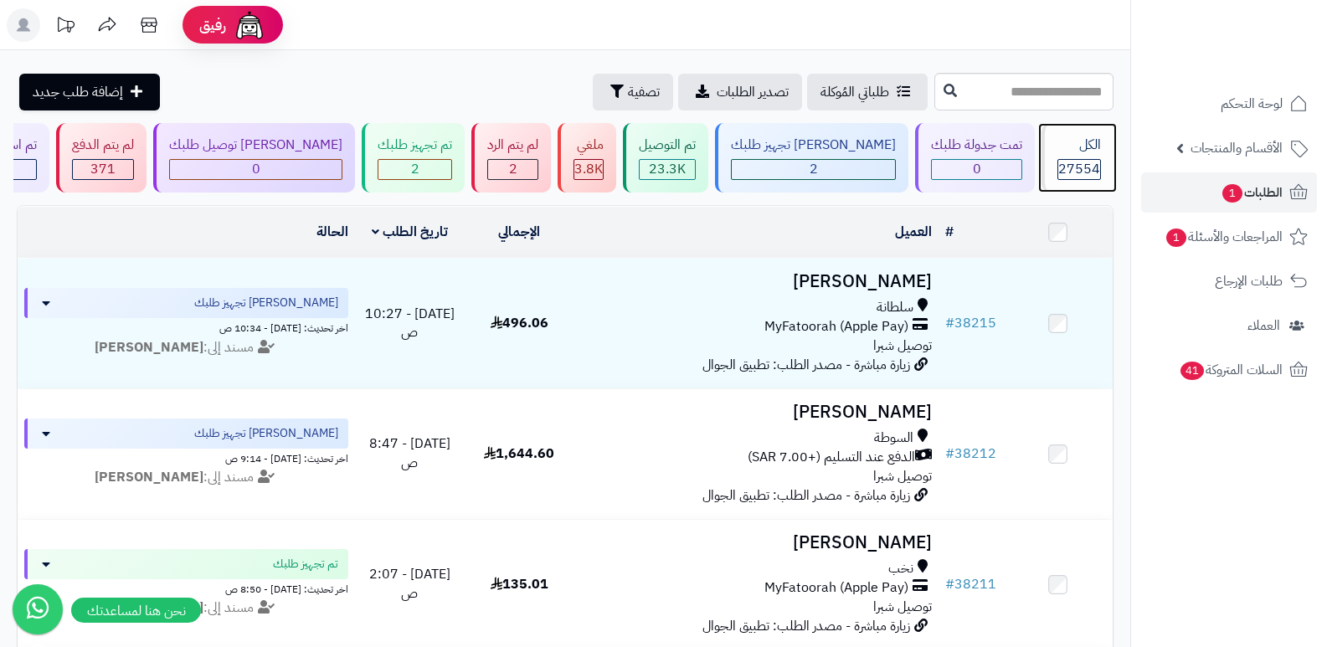
click at [1083, 156] on div "الكل 27554" at bounding box center [1077, 157] width 72 height 69
click at [1071, 140] on div "الكل" at bounding box center [1079, 145] width 44 height 19
click at [1093, 154] on div "الكل" at bounding box center [1079, 145] width 44 height 19
click at [1236, 207] on link "الطلبات 1" at bounding box center [1229, 192] width 176 height 40
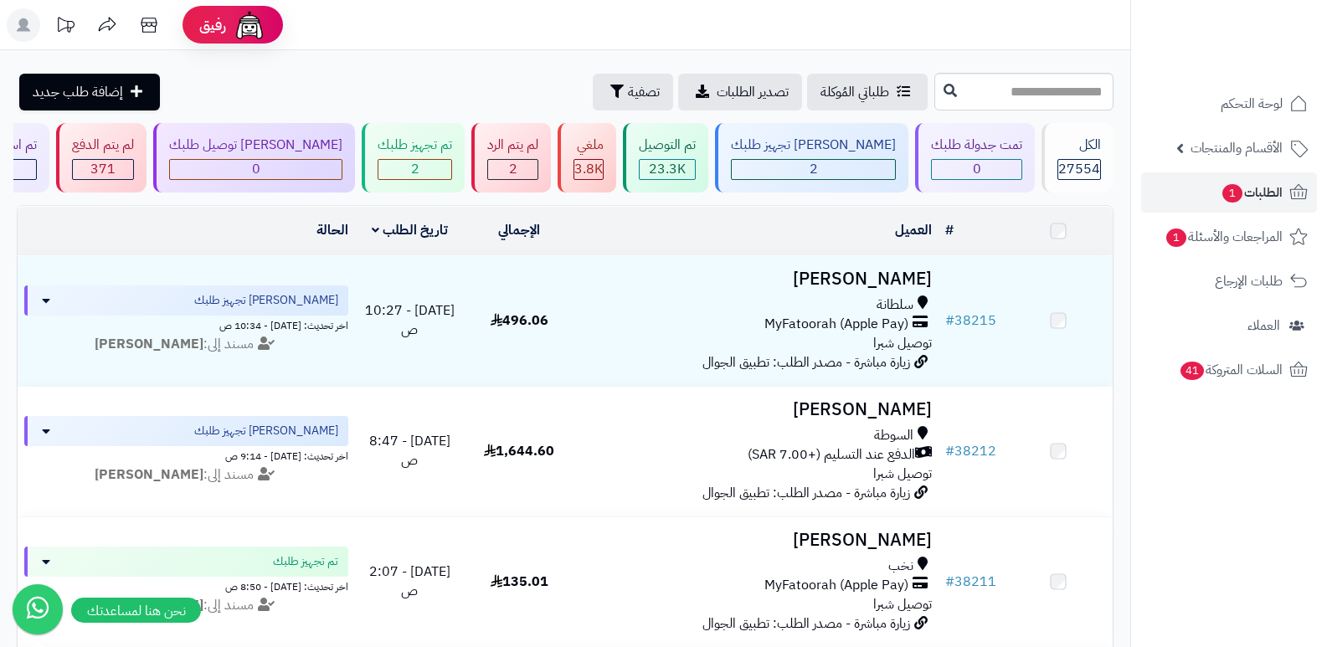
click at [1238, 206] on link "الطلبات 1" at bounding box center [1229, 192] width 176 height 40
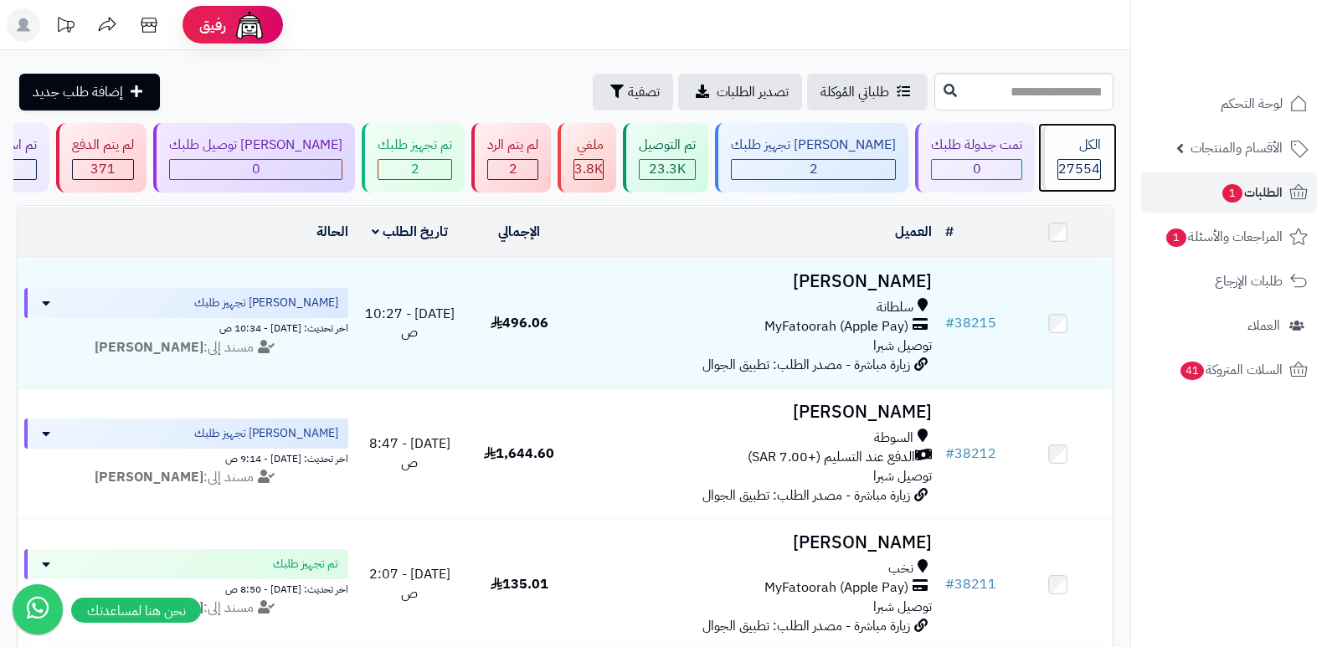
click at [1057, 152] on div "الكل" at bounding box center [1079, 145] width 44 height 19
click at [1076, 133] on div "الكل 27554" at bounding box center [1077, 157] width 72 height 69
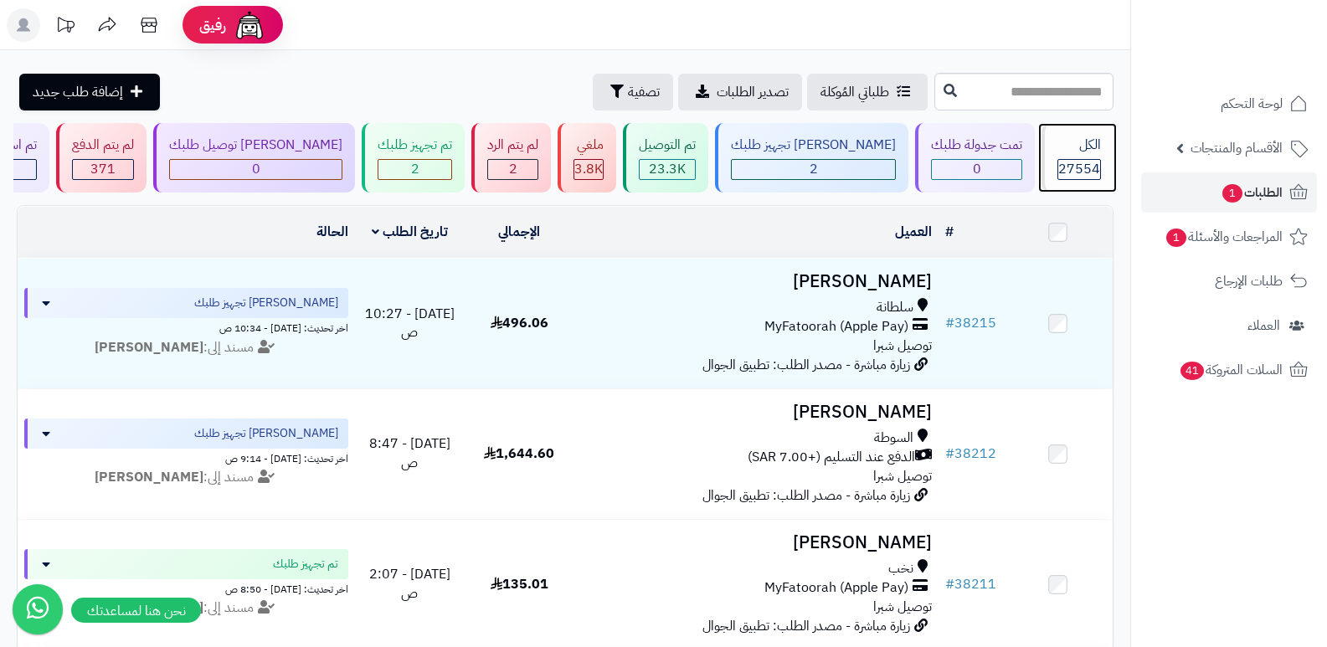
click at [1089, 156] on div "الكل 27554" at bounding box center [1077, 157] width 72 height 69
click at [1058, 166] on span "27554" at bounding box center [1079, 169] width 42 height 20
click at [1065, 156] on div "الكل 27554" at bounding box center [1077, 157] width 72 height 69
click at [1075, 167] on span "27554" at bounding box center [1079, 169] width 42 height 20
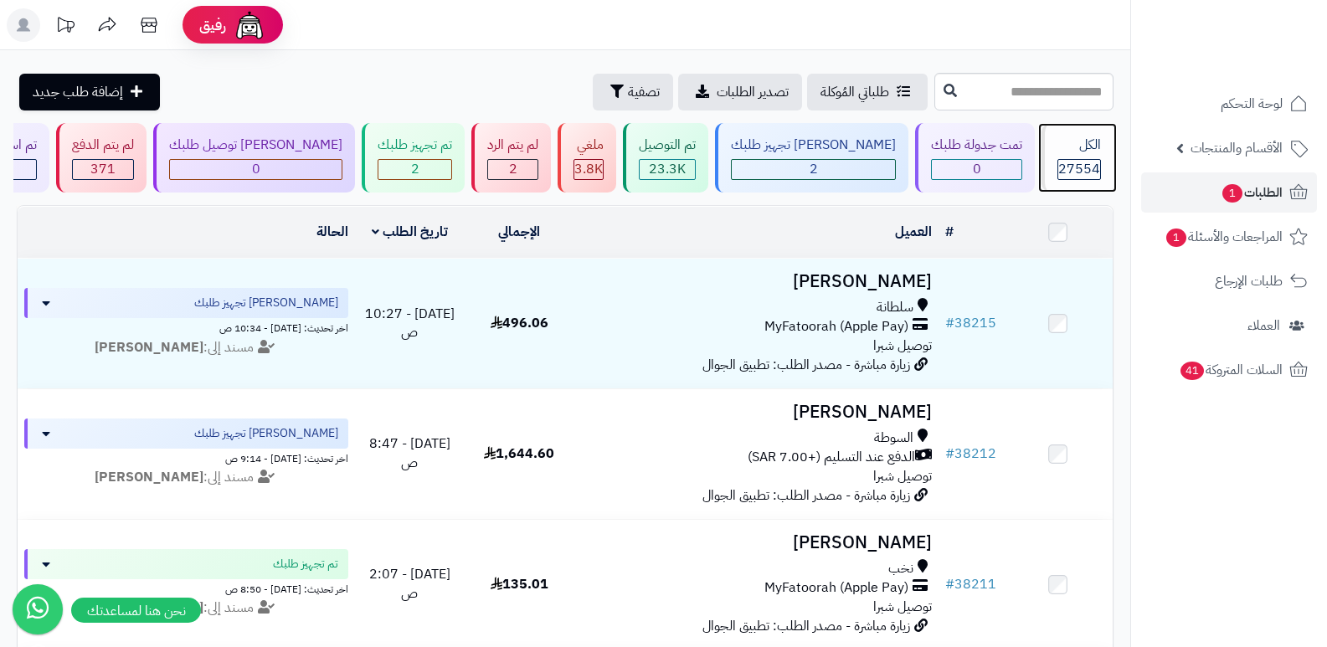
click at [1075, 167] on span "27554" at bounding box center [1079, 169] width 42 height 20
click at [1071, 161] on span "27554" at bounding box center [1079, 169] width 42 height 20
click at [1093, 176] on span "27554" at bounding box center [1079, 169] width 42 height 20
click at [1073, 135] on div "الكل 27554" at bounding box center [1077, 157] width 72 height 69
click at [1098, 163] on div "27554" at bounding box center [1079, 169] width 42 height 19
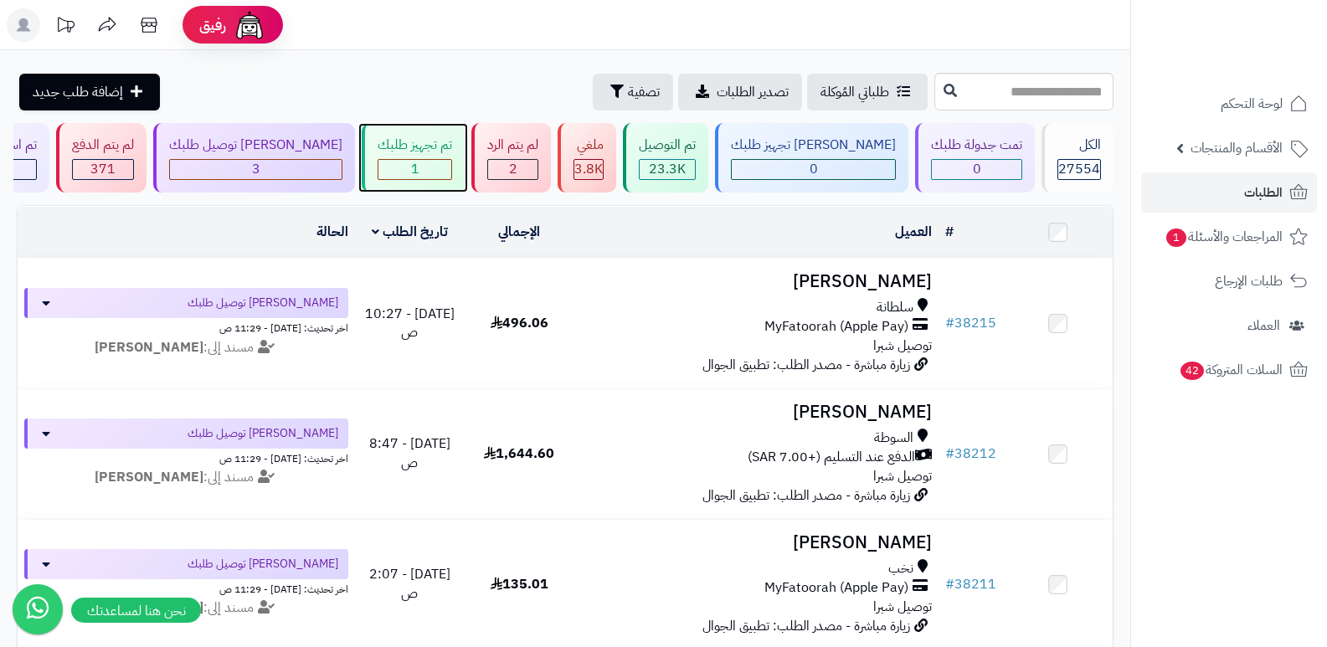
click at [448, 148] on div "تم تجهيز طلبك" at bounding box center [414, 145] width 74 height 19
